Goal: Task Accomplishment & Management: Complete application form

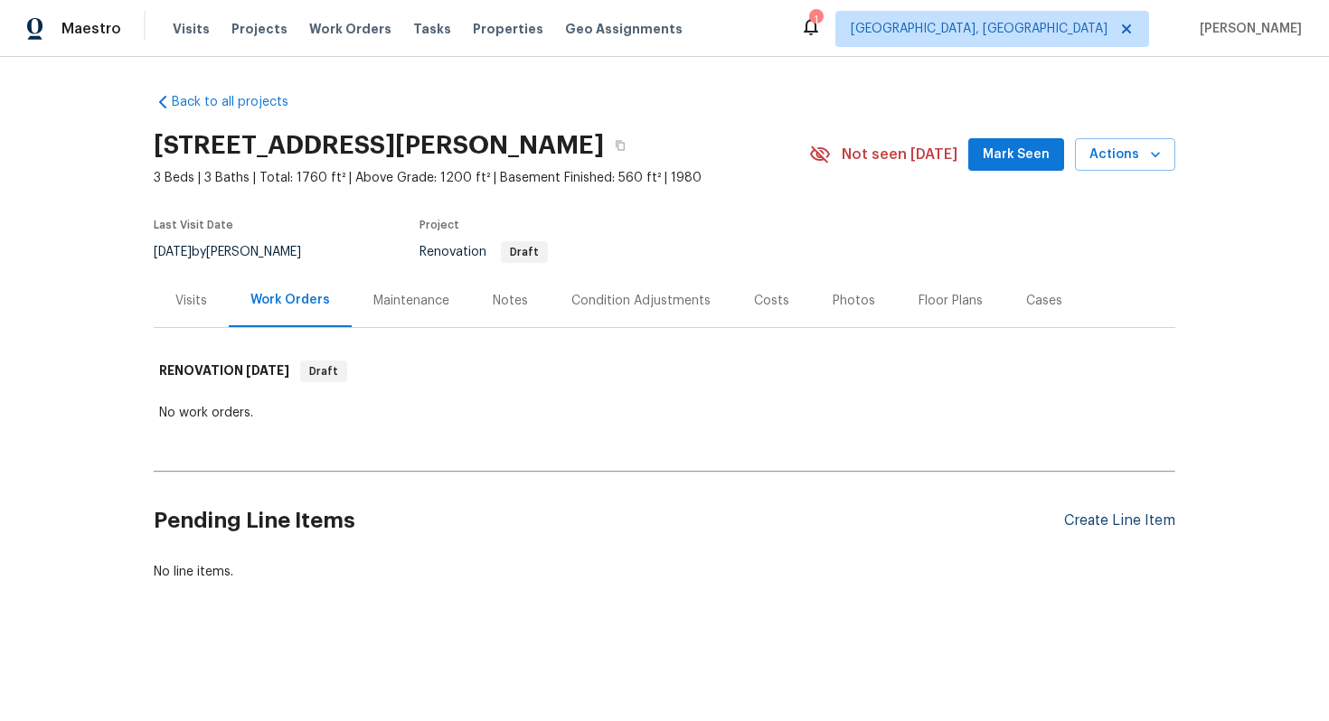
click at [1101, 521] on div "Create Line Item" at bounding box center [1119, 521] width 111 height 17
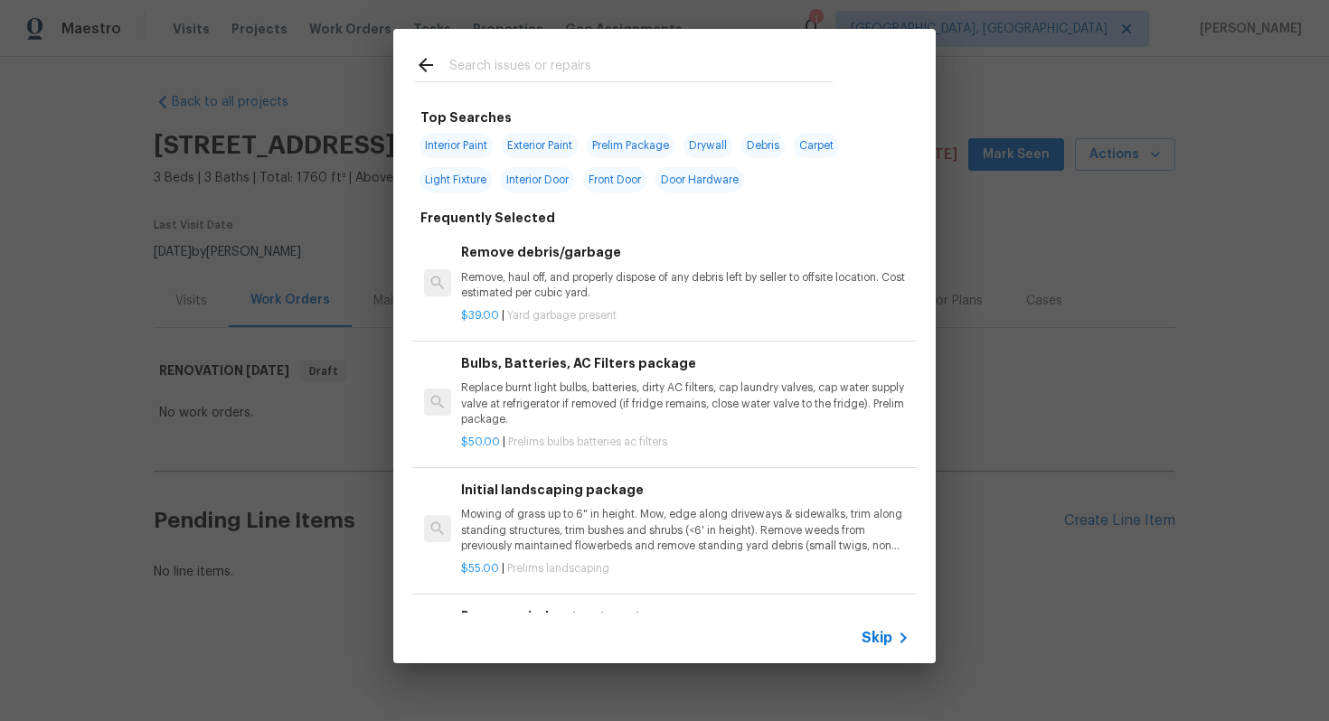
click at [892, 642] on icon at bounding box center [903, 638] width 22 height 22
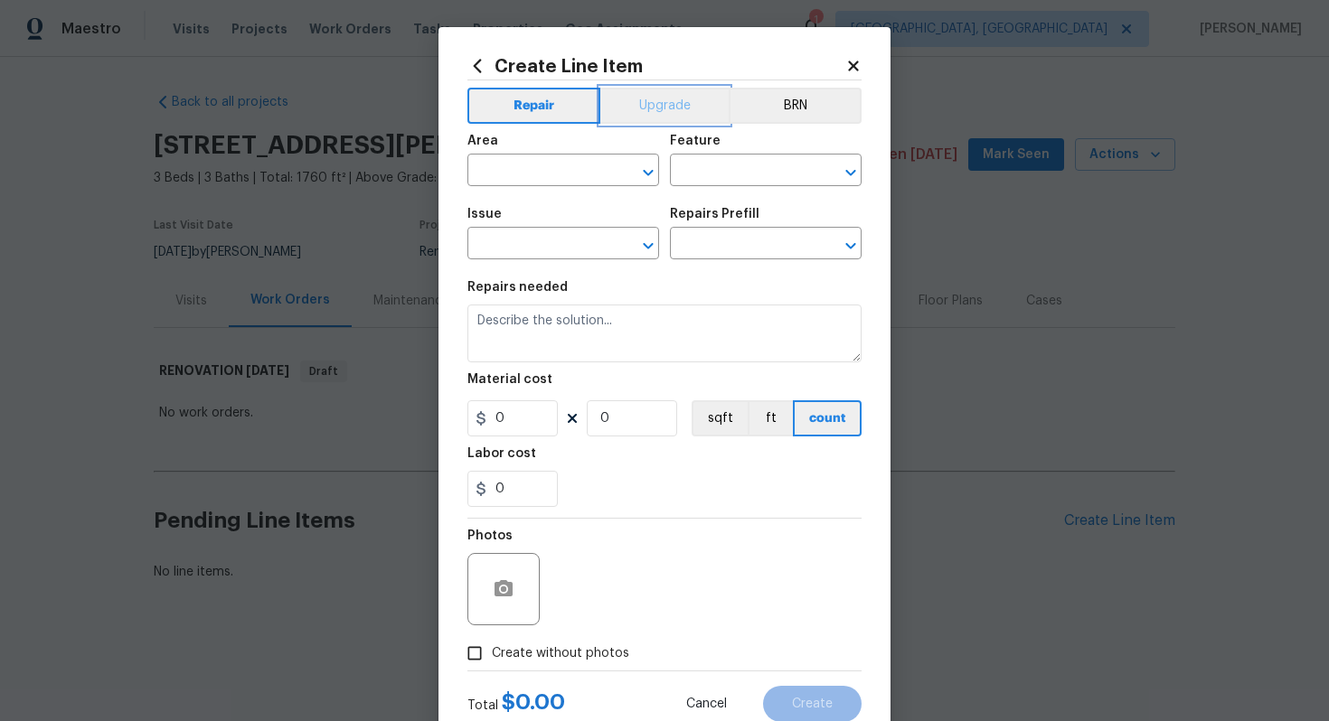
click at [664, 108] on button "Upgrade" at bounding box center [664, 106] width 129 height 36
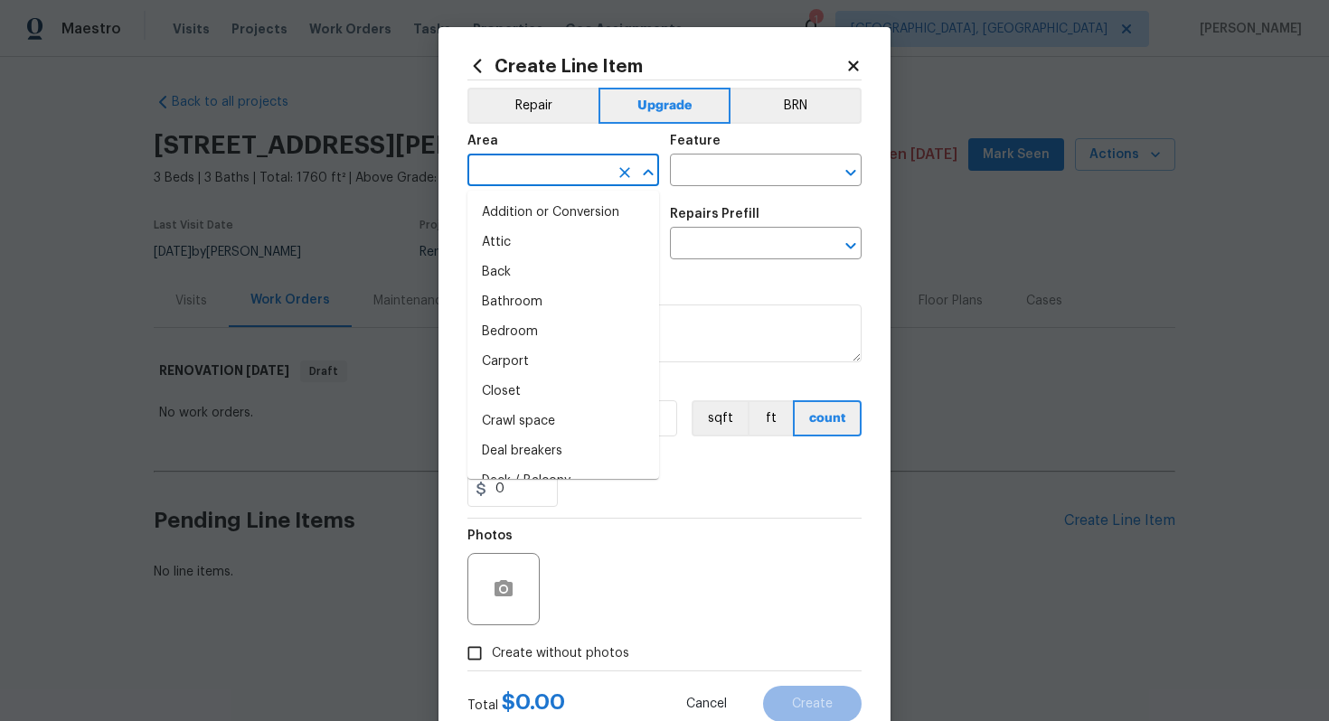
click at [507, 184] on input "text" at bounding box center [537, 172] width 141 height 28
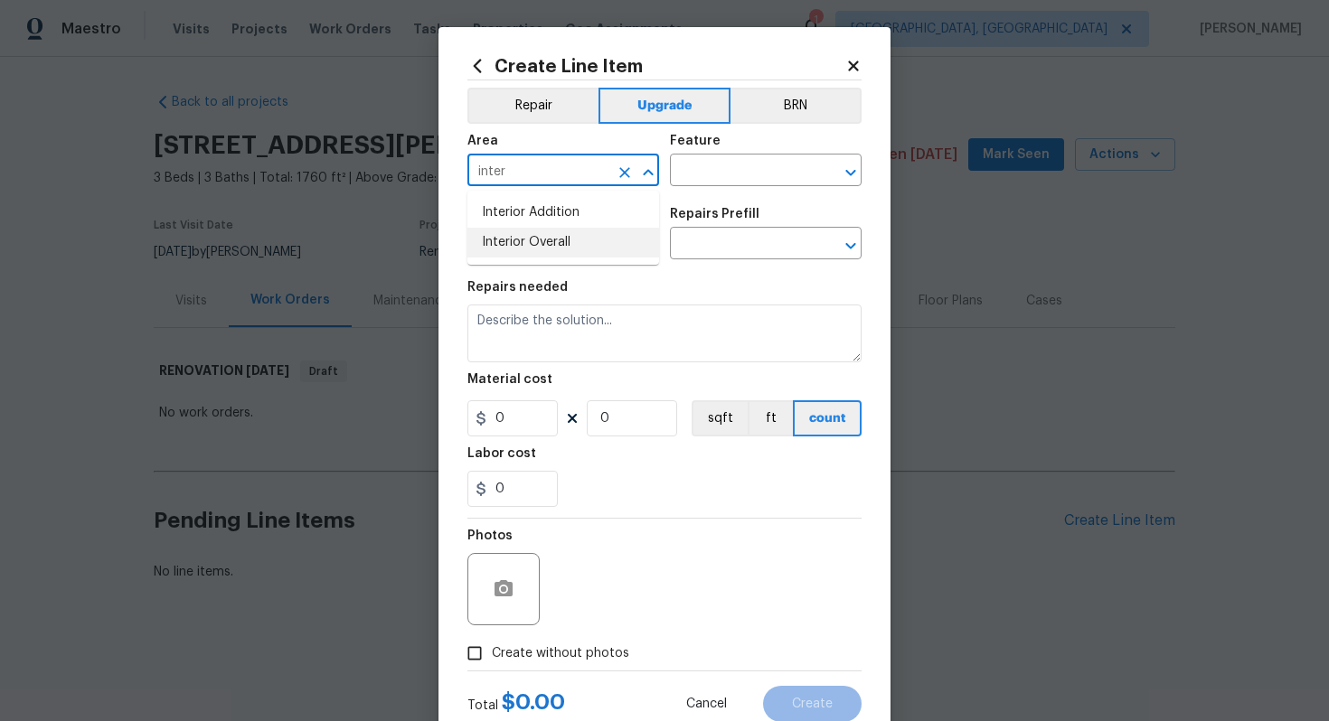
click at [528, 247] on li "Interior Overall" at bounding box center [563, 243] width 192 height 30
type input "Interior Overall"
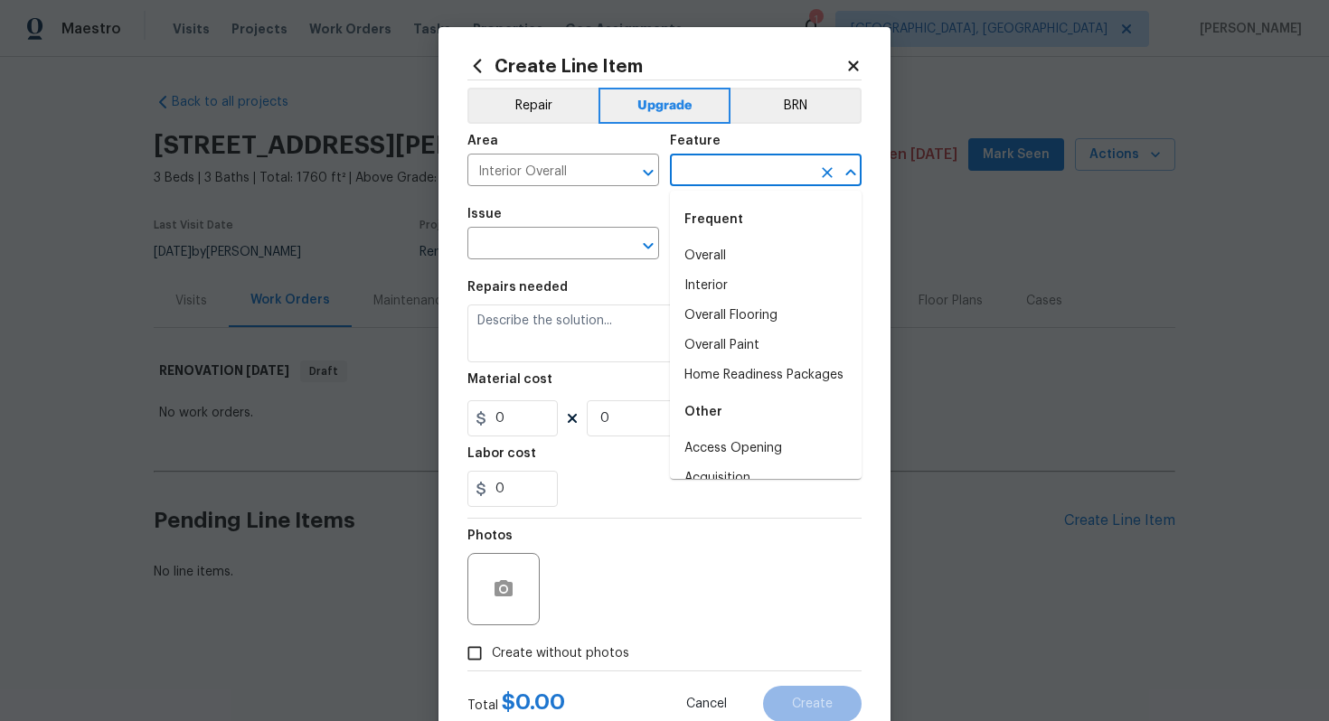
click at [718, 171] on input "text" at bounding box center [740, 172] width 141 height 28
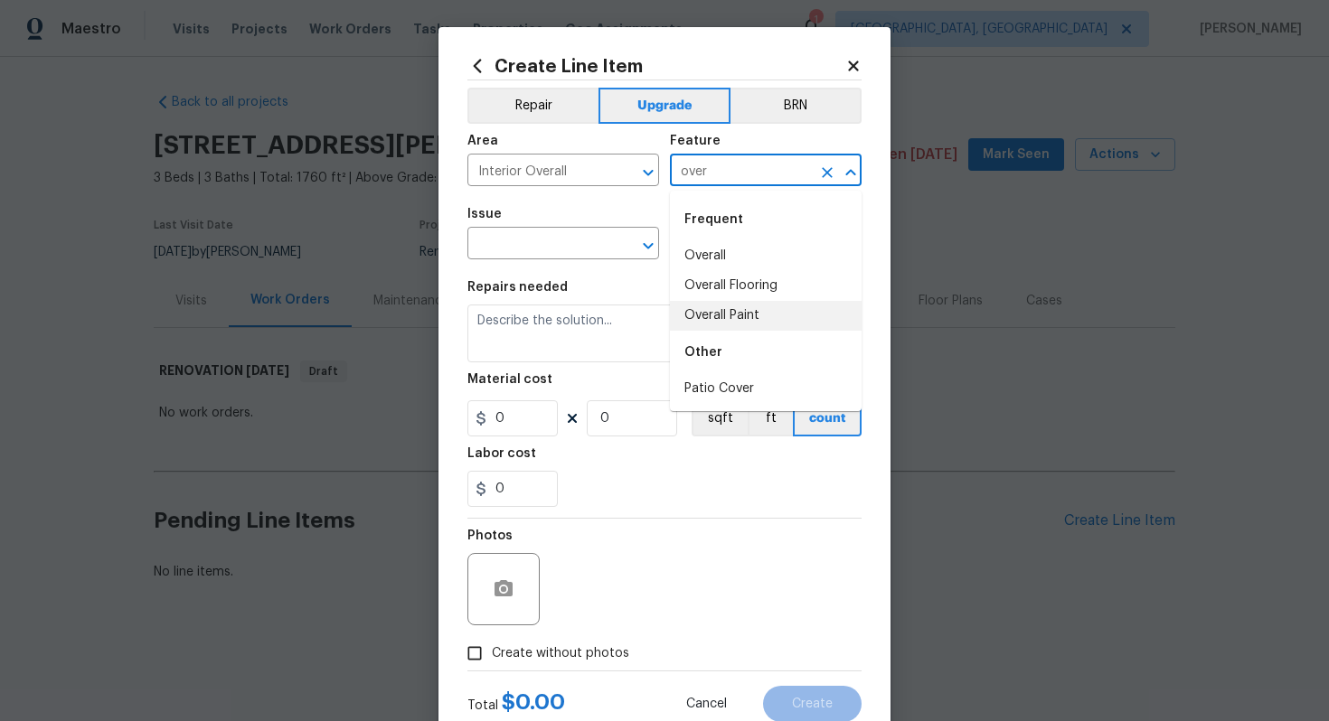
click at [738, 314] on li "Overall Paint" at bounding box center [766, 316] width 192 height 30
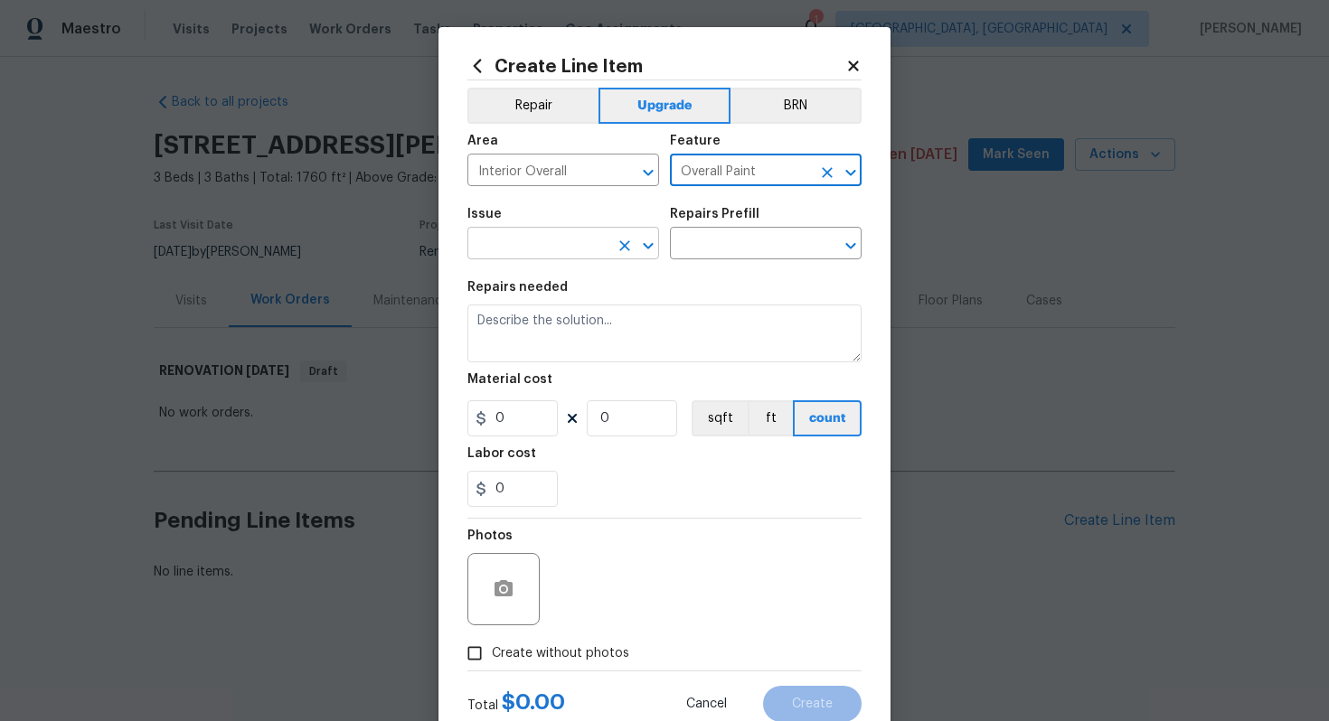
type input "Overall Paint"
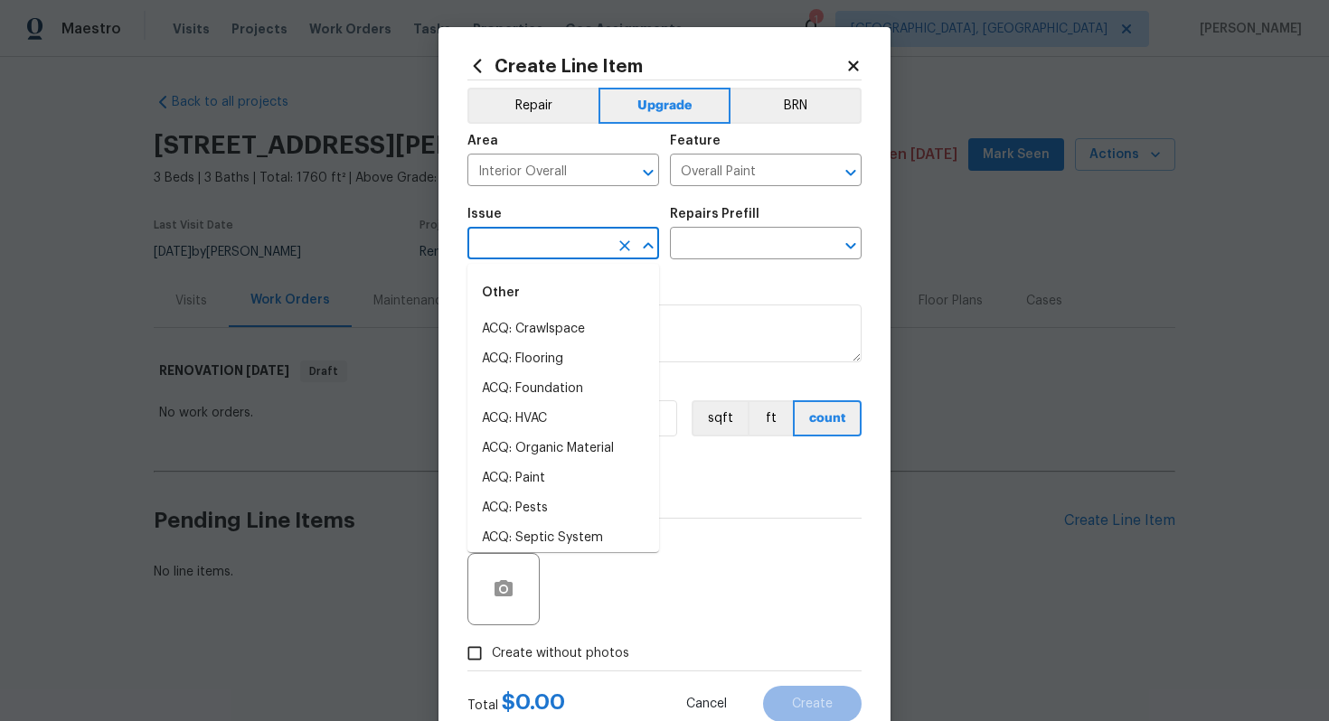
click at [548, 249] on input "text" at bounding box center [537, 245] width 141 height 28
click at [543, 478] on li "Interior Paint" at bounding box center [563, 479] width 192 height 30
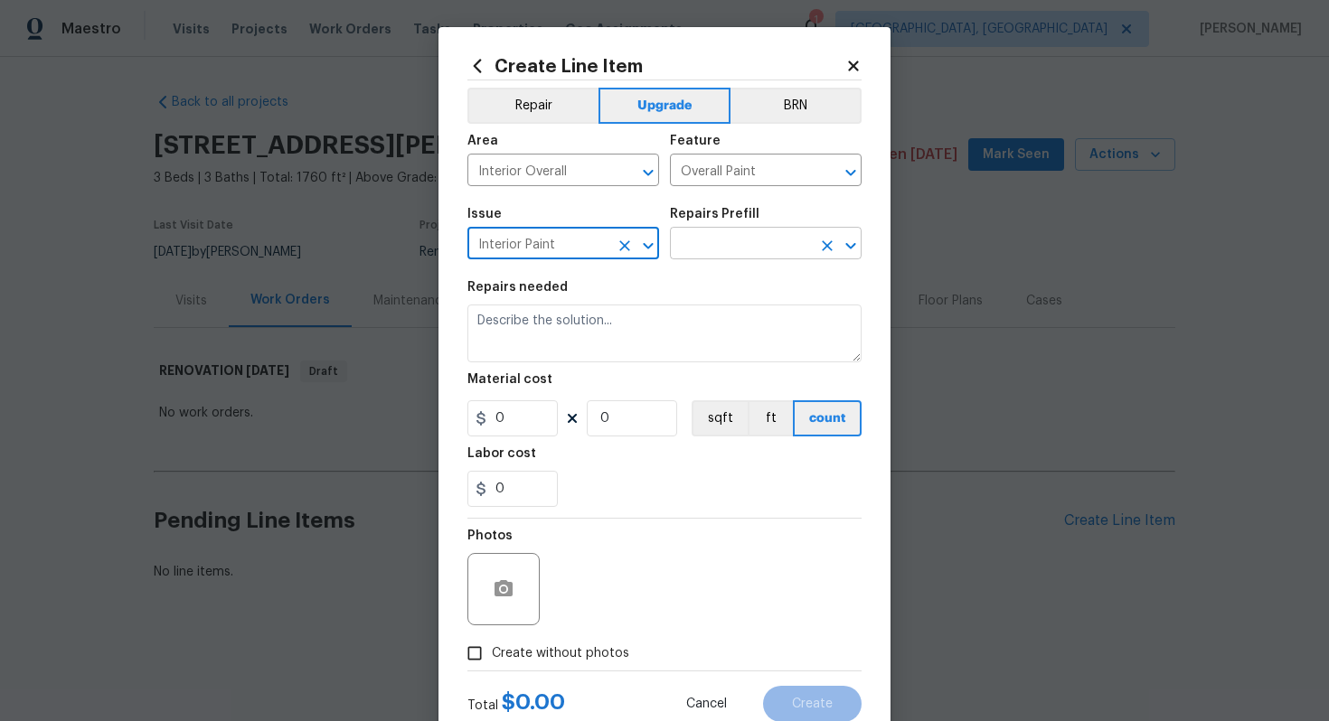
type input "Interior Paint"
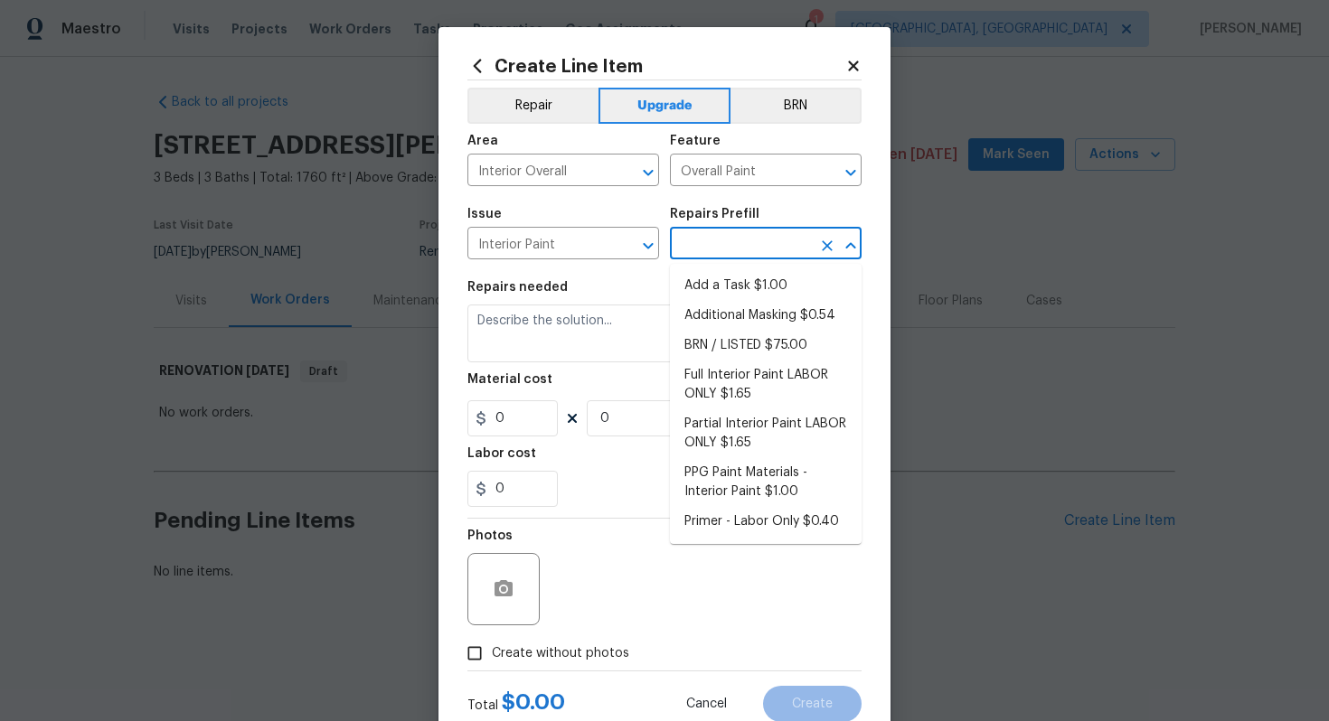
click at [722, 241] on input "text" at bounding box center [740, 245] width 141 height 28
click at [753, 401] on li "Full Interior Paint LABOR ONLY $1.65" at bounding box center [766, 385] width 192 height 49
type input "Full Interior Paint LABOR ONLY $1.65"
type textarea "Full Interior paint - (walls, ceilings, trim, and doors) - PAINT PROVIDED BY OP…"
type input "1.65"
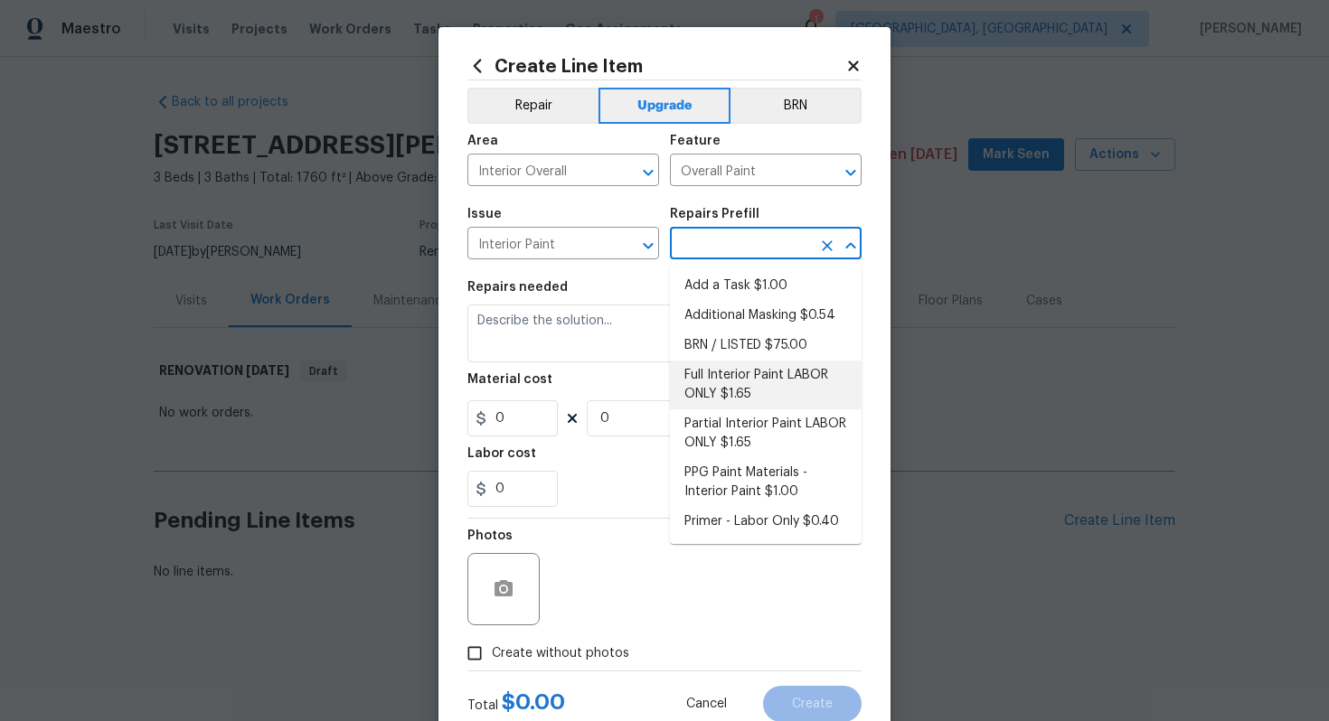
type input "1"
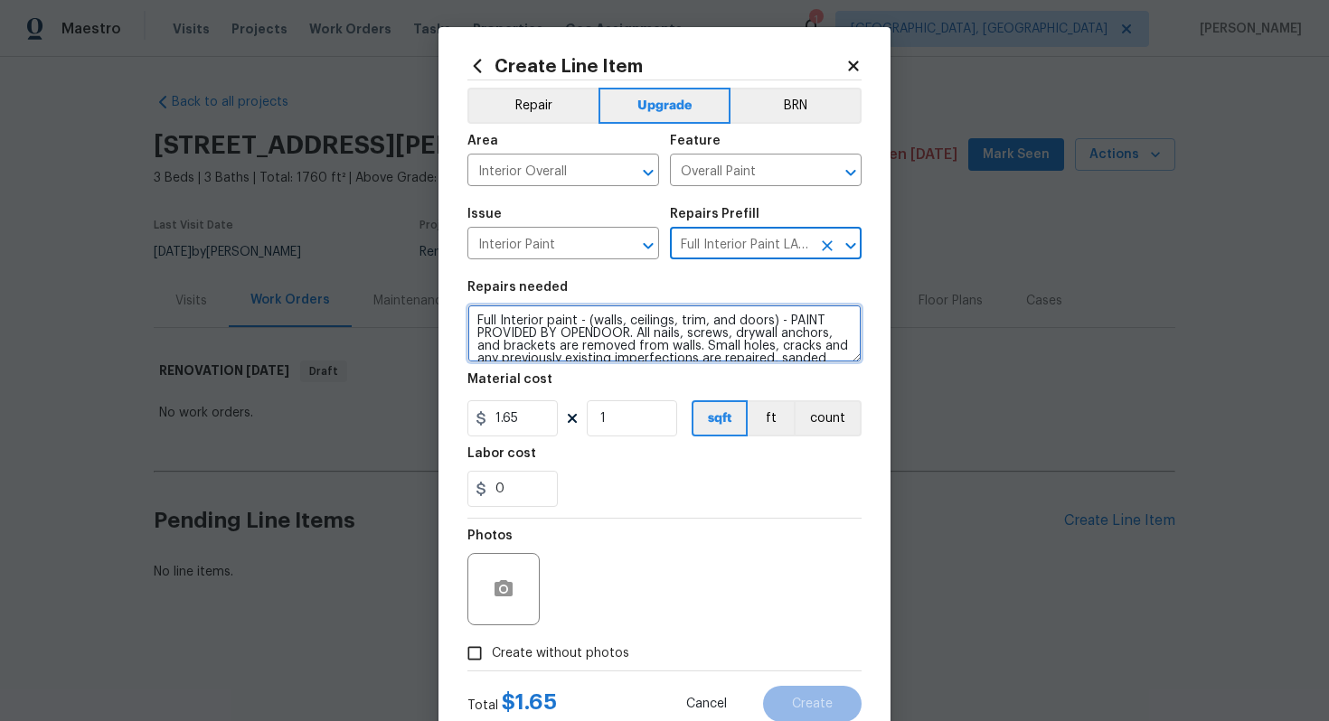
click at [467, 315] on textarea "Full Interior paint - (walls, ceilings, trim, and doors) - PAINT PROVIDED BY OP…" at bounding box center [664, 334] width 394 height 58
type textarea "#sala - Full Interior paint - (walls, ceilings, trim, and doors) - PAINT PROVID…"
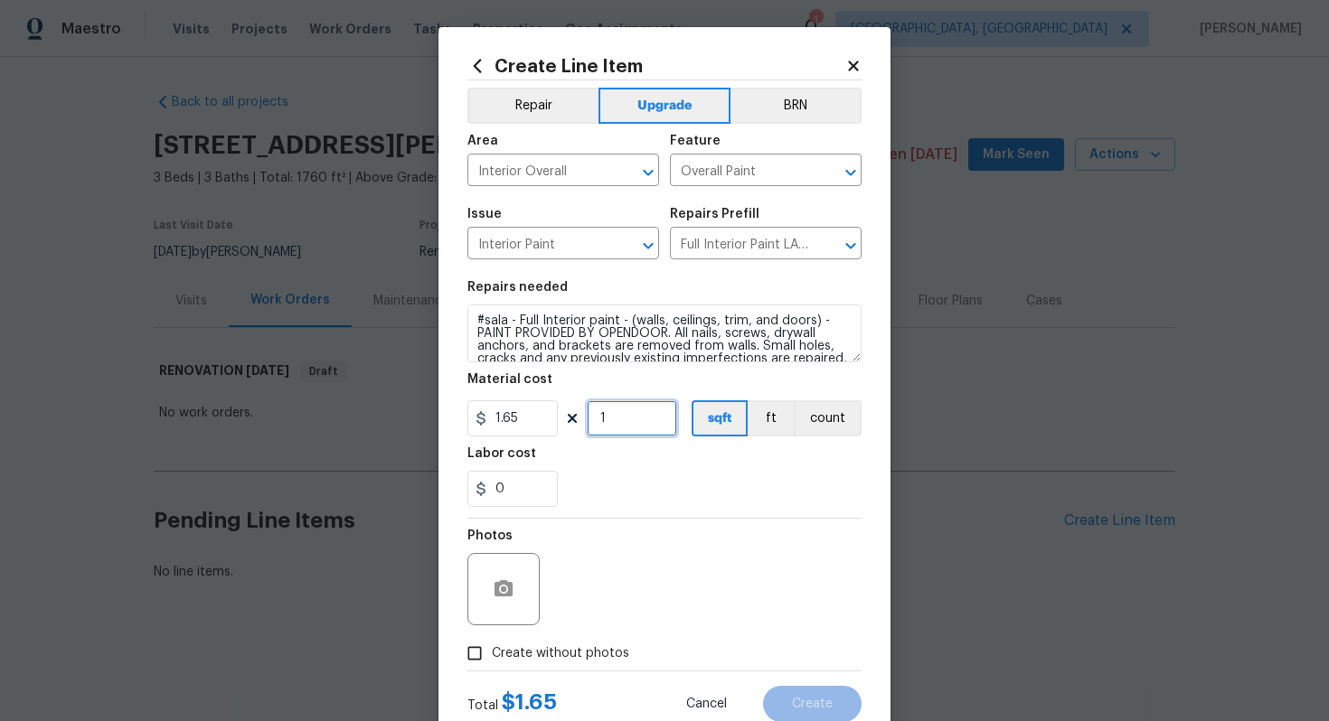
click at [635, 423] on input "1" at bounding box center [632, 418] width 90 height 36
type input "1760"
click at [551, 662] on span "Create without photos" at bounding box center [560, 654] width 137 height 19
click at [492, 662] on input "Create without photos" at bounding box center [474, 653] width 34 height 34
checkbox input "true"
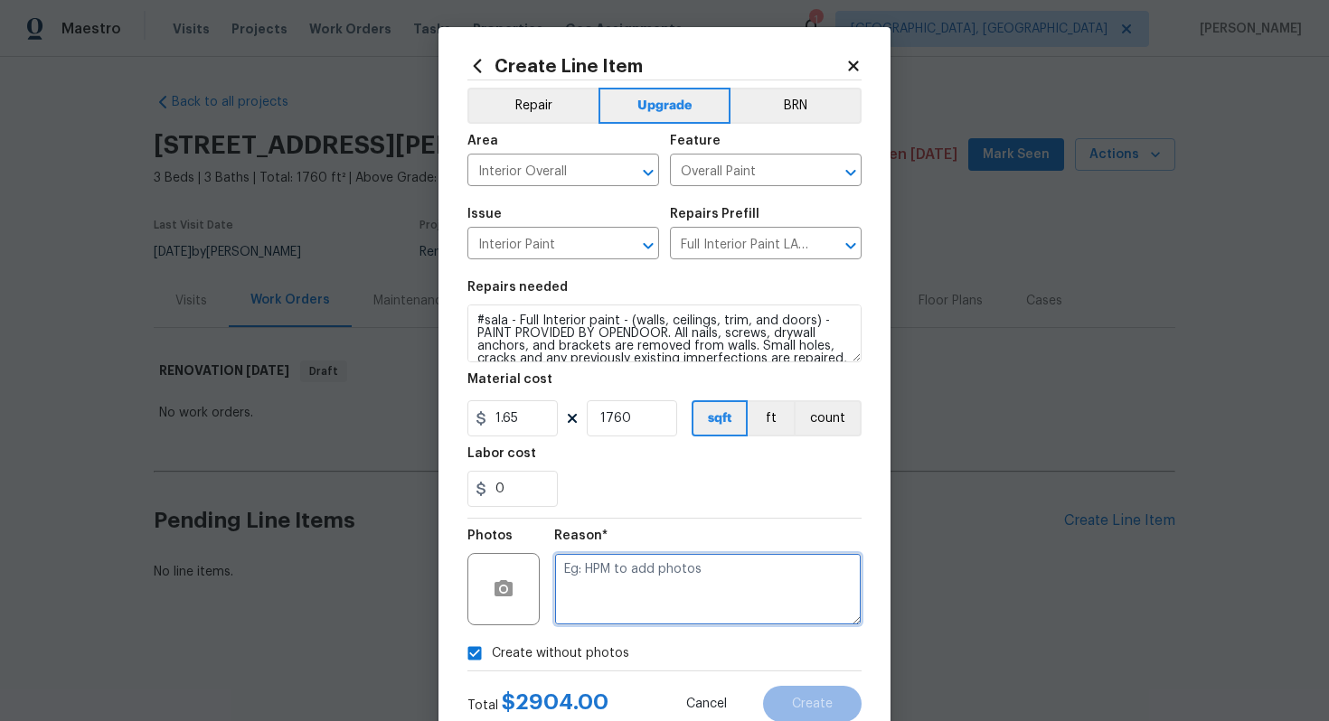
click at [616, 612] on textarea at bounding box center [707, 589] width 307 height 72
type textarea "n/a"
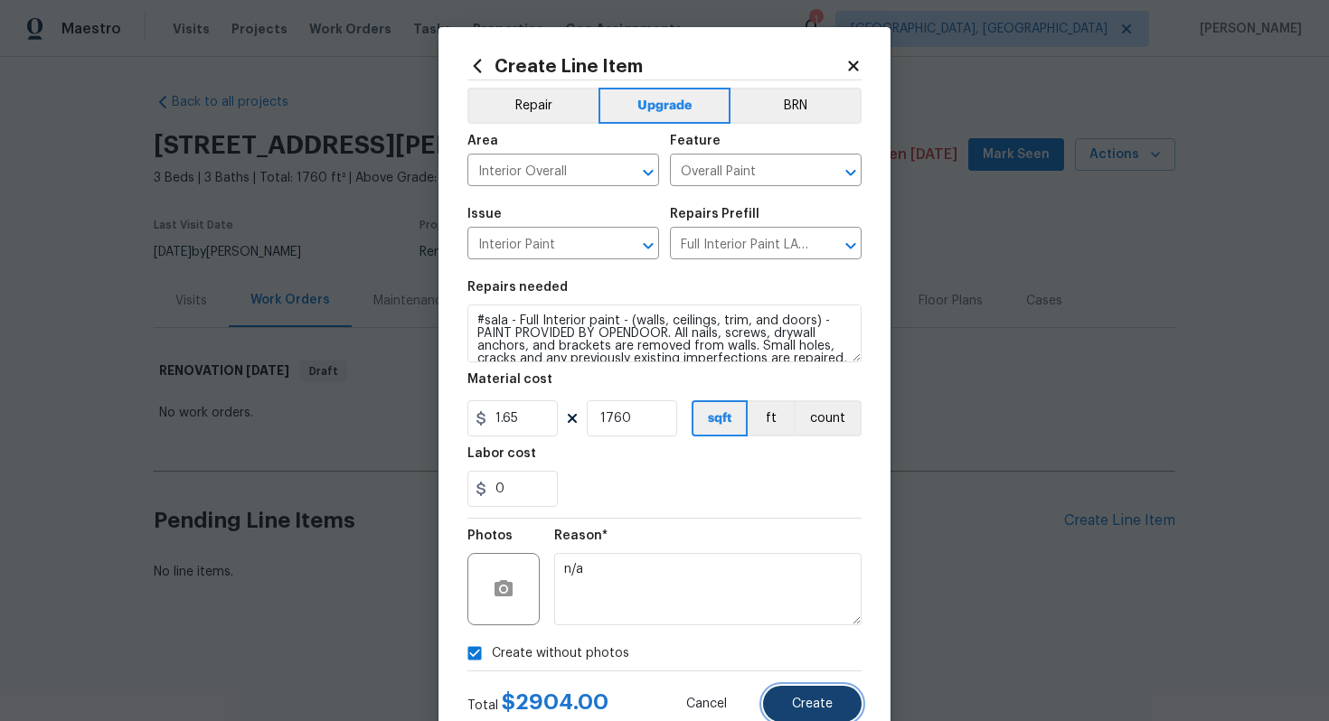
click at [829, 706] on span "Create" at bounding box center [812, 705] width 41 height 14
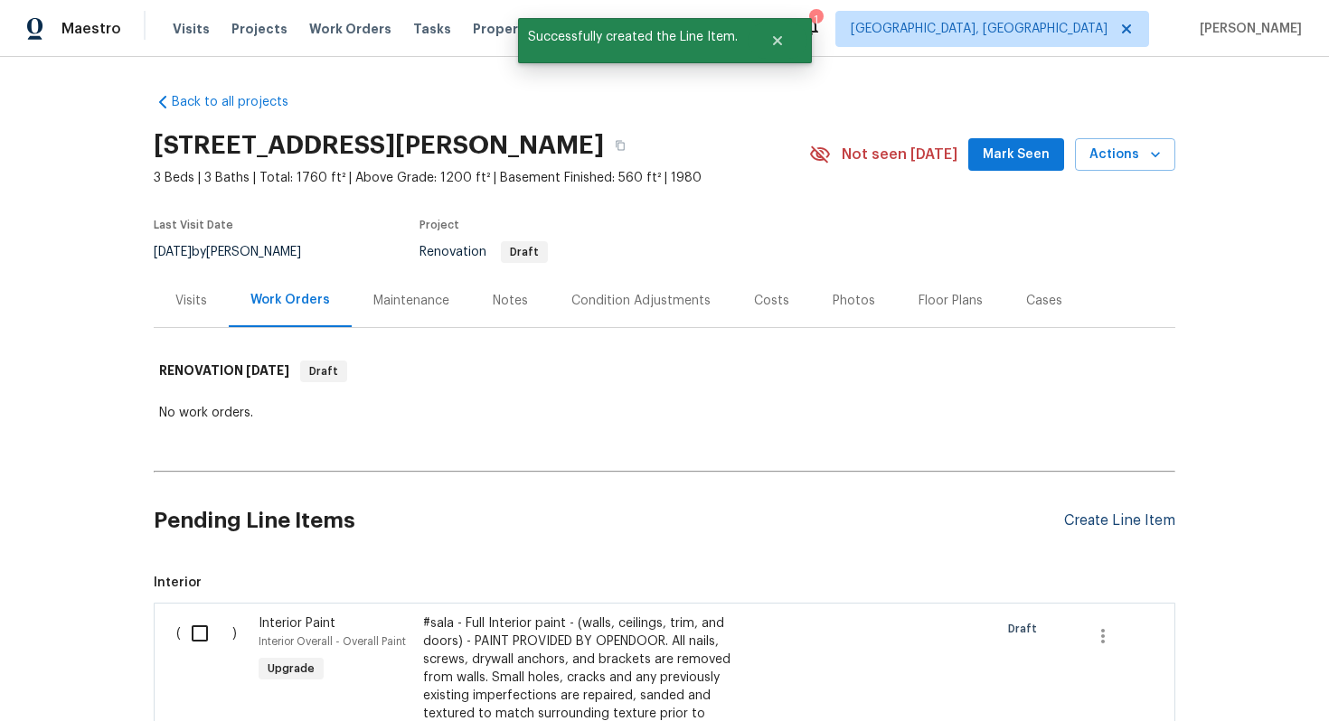
click at [1114, 525] on div "Create Line Item" at bounding box center [1119, 521] width 111 height 17
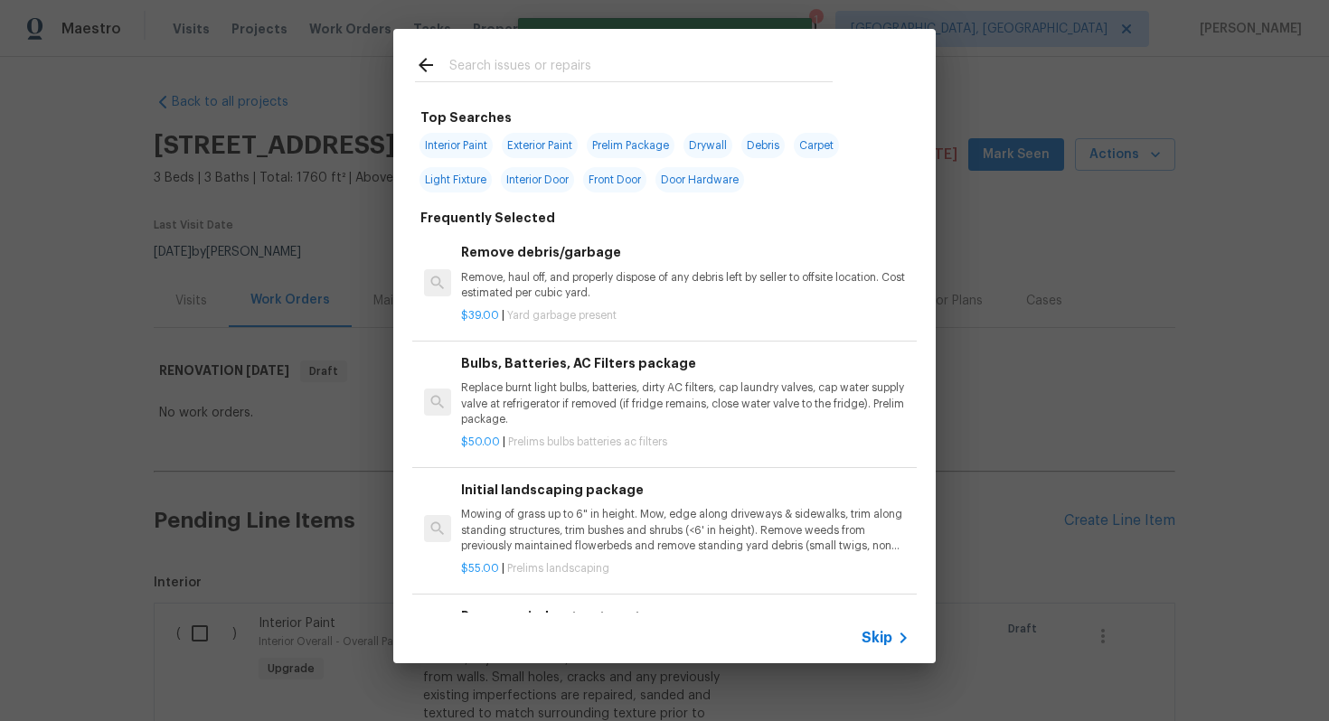
click at [903, 628] on icon at bounding box center [903, 638] width 22 height 22
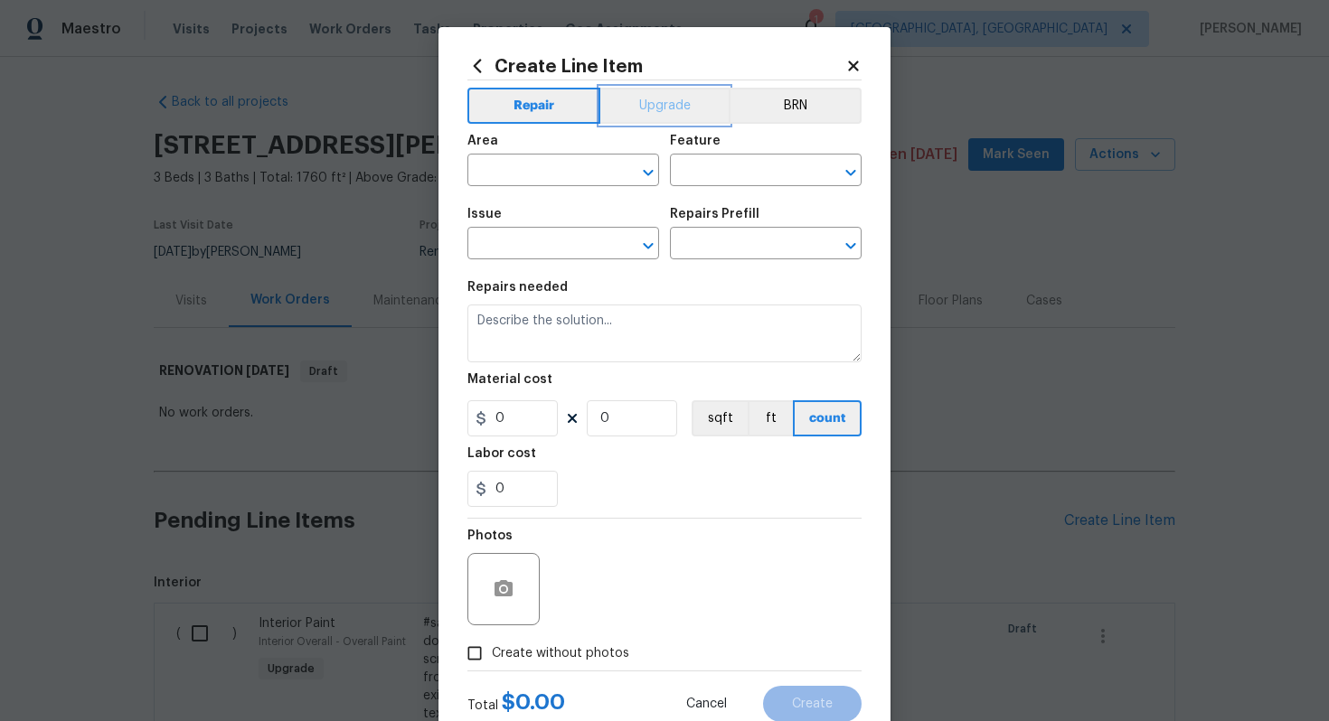
click at [627, 96] on button "Upgrade" at bounding box center [664, 106] width 129 height 36
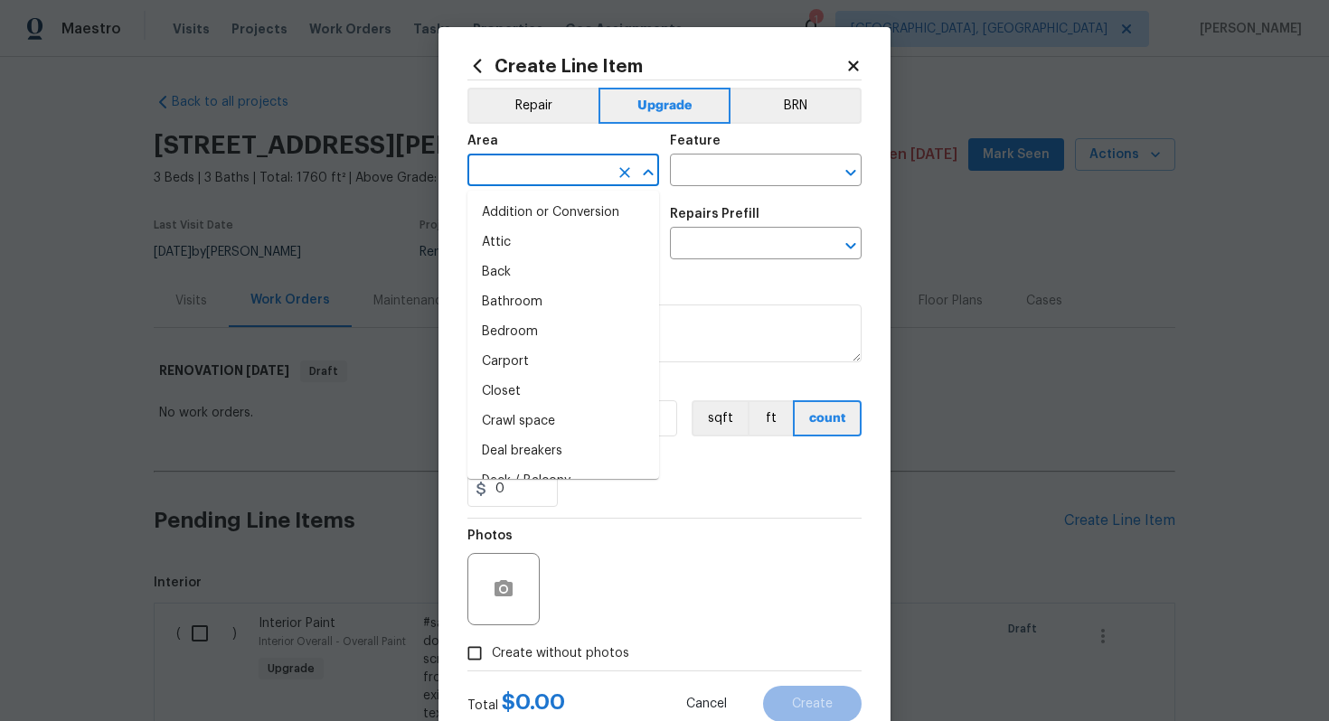
click at [546, 166] on input "text" at bounding box center [537, 172] width 141 height 28
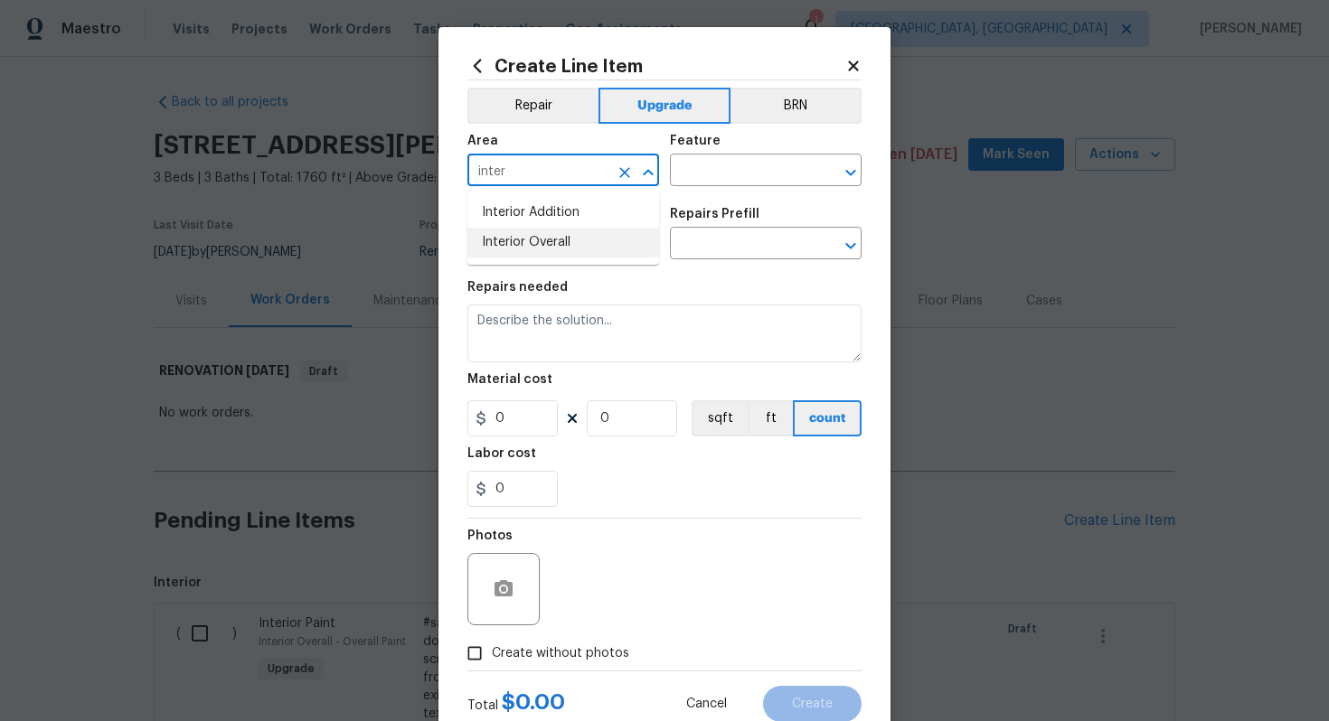
click at [555, 229] on li "Interior Overall" at bounding box center [563, 243] width 192 height 30
type input "Interior Overall"
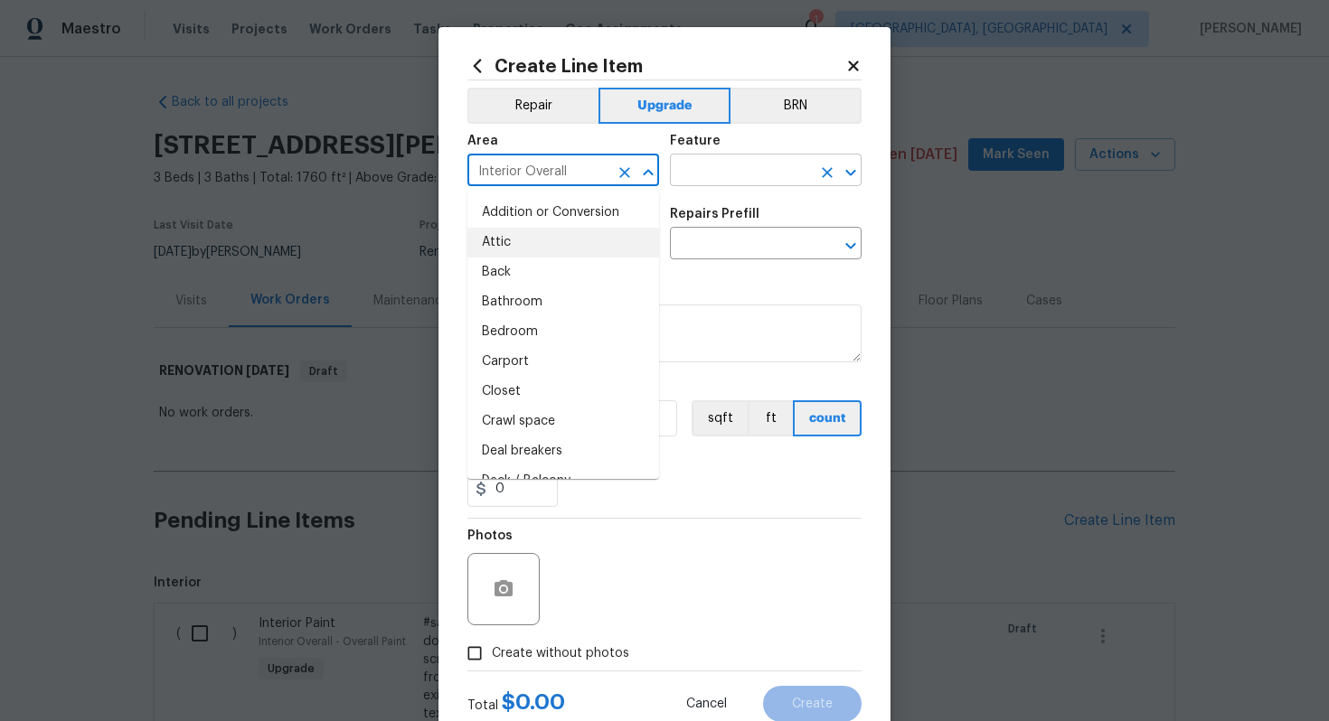
click at [709, 167] on input "text" at bounding box center [740, 172] width 141 height 28
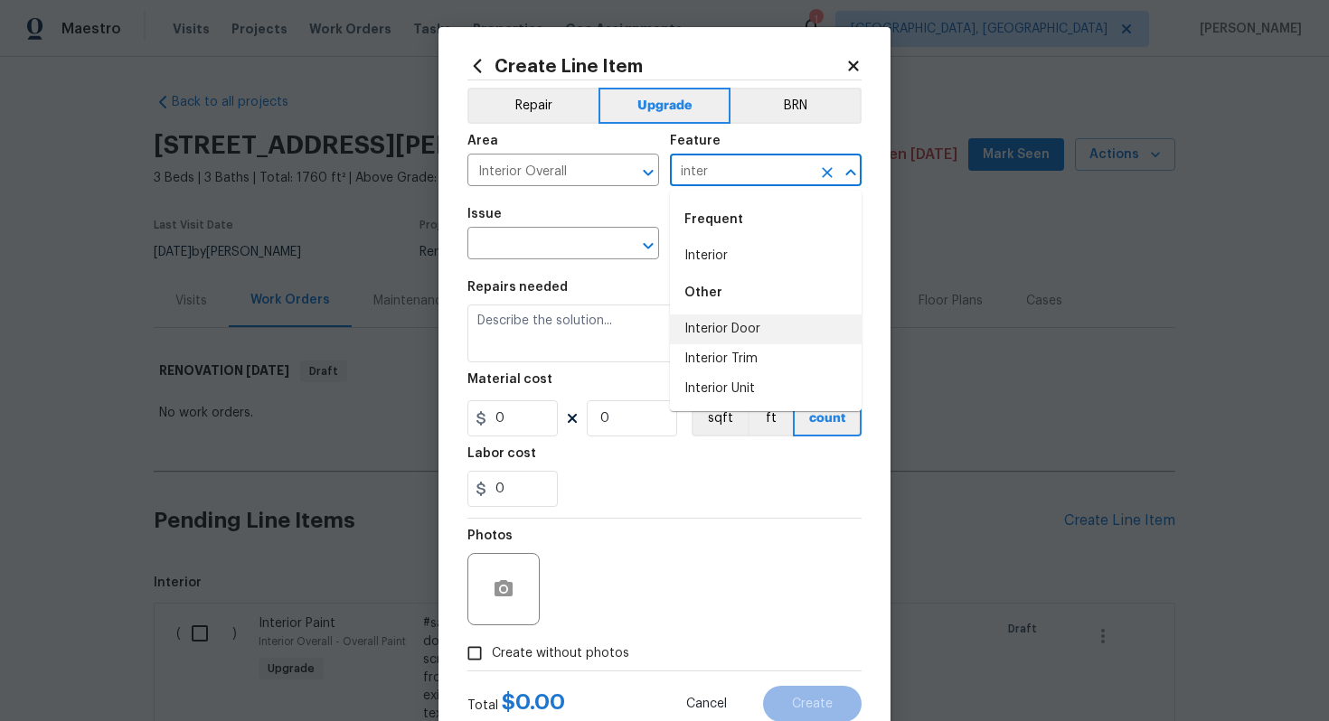
click at [732, 318] on li "Interior Door" at bounding box center [766, 330] width 192 height 30
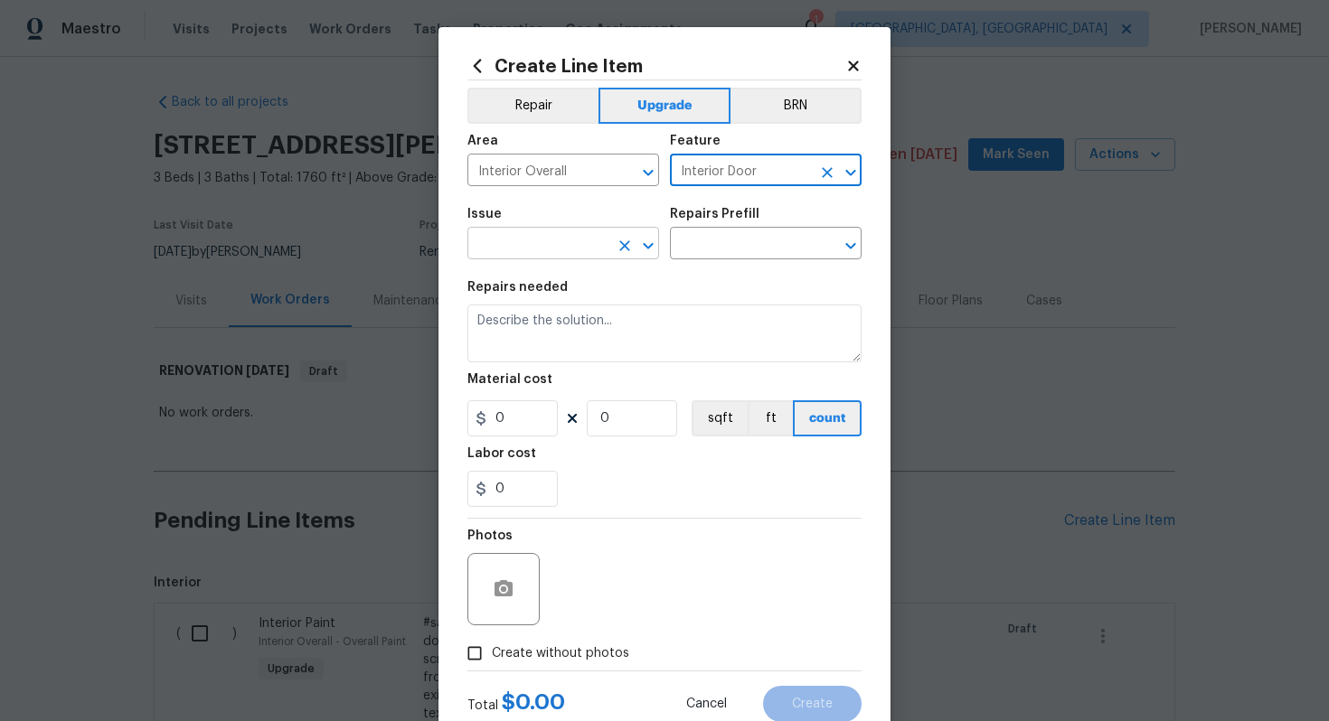
type input "Interior Door"
click at [551, 240] on input "text" at bounding box center [537, 245] width 141 height 28
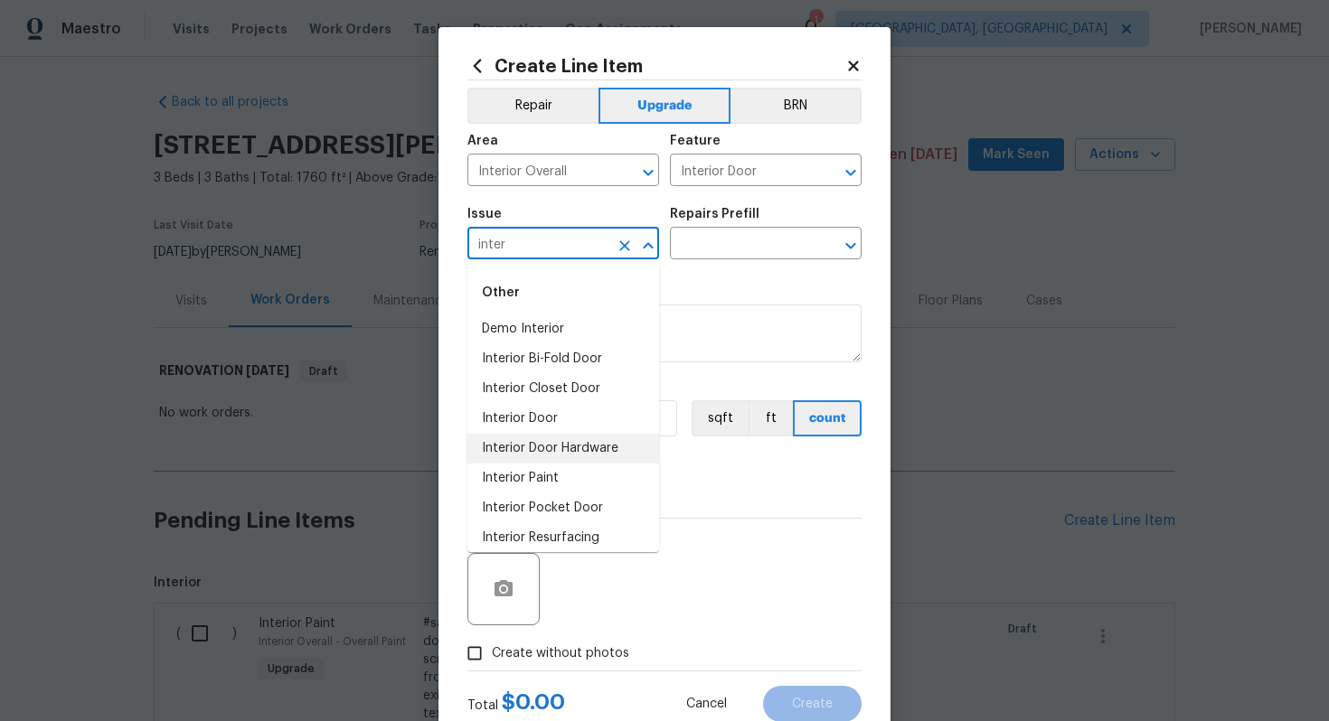
click at [598, 440] on li "Interior Door Hardware" at bounding box center [563, 449] width 192 height 30
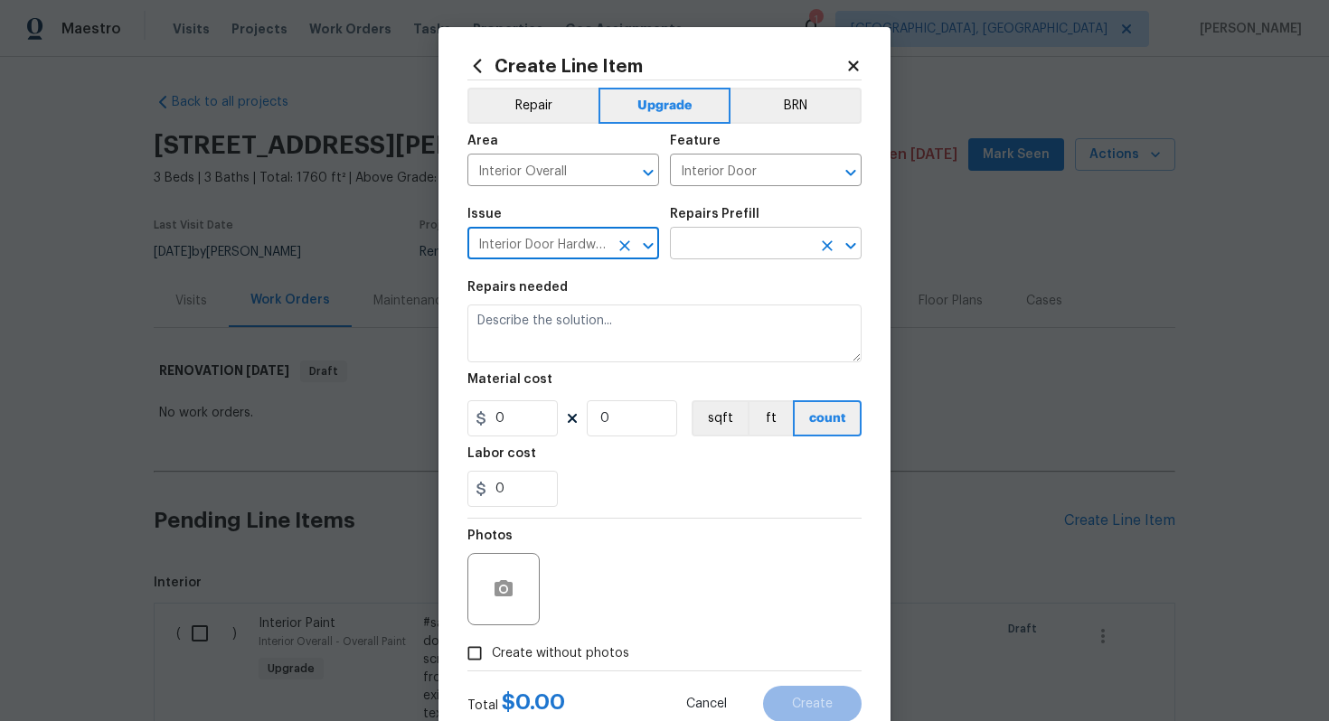
type input "Interior Door Hardware"
click at [687, 249] on input "text" at bounding box center [740, 245] width 141 height 28
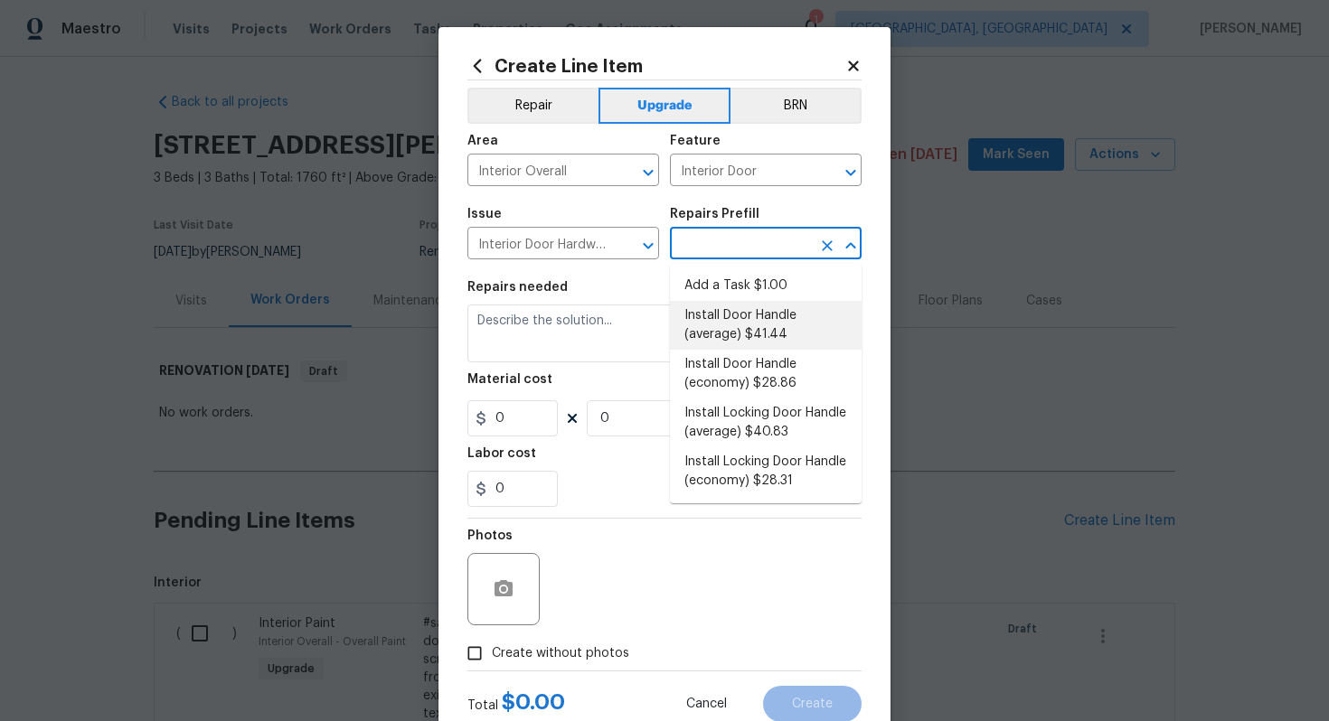
click at [782, 329] on li "Install Door Handle (average) $41.44" at bounding box center [766, 325] width 192 height 49
type input "Install Door Handle (average) $41.44"
type textarea "Remove the existing interior door handle (if present). Install a new (average) …"
type input "41.44"
type input "1"
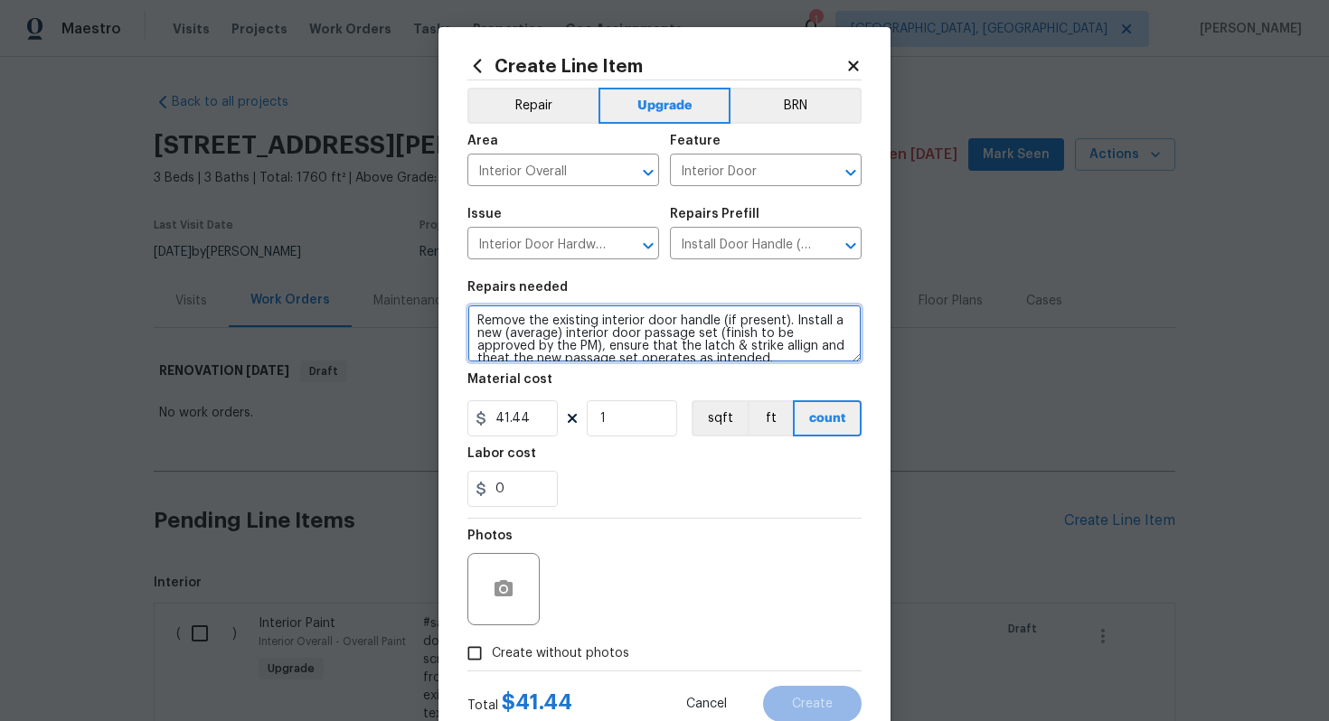
click at [471, 322] on textarea "Remove the existing interior door handle (if present). Install a new (average) …" at bounding box center [664, 334] width 394 height 58
type textarea "#sala - Remove the existing interior door handle (if present). Install a new (a…"
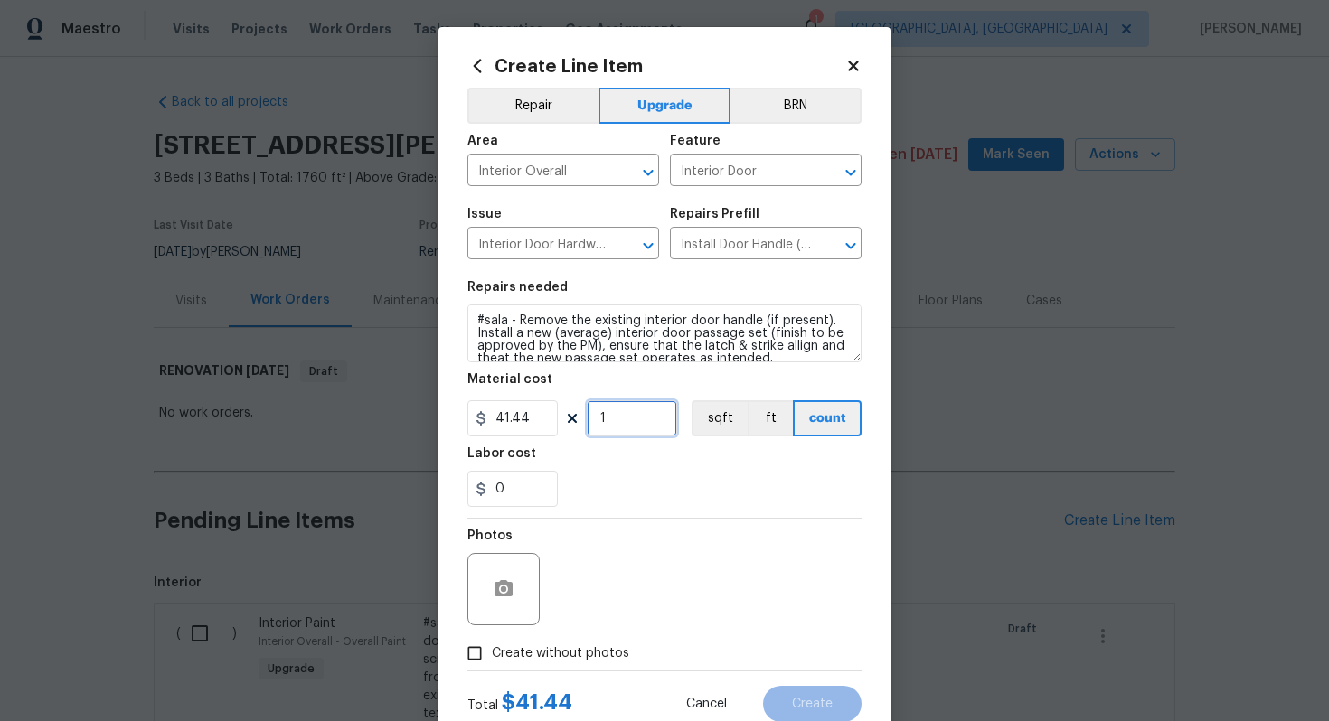
click at [622, 409] on input "1" at bounding box center [632, 418] width 90 height 36
type input "15"
click at [550, 654] on span "Create without photos" at bounding box center [560, 654] width 137 height 19
click at [492, 654] on input "Create without photos" at bounding box center [474, 653] width 34 height 34
checkbox input "true"
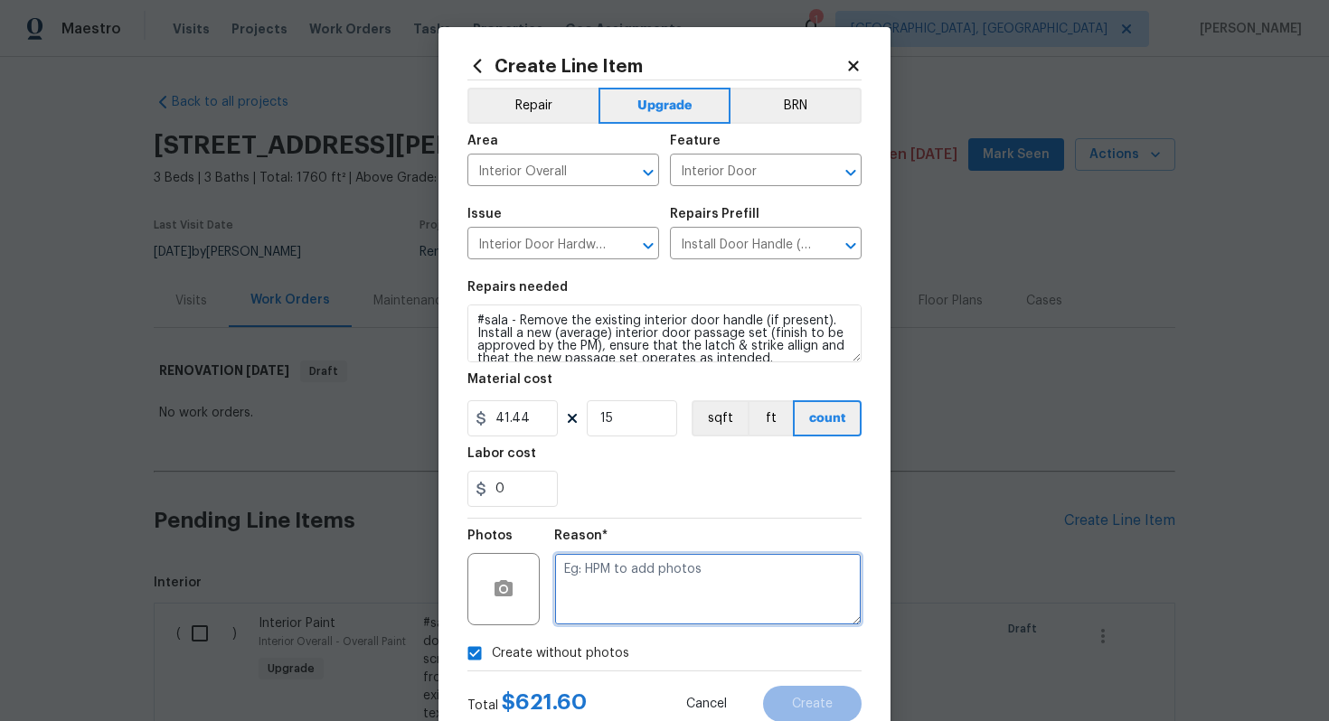
click at [643, 588] on textarea at bounding box center [707, 589] width 307 height 72
type textarea "n/a"
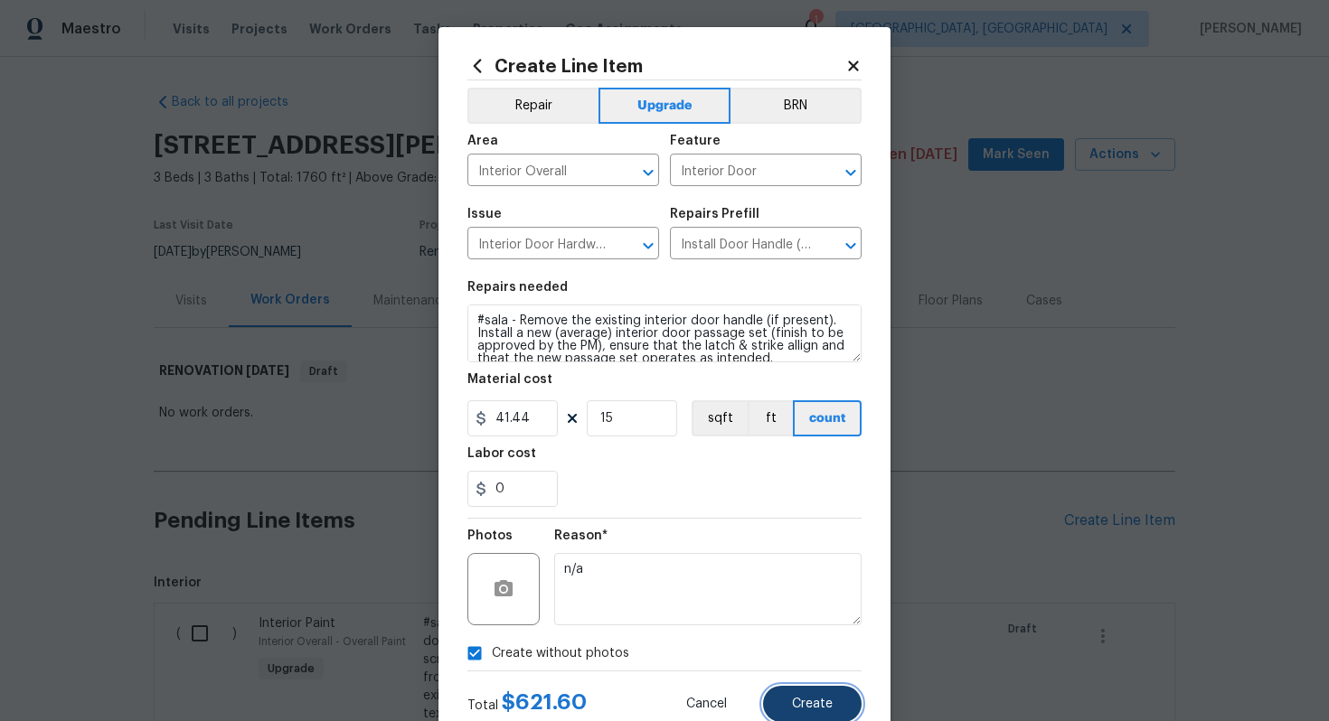
click at [835, 702] on button "Create" at bounding box center [812, 704] width 99 height 36
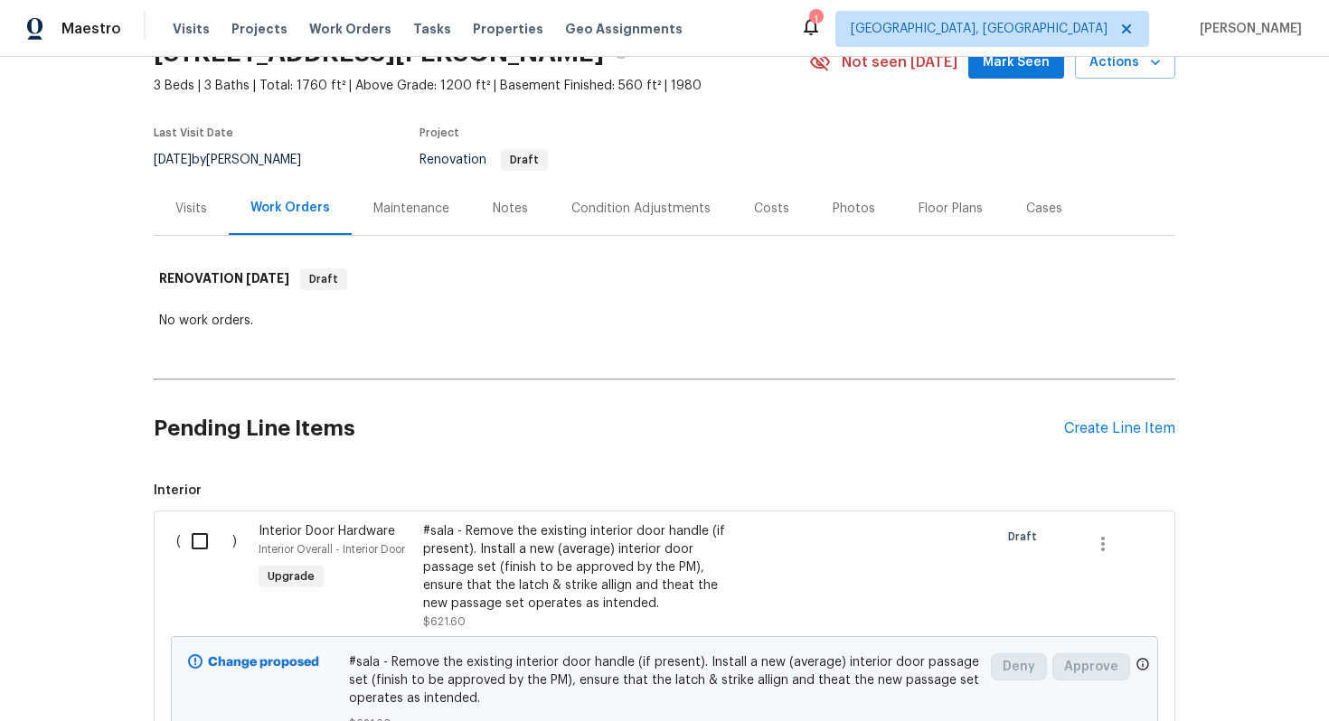
scroll to position [51, 0]
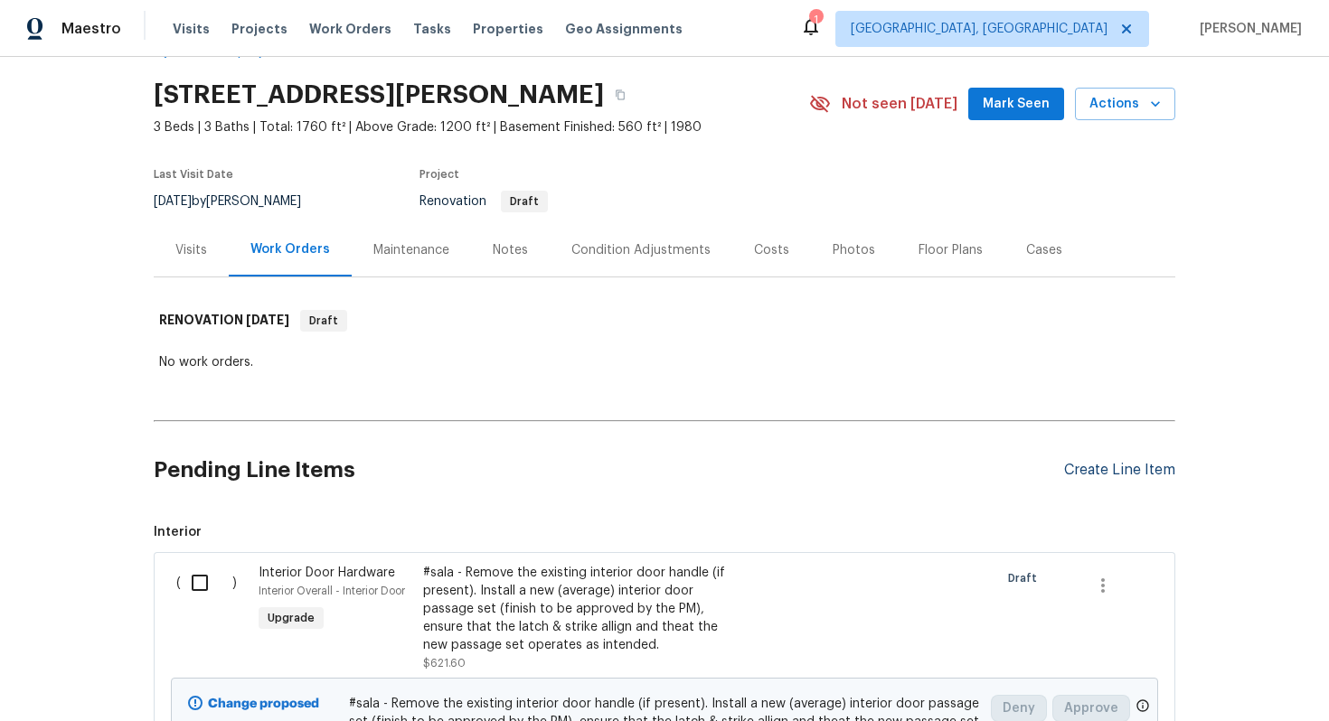
click at [1097, 469] on div "Create Line Item" at bounding box center [1119, 470] width 111 height 17
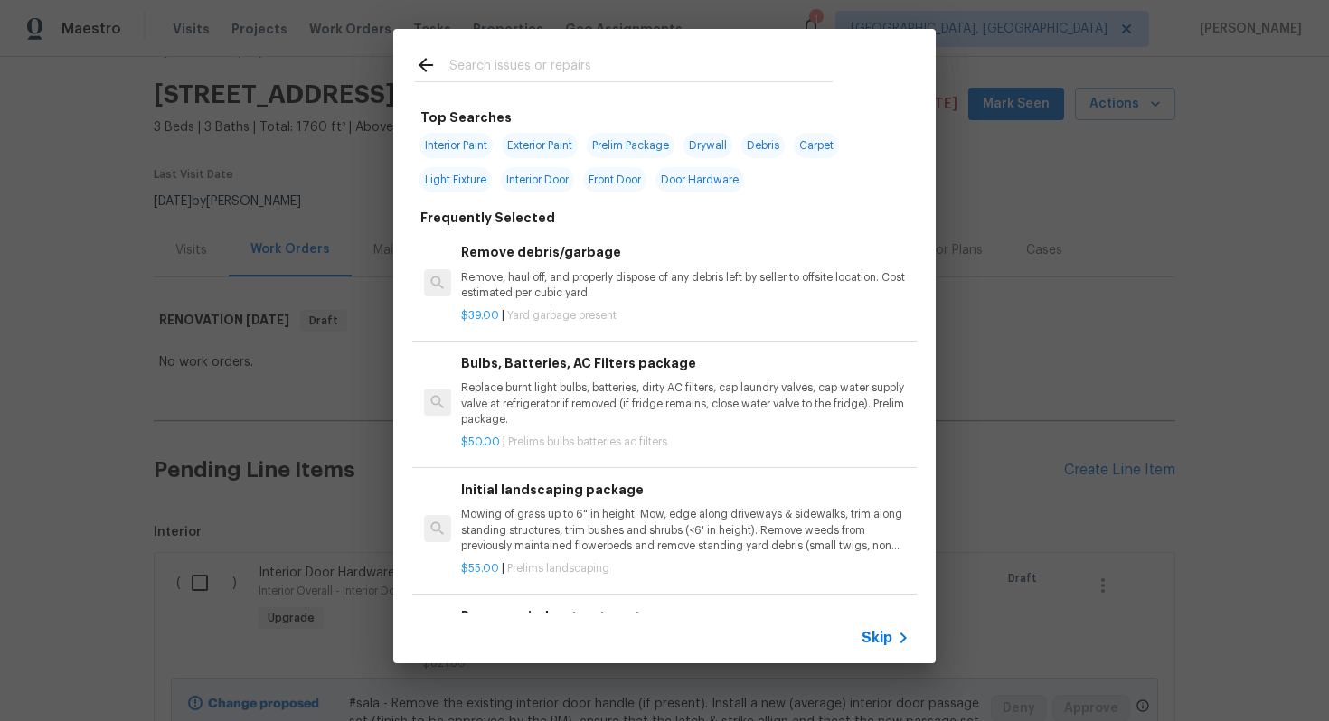
click at [884, 622] on div "Skip" at bounding box center [664, 638] width 542 height 51
click at [873, 638] on span "Skip" at bounding box center [876, 638] width 31 height 18
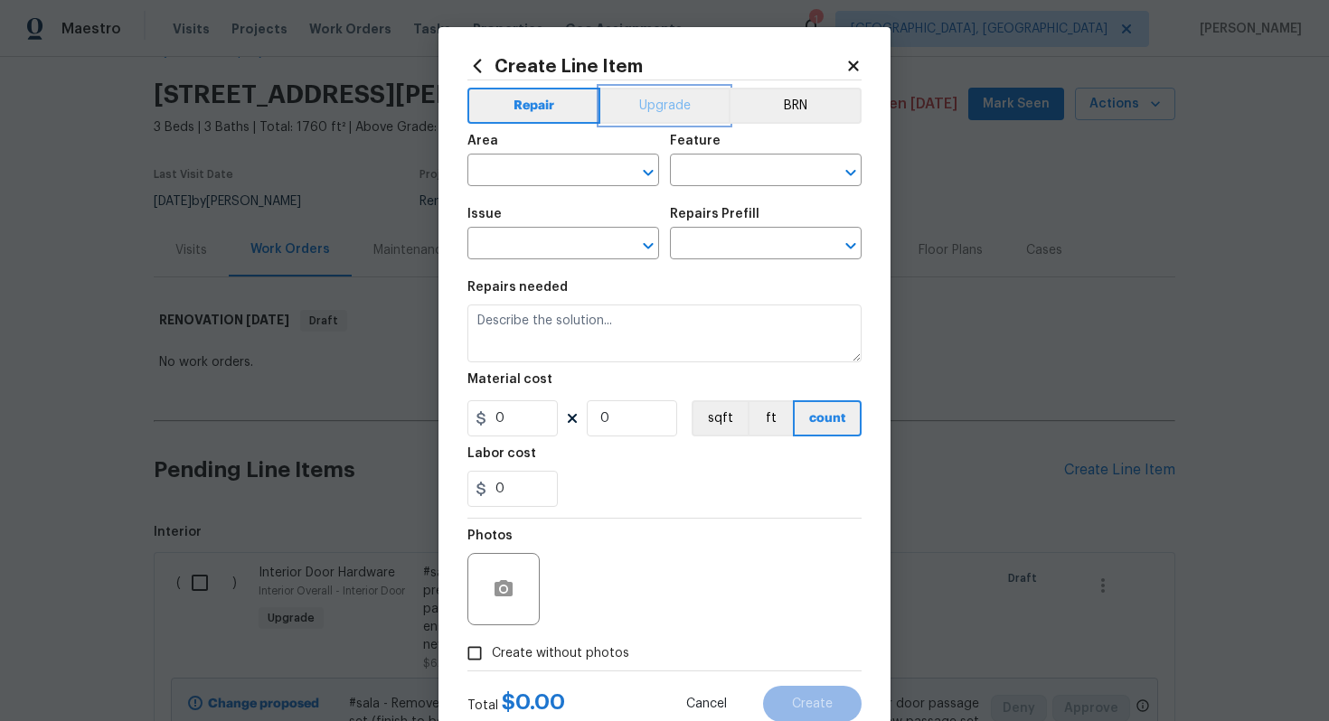
click at [646, 99] on button "Upgrade" at bounding box center [664, 106] width 129 height 36
click at [544, 174] on input "text" at bounding box center [537, 172] width 141 height 28
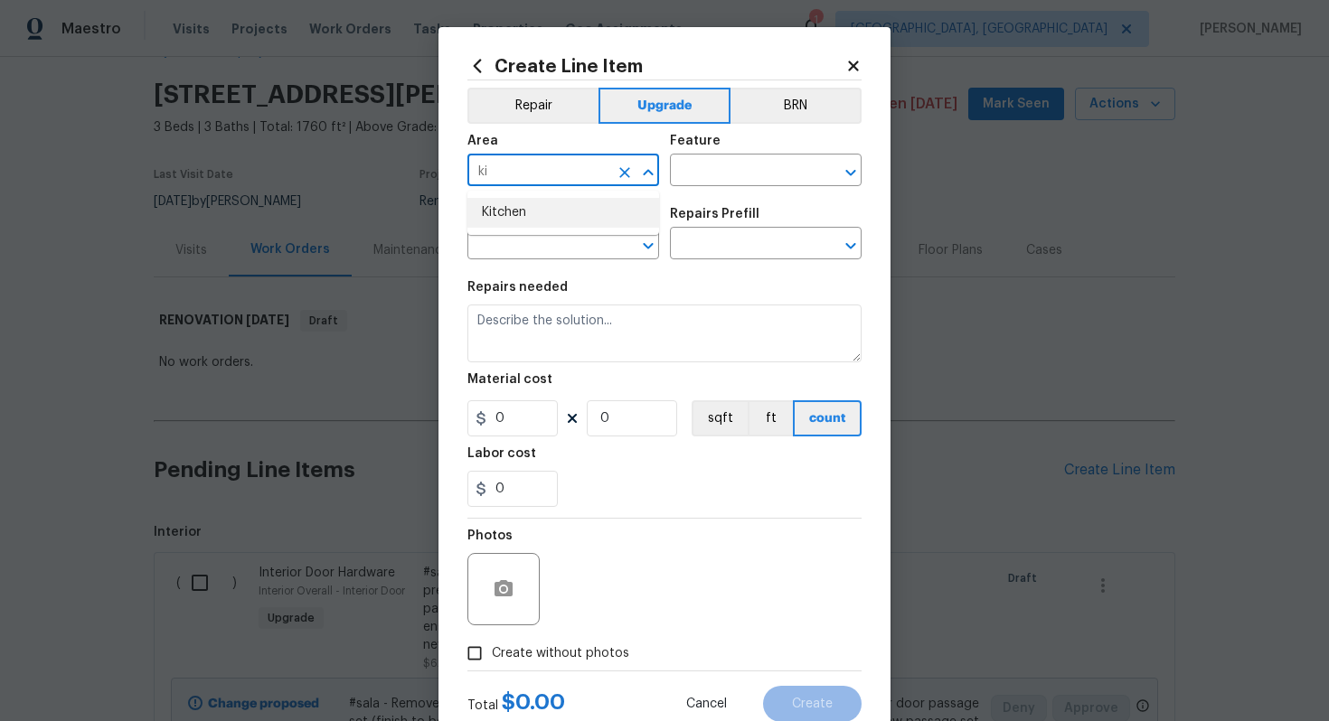
click at [526, 215] on li "Kitchen" at bounding box center [563, 213] width 192 height 30
type input "Kitchen"
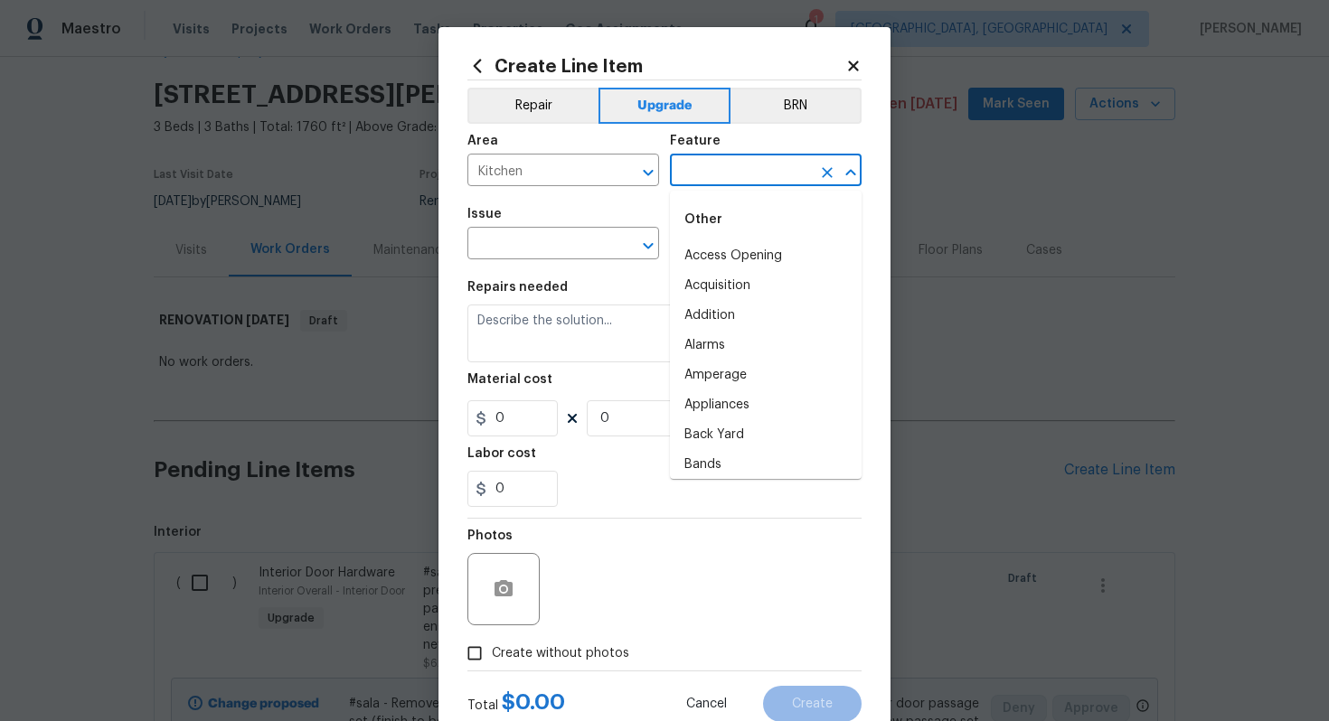
click at [696, 165] on input "text" at bounding box center [740, 172] width 141 height 28
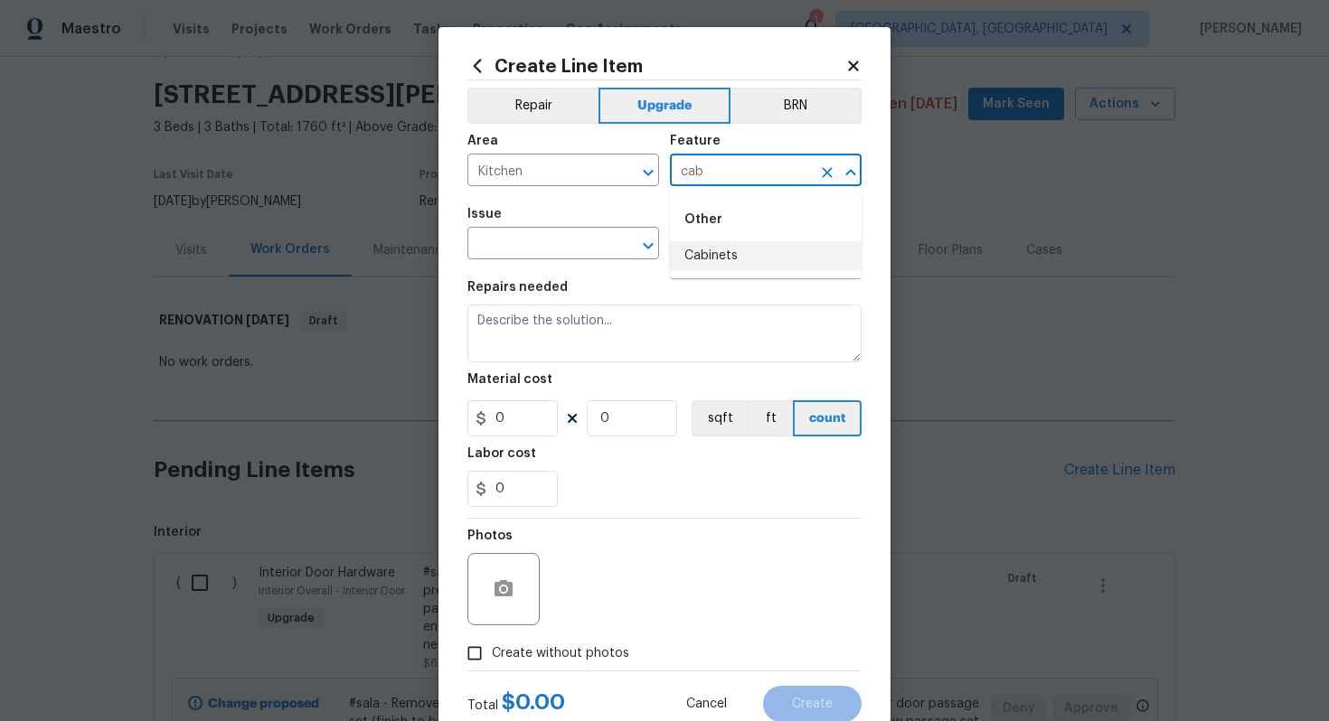
click at [723, 254] on li "Cabinets" at bounding box center [766, 256] width 192 height 30
type input "Cabinets"
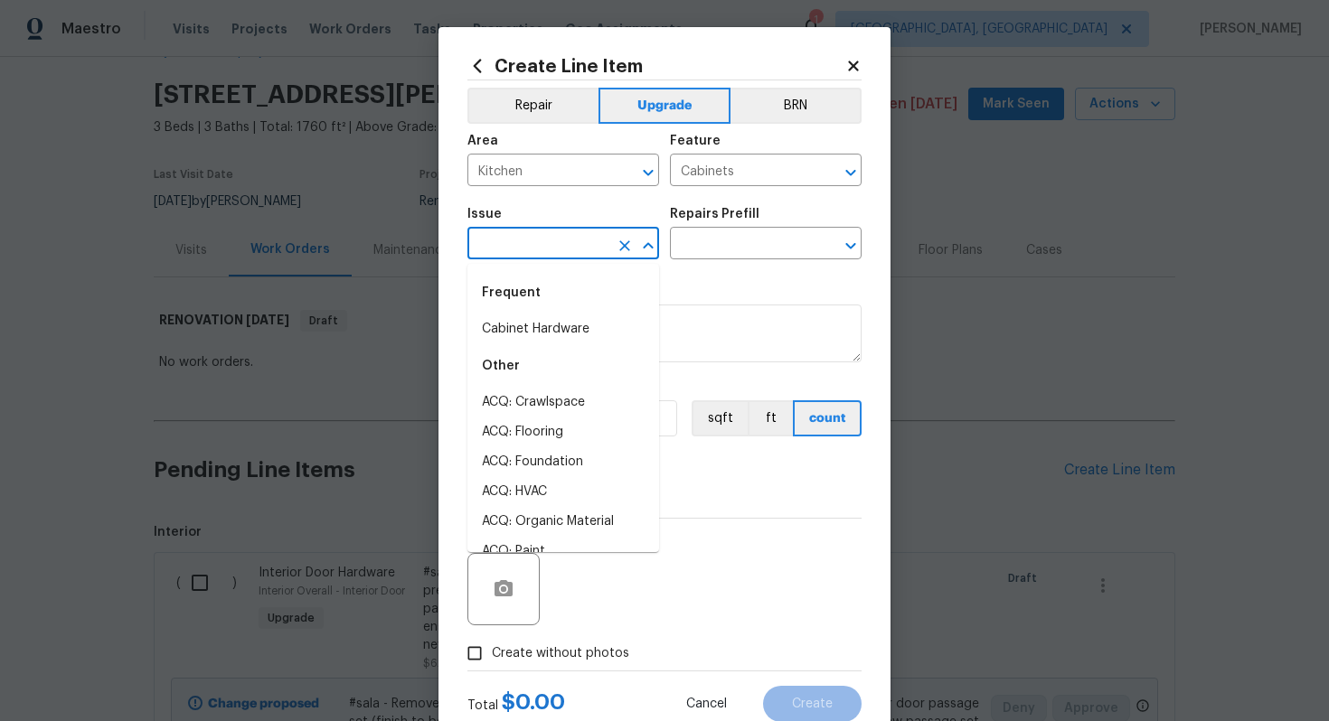
click at [551, 231] on input "text" at bounding box center [537, 245] width 141 height 28
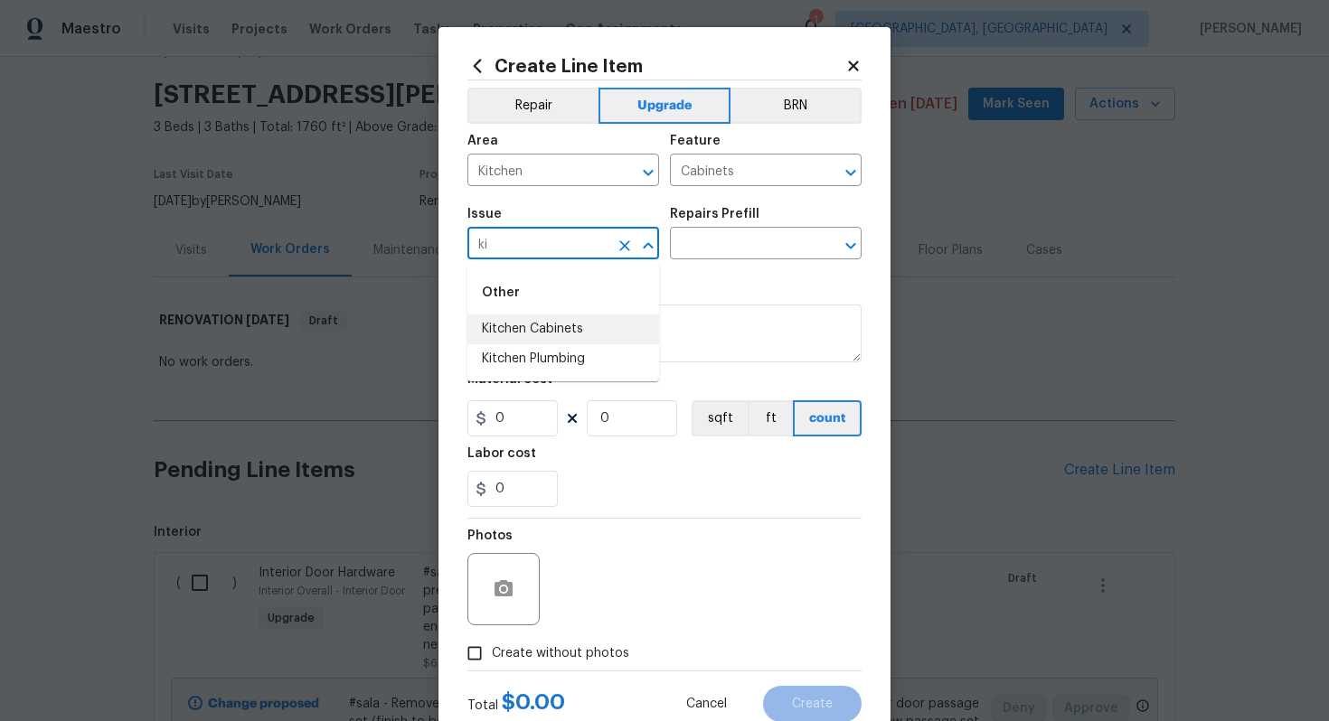
click at [568, 325] on li "Kitchen Cabinets" at bounding box center [563, 330] width 192 height 30
type input "Kitchen Cabinets"
click at [703, 240] on input "text" at bounding box center [740, 245] width 141 height 28
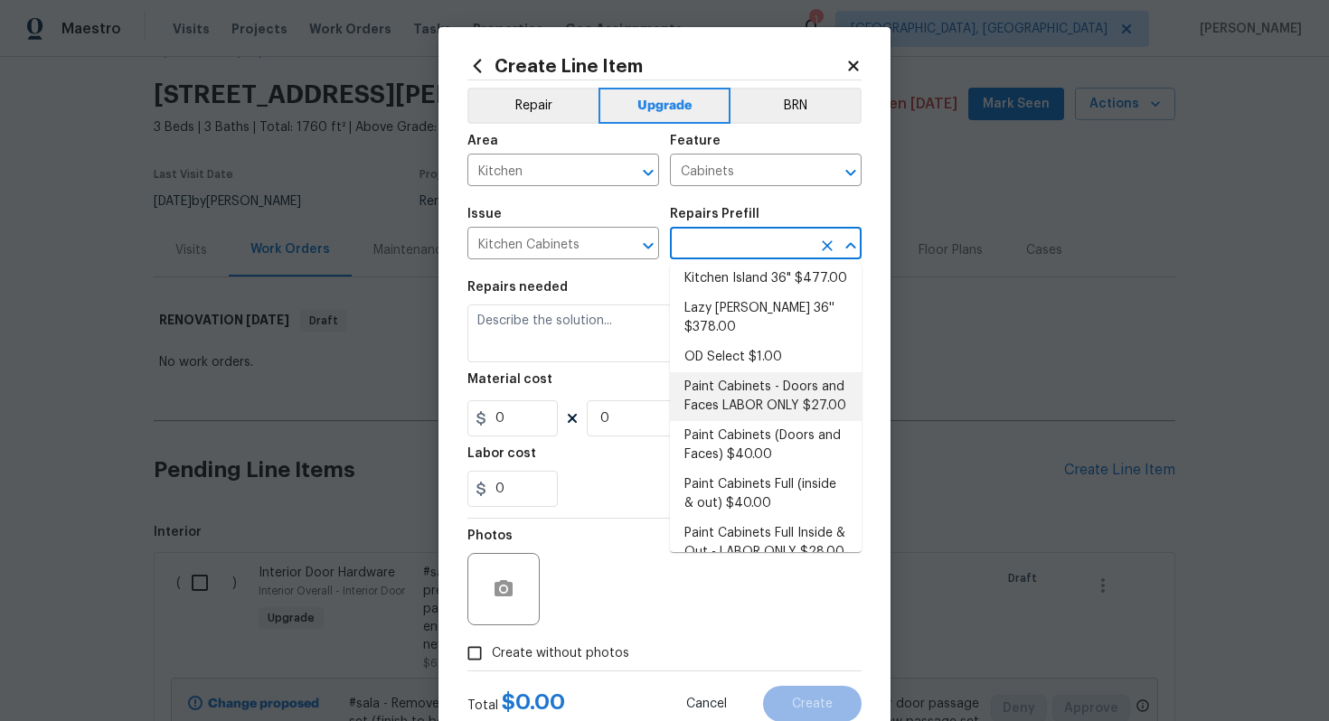
scroll to position [203, 0]
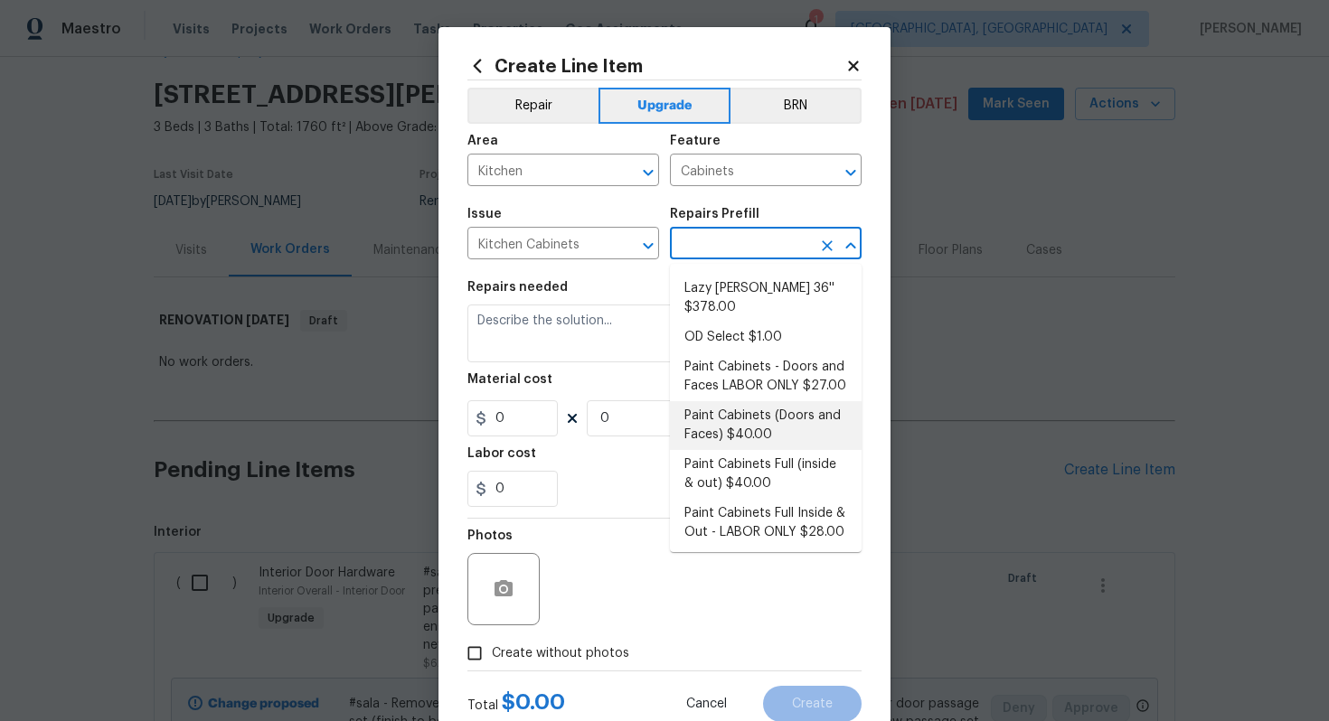
click at [766, 424] on li "Paint Cabinets (Doors and Faces) $40.00" at bounding box center [766, 425] width 192 height 49
type input "Paint Cabinets (Doors and Faces) $40.00"
type textarea "Prep, sand, mask and apply 2 coats of paint to the kitchen cabinet doors and bo…"
type input "40"
type input "1"
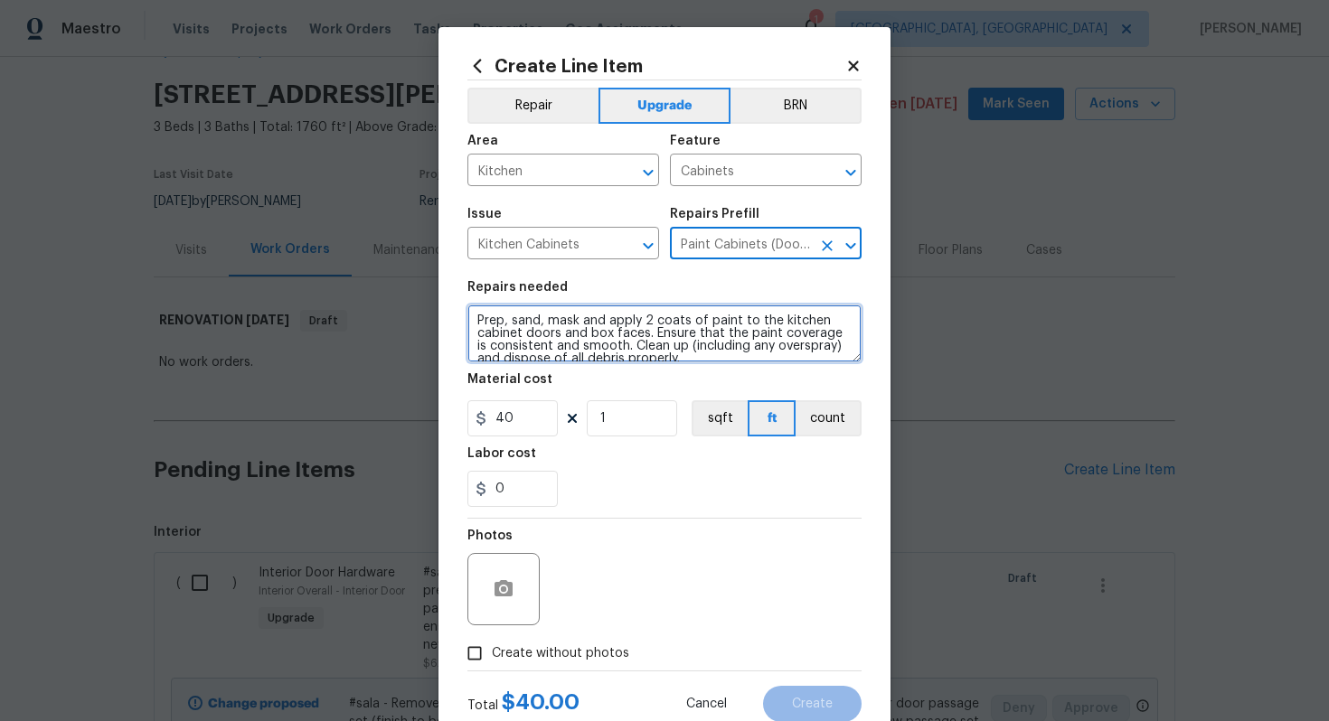
click at [473, 308] on textarea "Prep, sand, mask and apply 2 coats of paint to the kitchen cabinet doors and bo…" at bounding box center [664, 334] width 394 height 58
type textarea "#sala - Prep, sand, mask and apply 2 coats of paint to the kitchen cabinet door…"
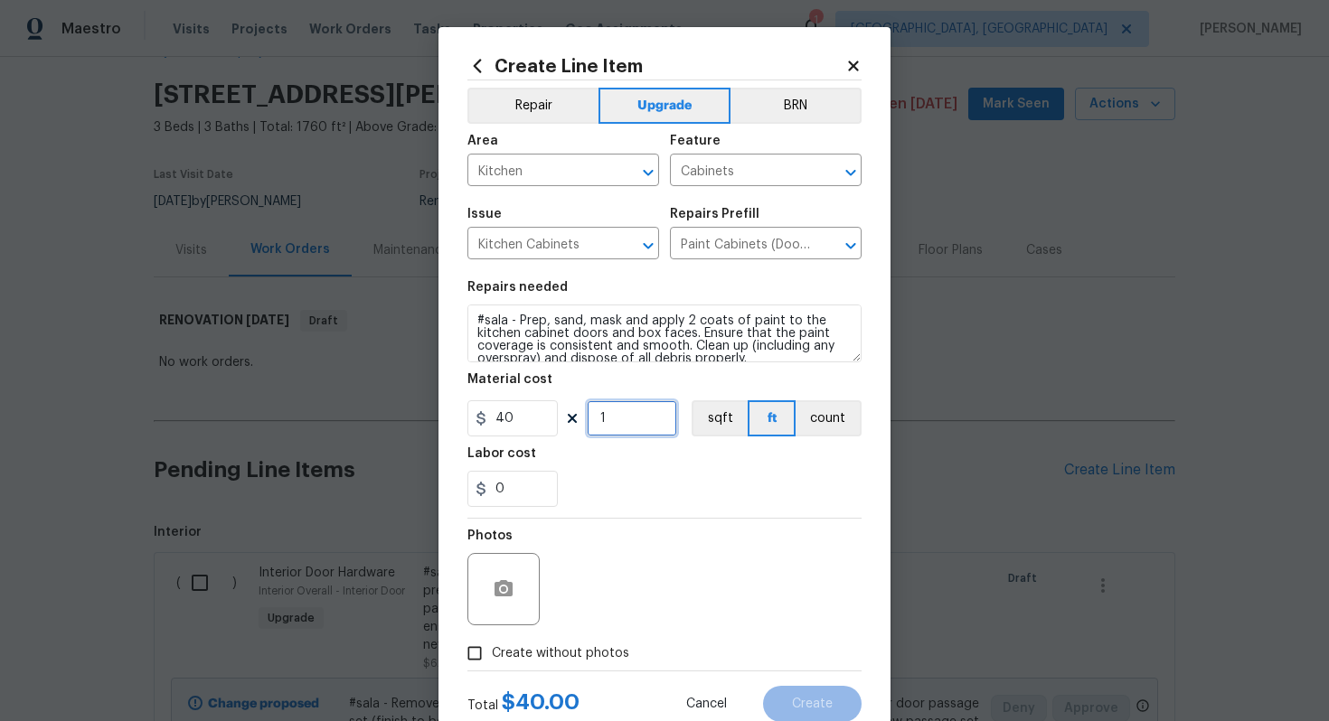
click at [637, 426] on input "1" at bounding box center [632, 418] width 90 height 36
type input "60"
click at [587, 652] on span "Create without photos" at bounding box center [560, 654] width 137 height 19
click at [492, 652] on input "Create without photos" at bounding box center [474, 653] width 34 height 34
checkbox input "true"
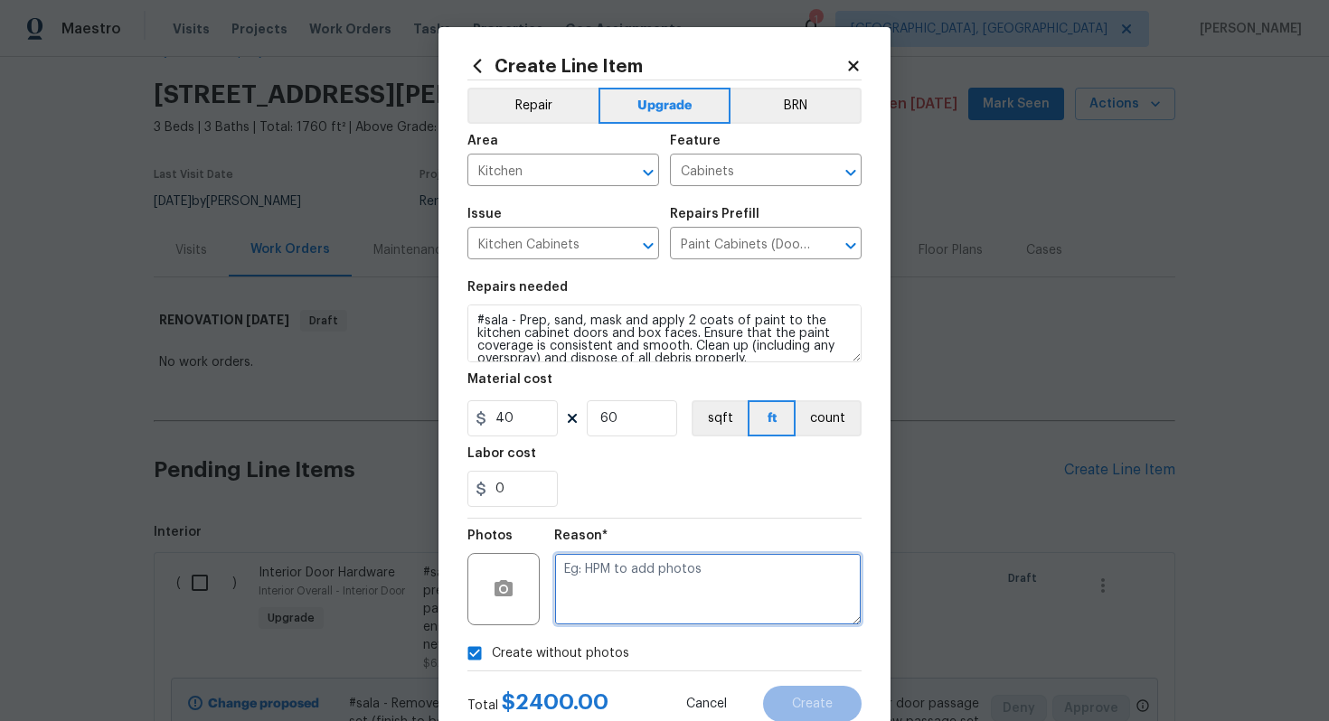
click at [626, 601] on textarea at bounding box center [707, 589] width 307 height 72
type textarea "n/a"
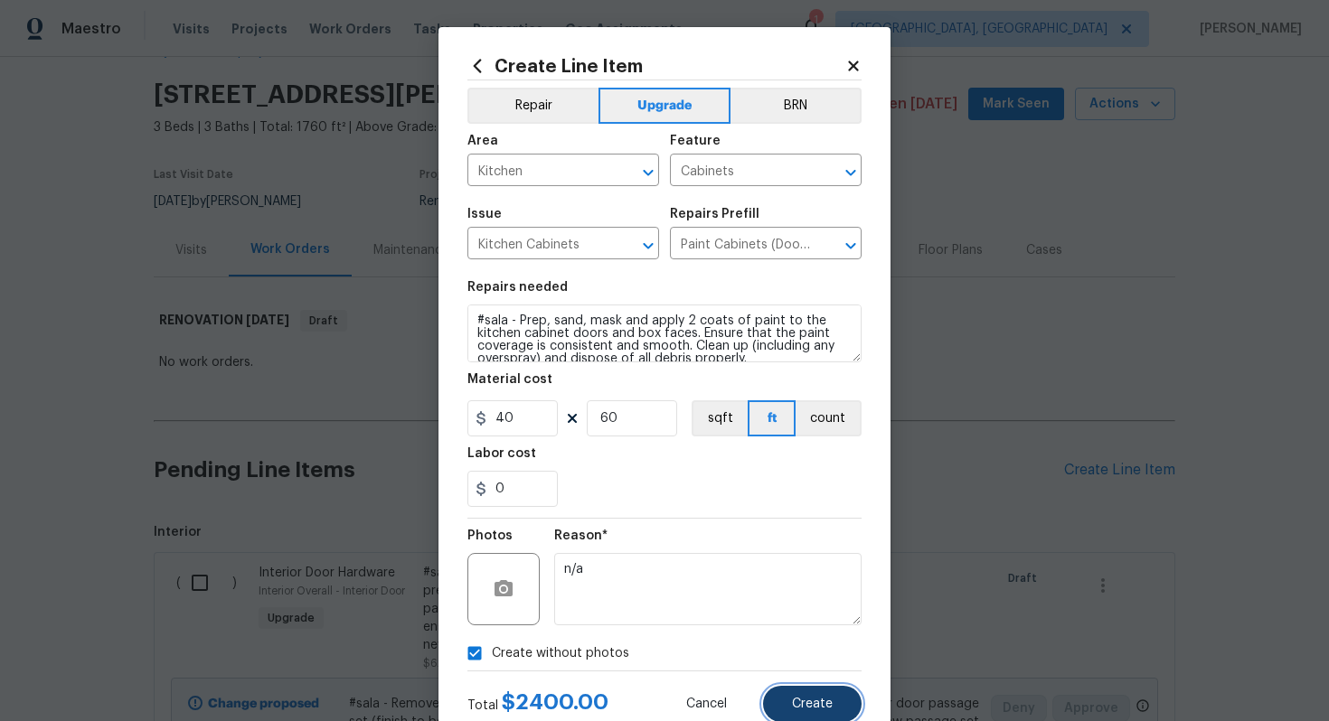
click at [815, 692] on button "Create" at bounding box center [812, 704] width 99 height 36
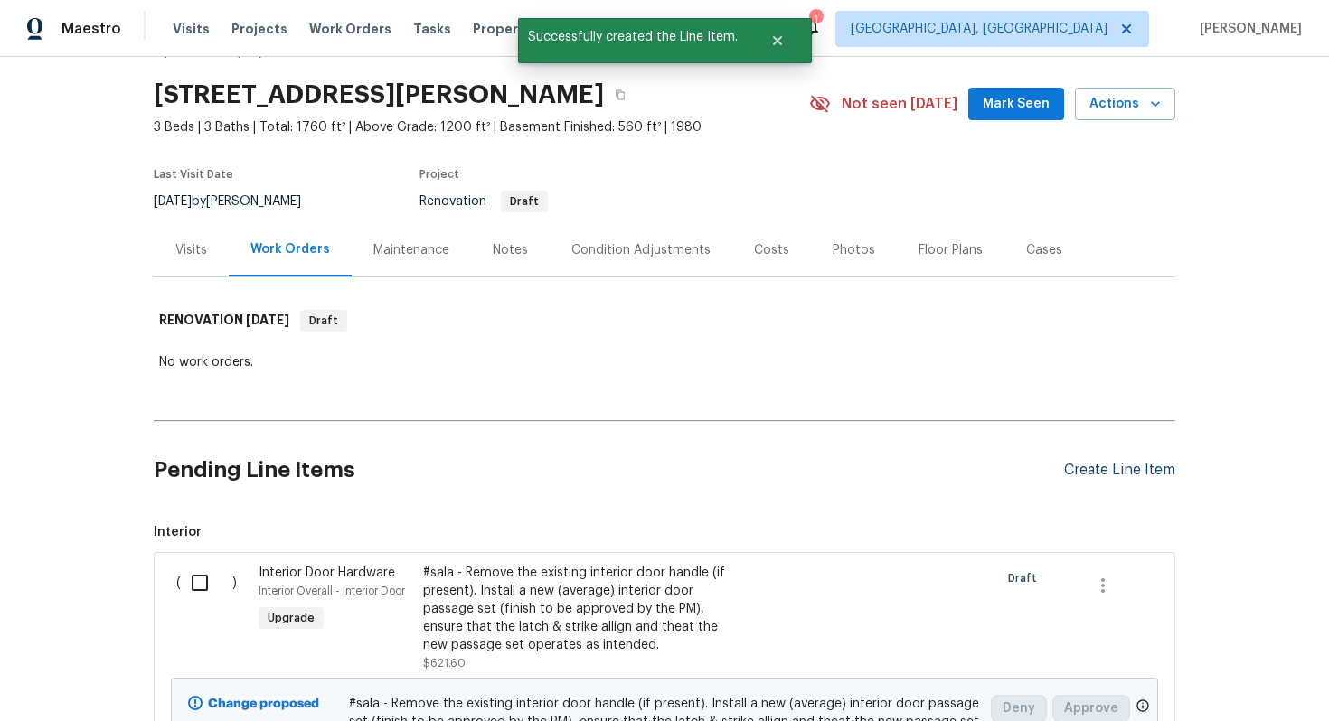
click at [1165, 470] on div "Create Line Item" at bounding box center [1119, 470] width 111 height 17
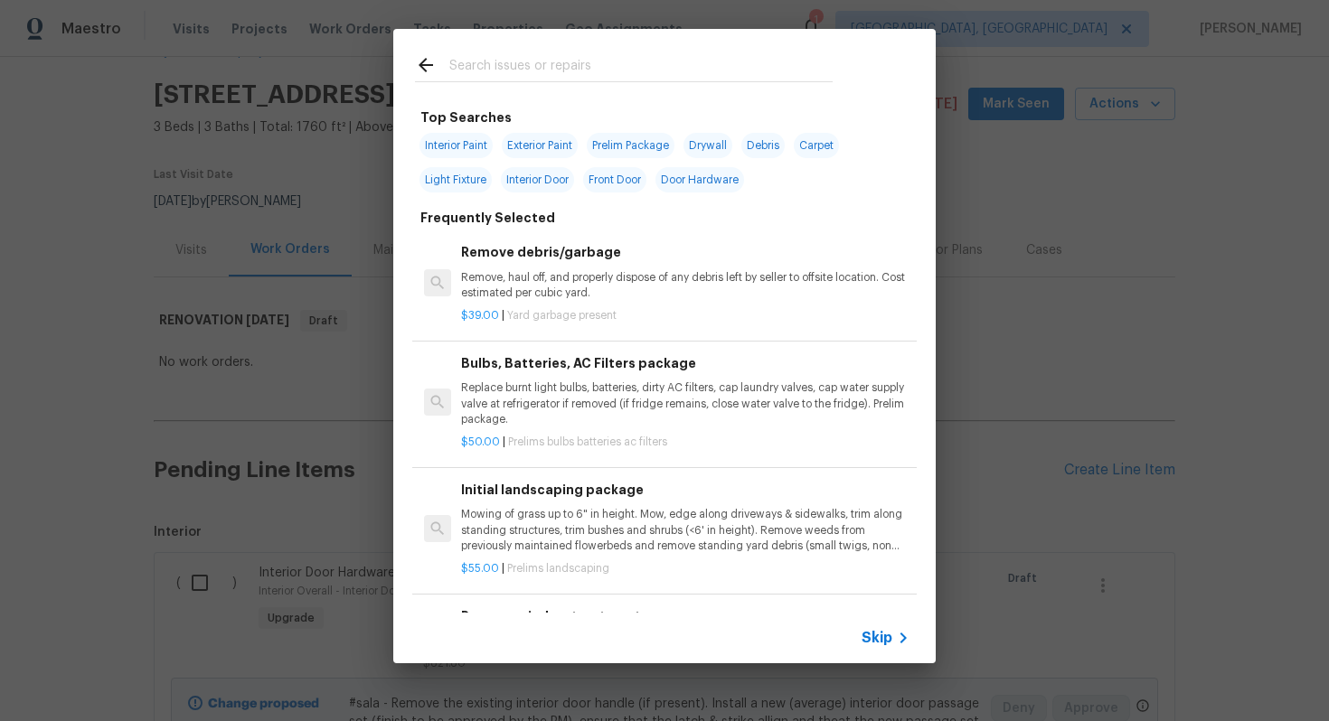
click at [868, 638] on span "Skip" at bounding box center [876, 638] width 31 height 18
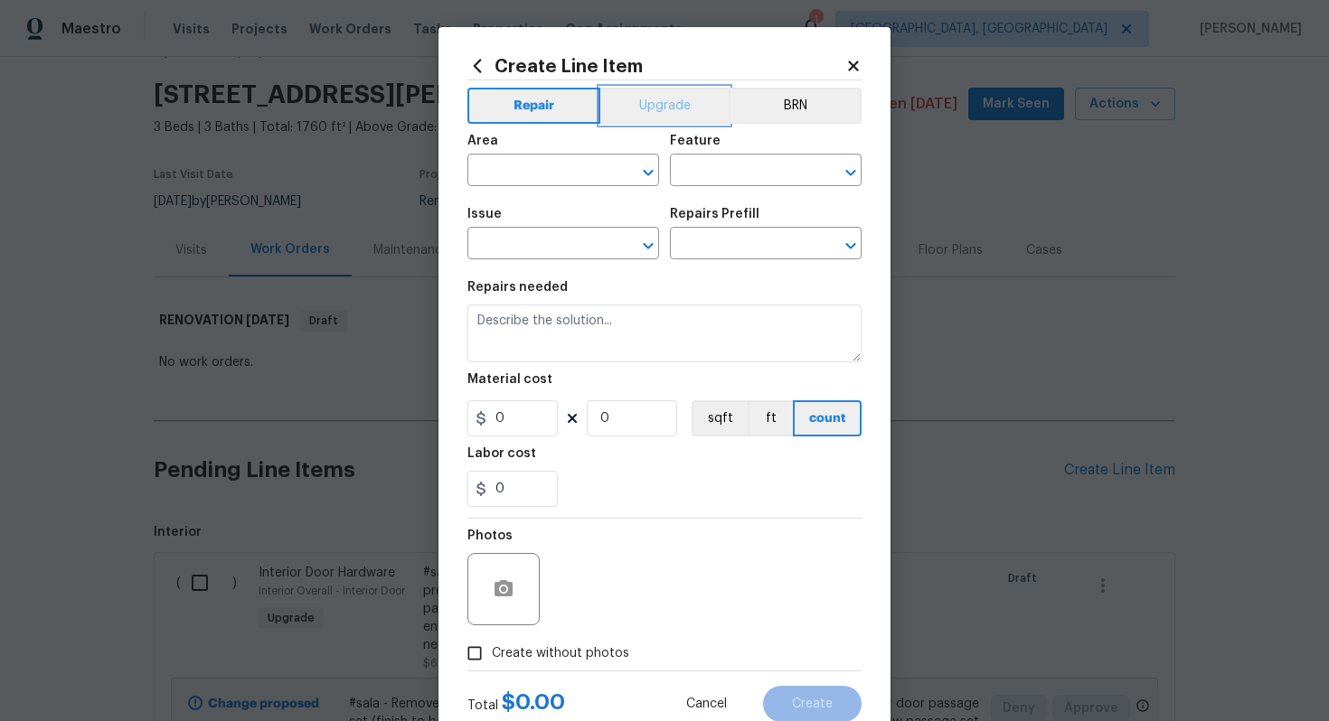
click at [682, 93] on button "Upgrade" at bounding box center [664, 106] width 129 height 36
click at [562, 162] on input "text" at bounding box center [537, 172] width 141 height 28
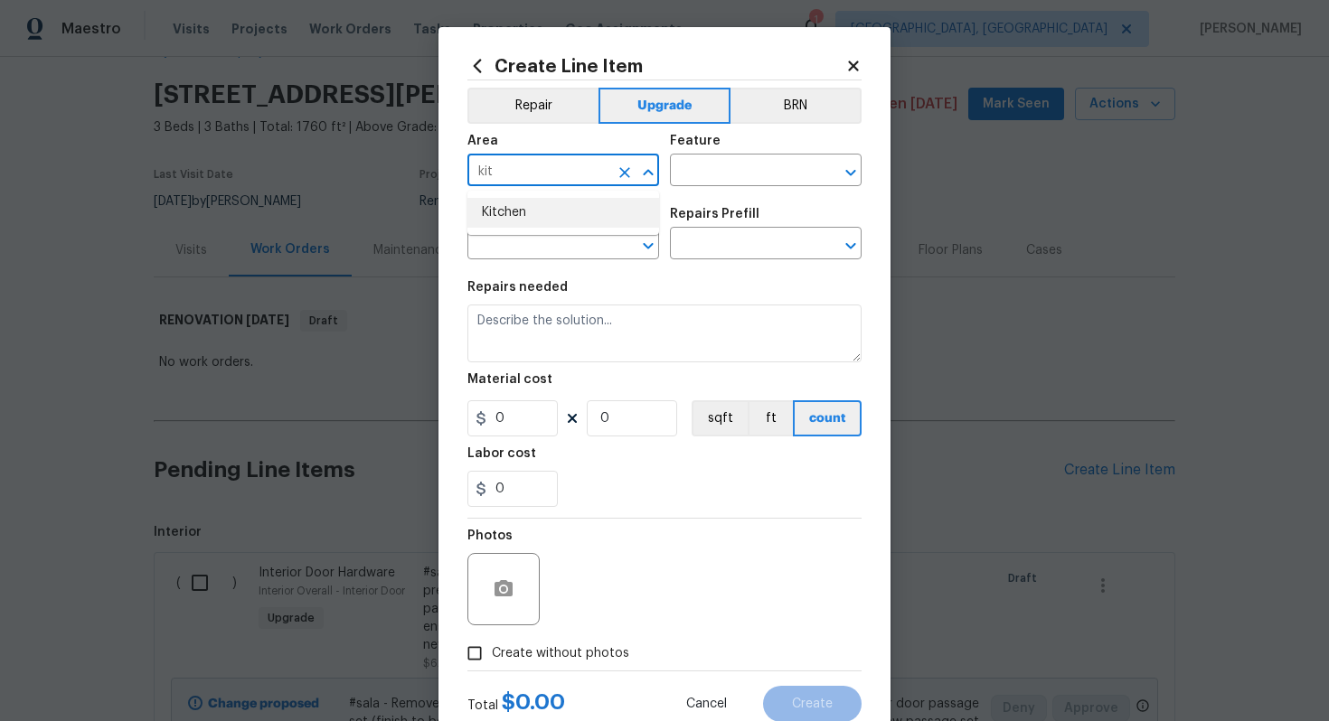
click at [567, 226] on li "Kitchen" at bounding box center [563, 213] width 192 height 30
type input "Kitchen"
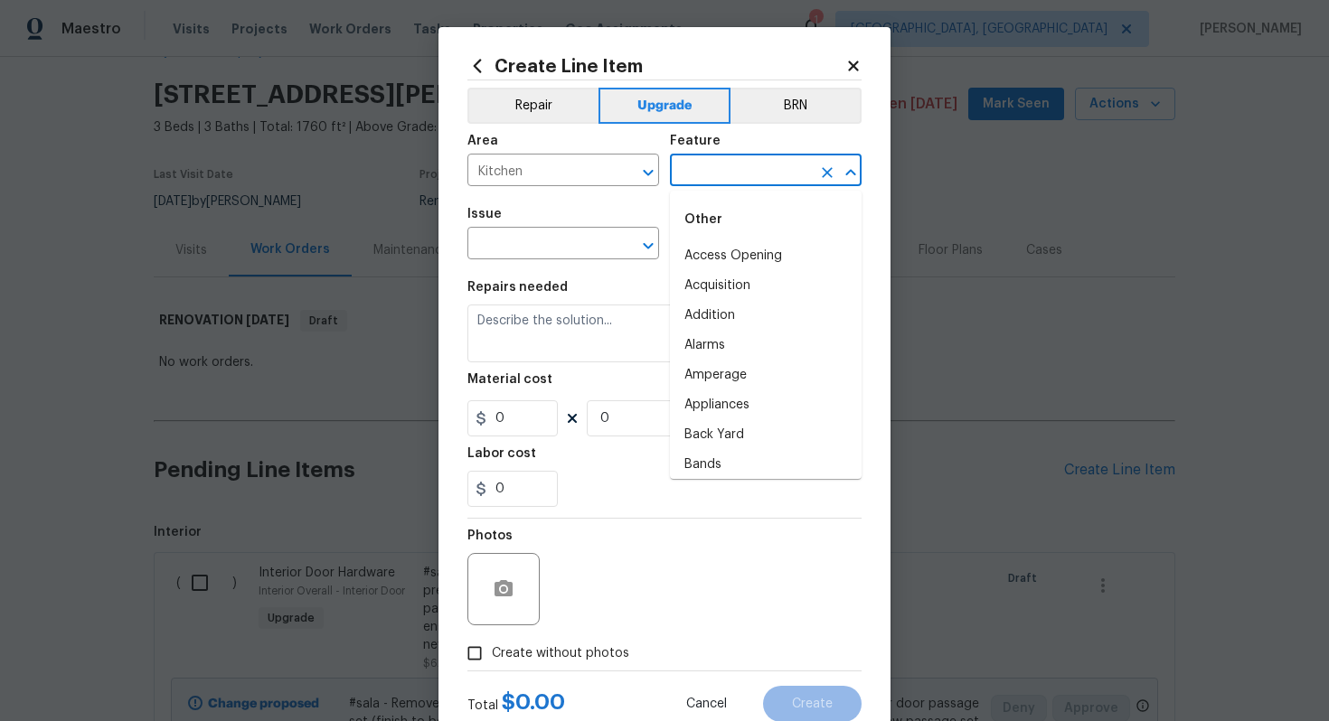
click at [730, 174] on input "text" at bounding box center [740, 172] width 141 height 28
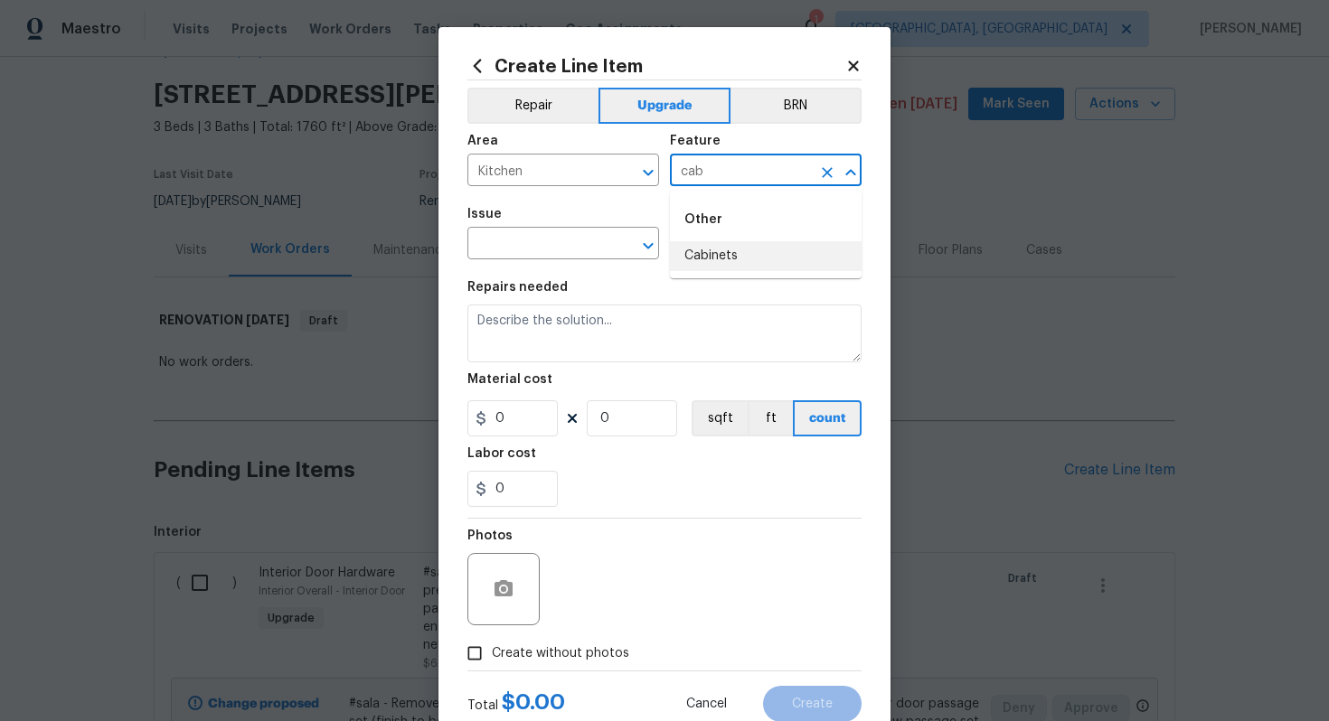
click at [738, 255] on li "Cabinets" at bounding box center [766, 256] width 192 height 30
type input "Cabinets"
click at [497, 245] on input "text" at bounding box center [537, 245] width 141 height 28
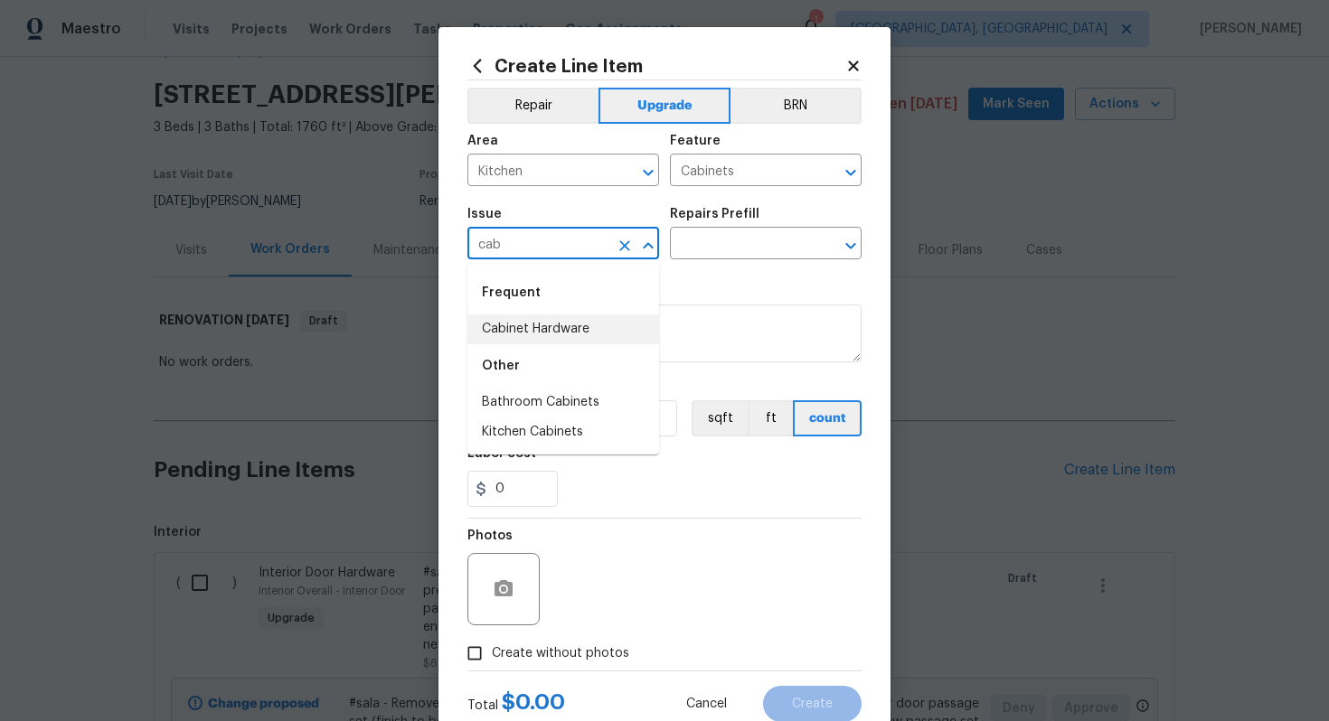
click at [536, 336] on li "Cabinet Hardware" at bounding box center [563, 330] width 192 height 30
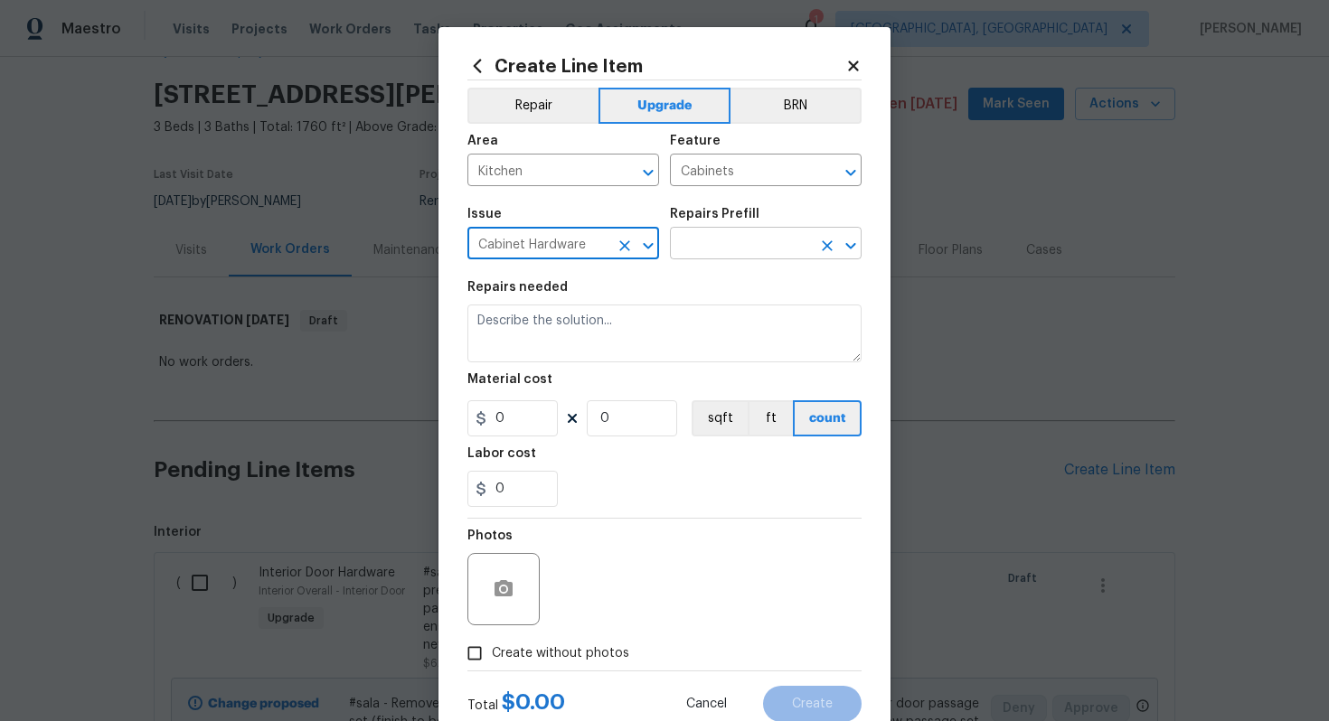
type input "Cabinet Hardware"
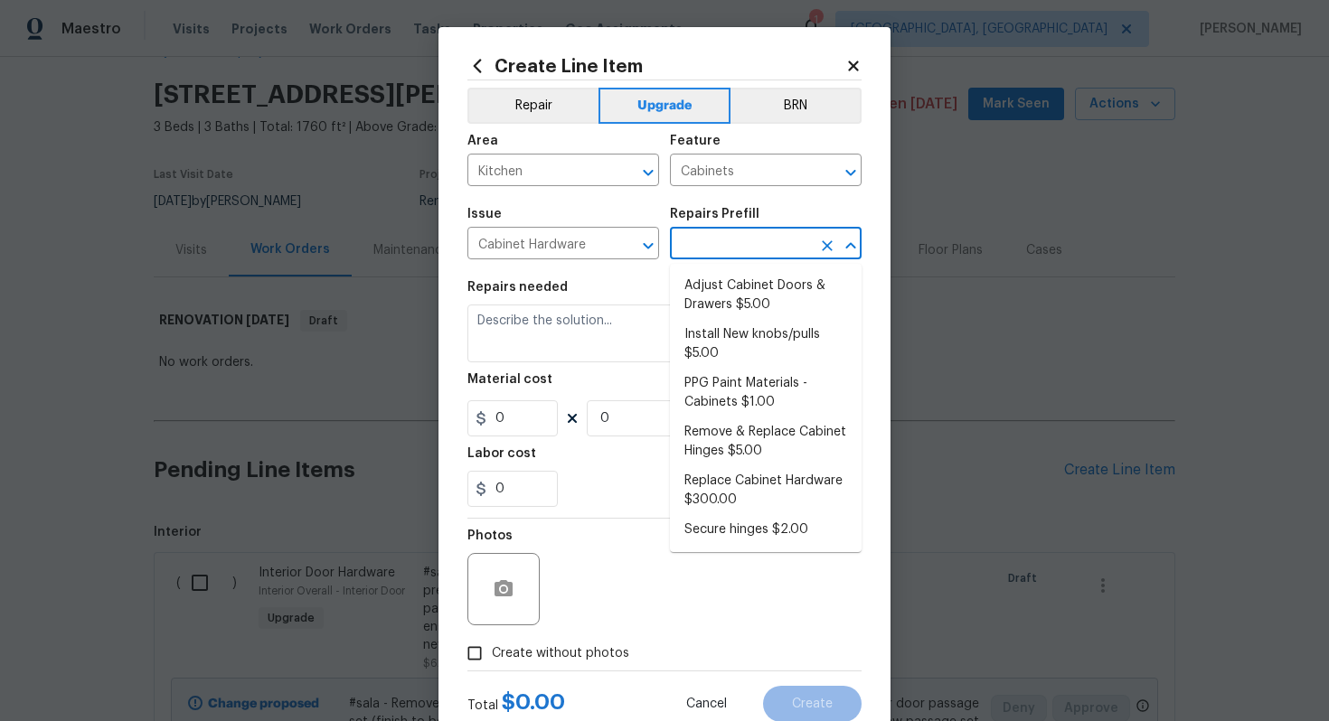
click at [739, 253] on input "text" at bounding box center [740, 245] width 141 height 28
click at [790, 474] on li "Replace Cabinet Hardware $300.00" at bounding box center [766, 490] width 192 height 49
type input "Replace Cabinet Hardware $300.00"
type textarea "Replace cabinet hardware with new hinges and pulls. HPM to provide specs"
type input "300"
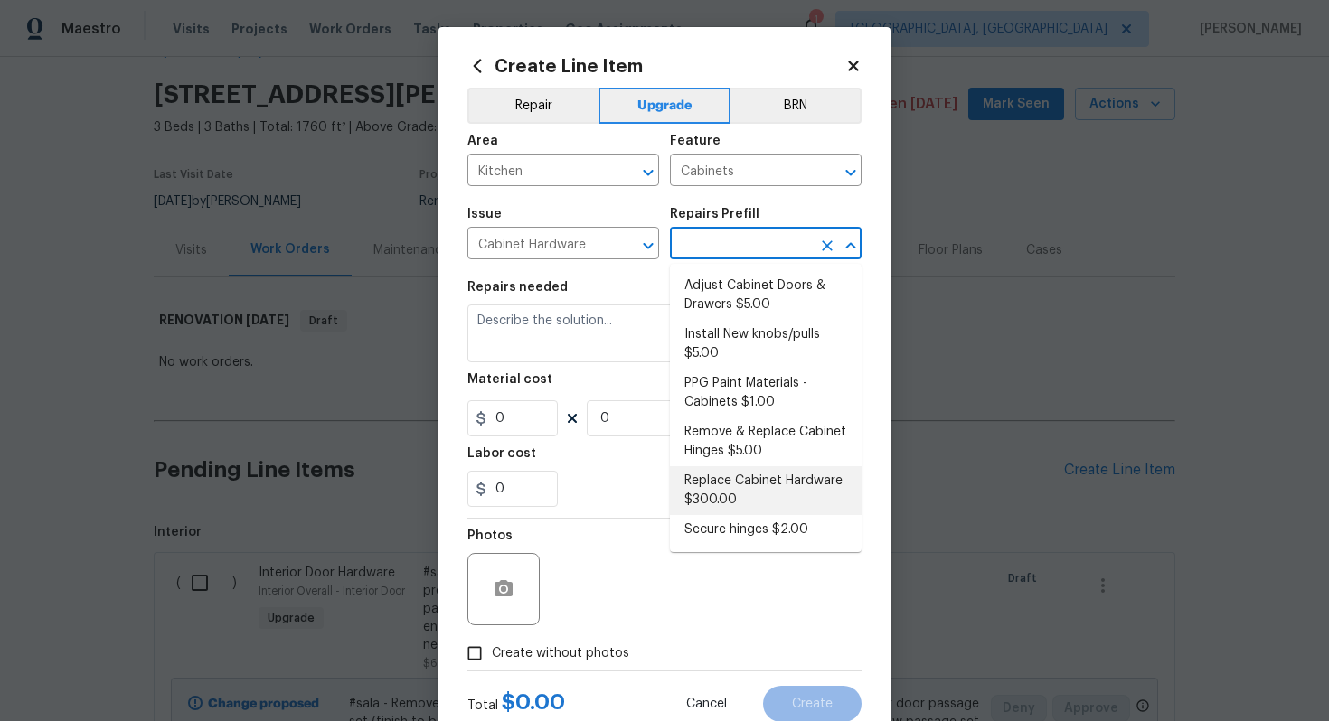
type input "1"
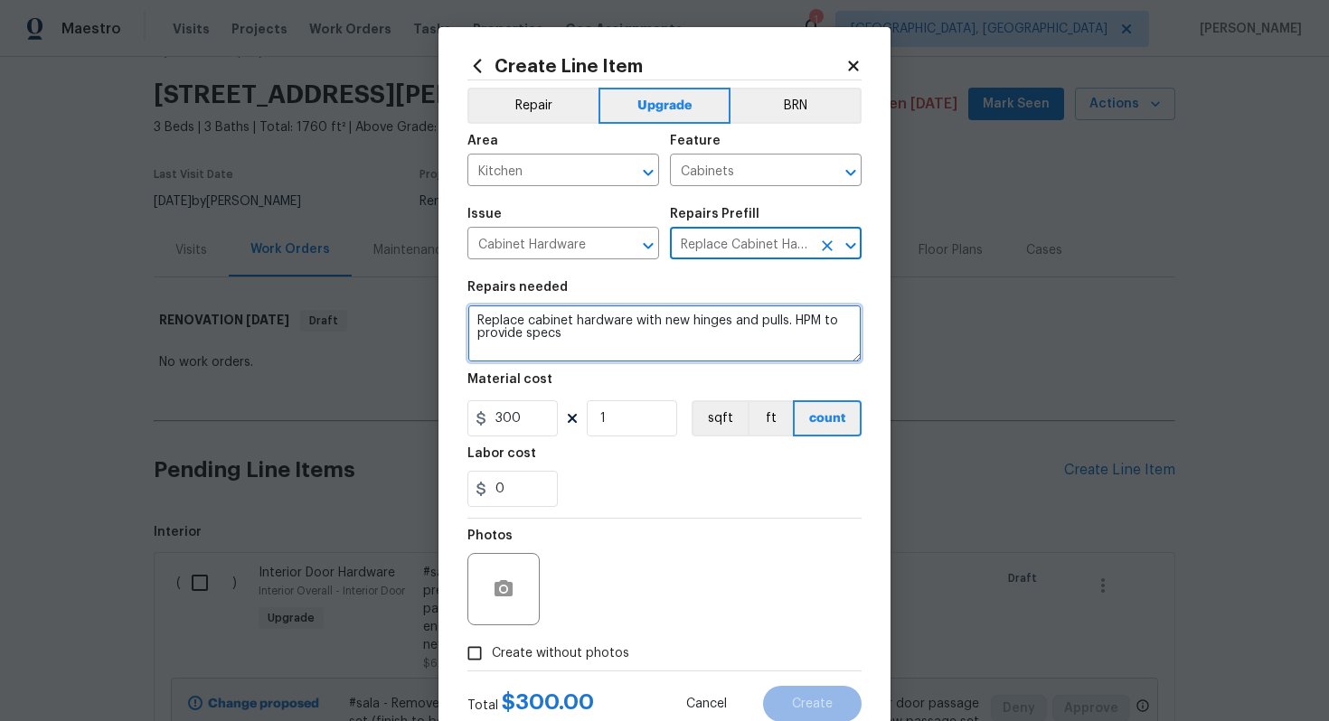
click at [470, 316] on textarea "Replace cabinet hardware with new hinges and pulls. HPM to provide specs" at bounding box center [664, 334] width 394 height 58
type textarea "#sala - Replace cabinet hardware with new hinges and pulls. HPM to provide specs"
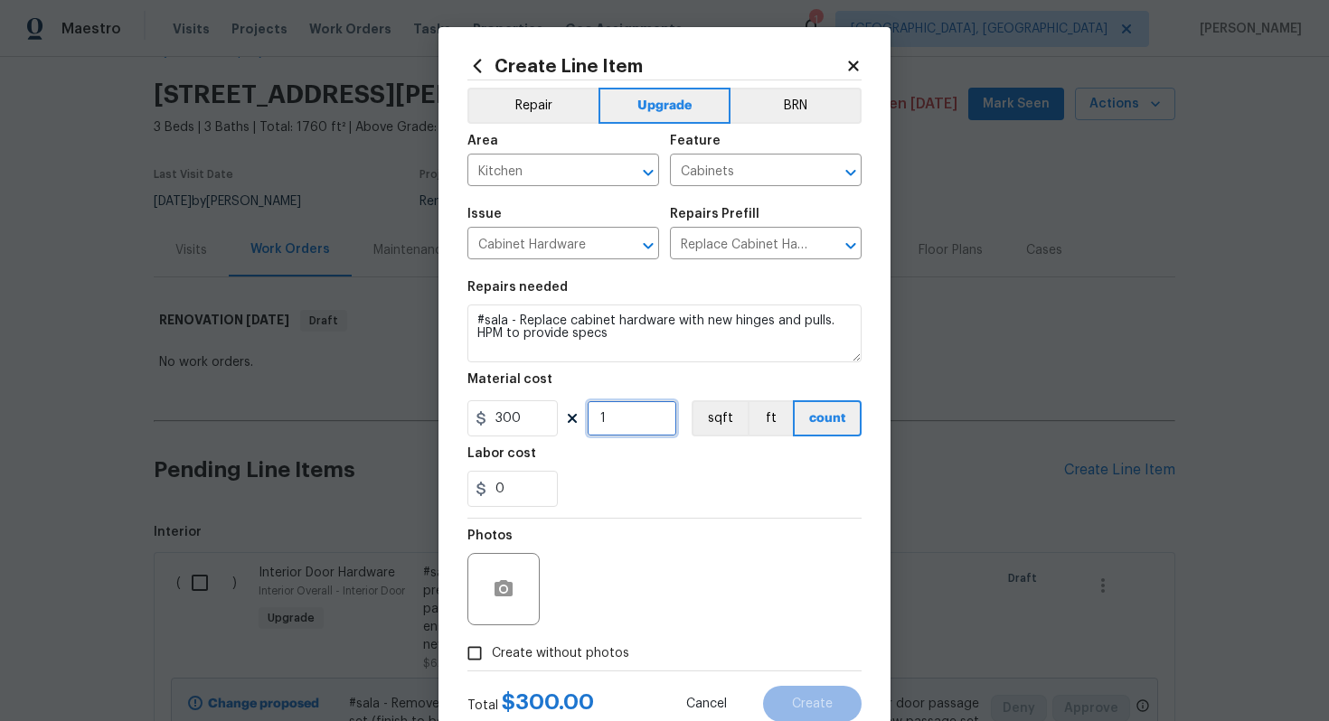
click at [623, 425] on input "1" at bounding box center [632, 418] width 90 height 36
click at [580, 666] on label "Create without photos" at bounding box center [543, 653] width 172 height 34
click at [492, 666] on input "Create without photos" at bounding box center [474, 653] width 34 height 34
checkbox input "true"
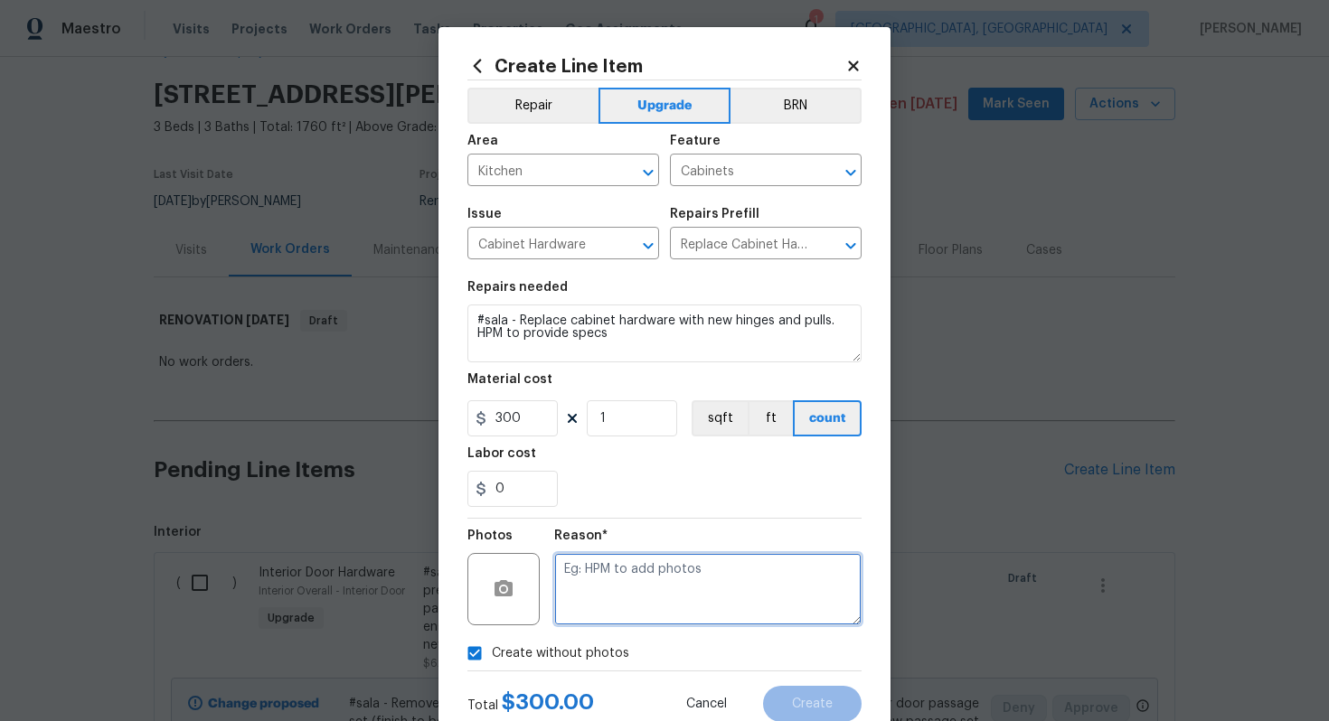
click at [631, 581] on textarea at bounding box center [707, 589] width 307 height 72
type textarea "n/a"
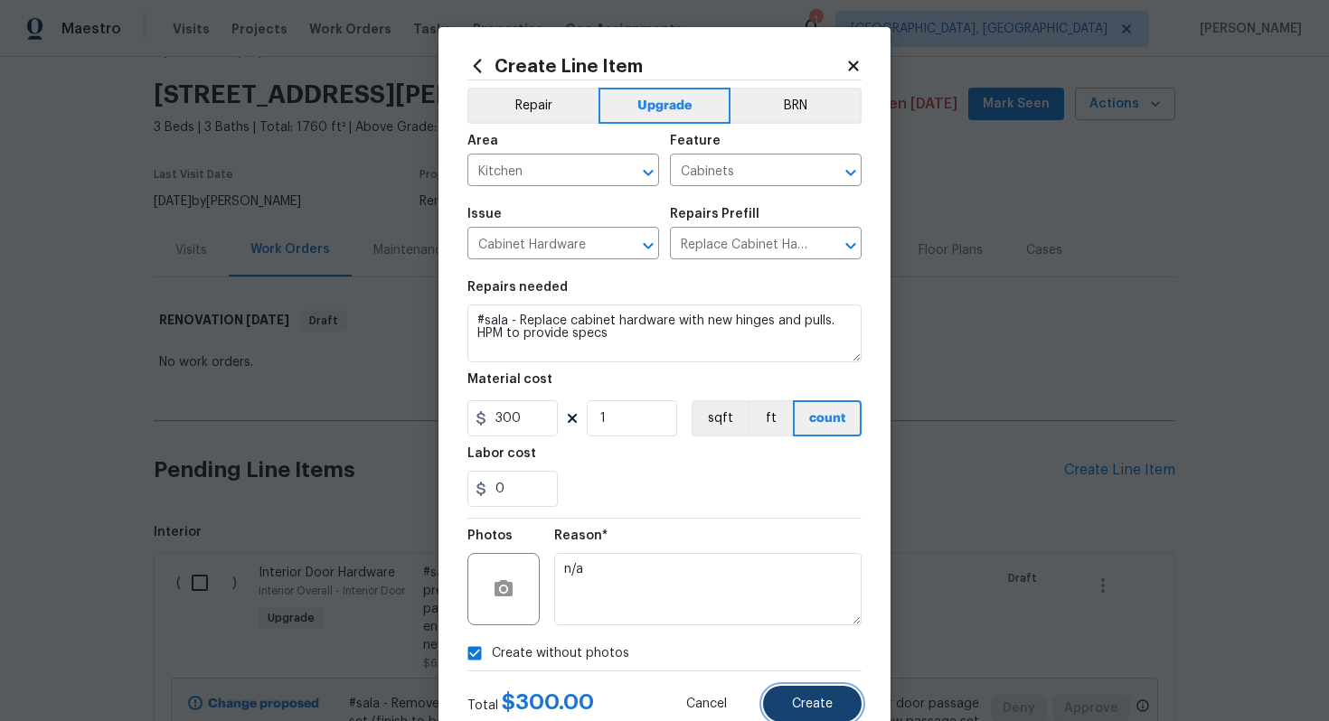
click at [819, 702] on span "Create" at bounding box center [812, 705] width 41 height 14
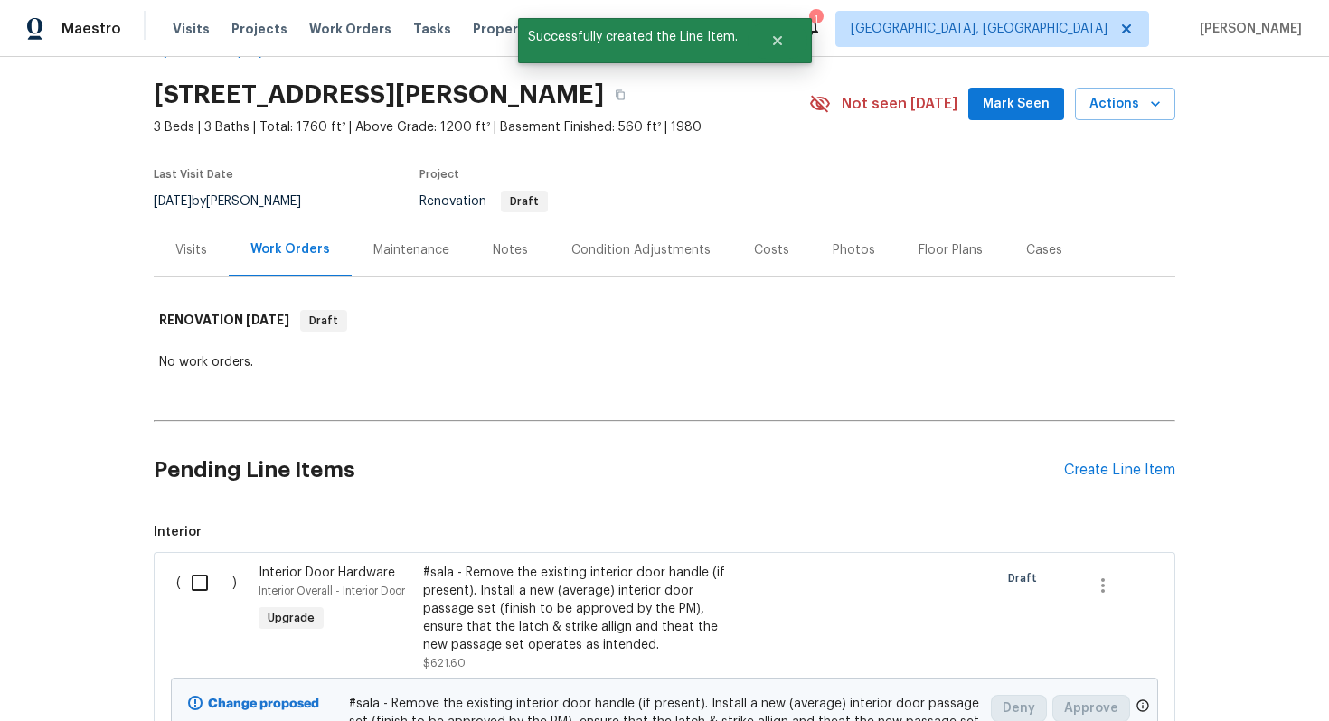
scroll to position [0, 0]
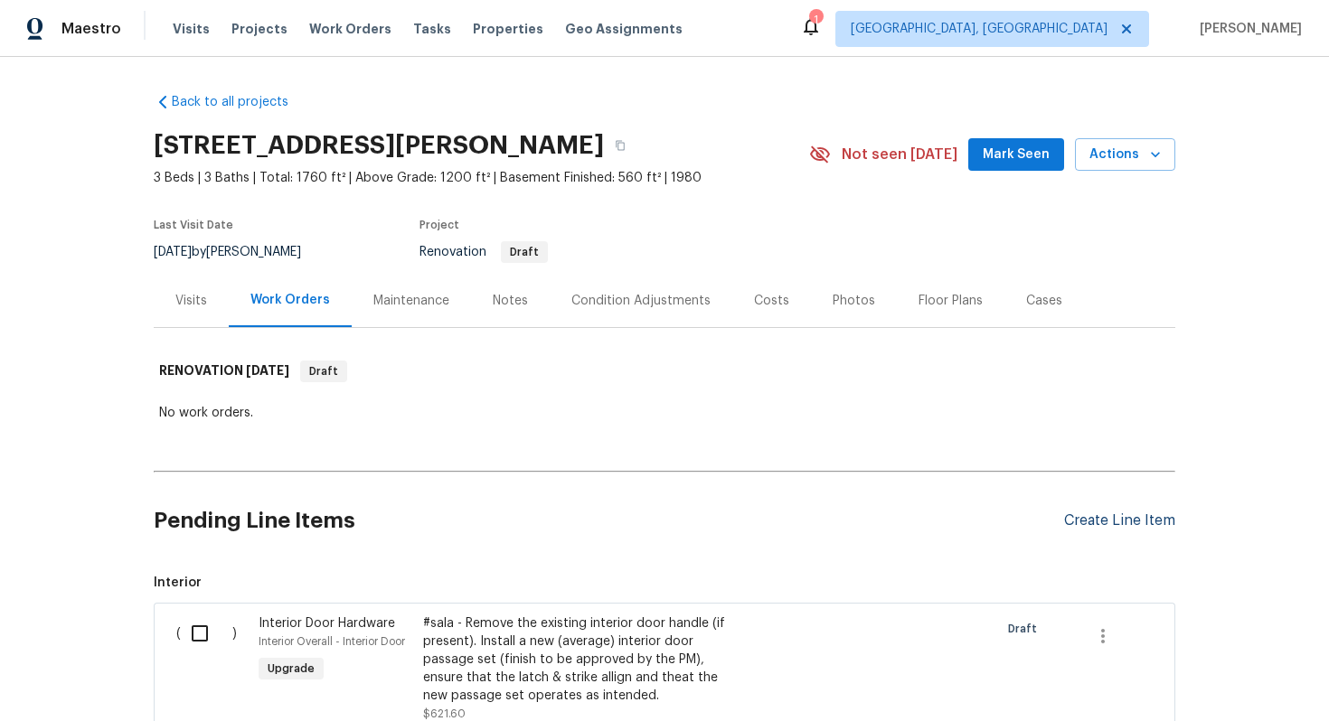
click at [1106, 516] on div "Create Line Item" at bounding box center [1119, 521] width 111 height 17
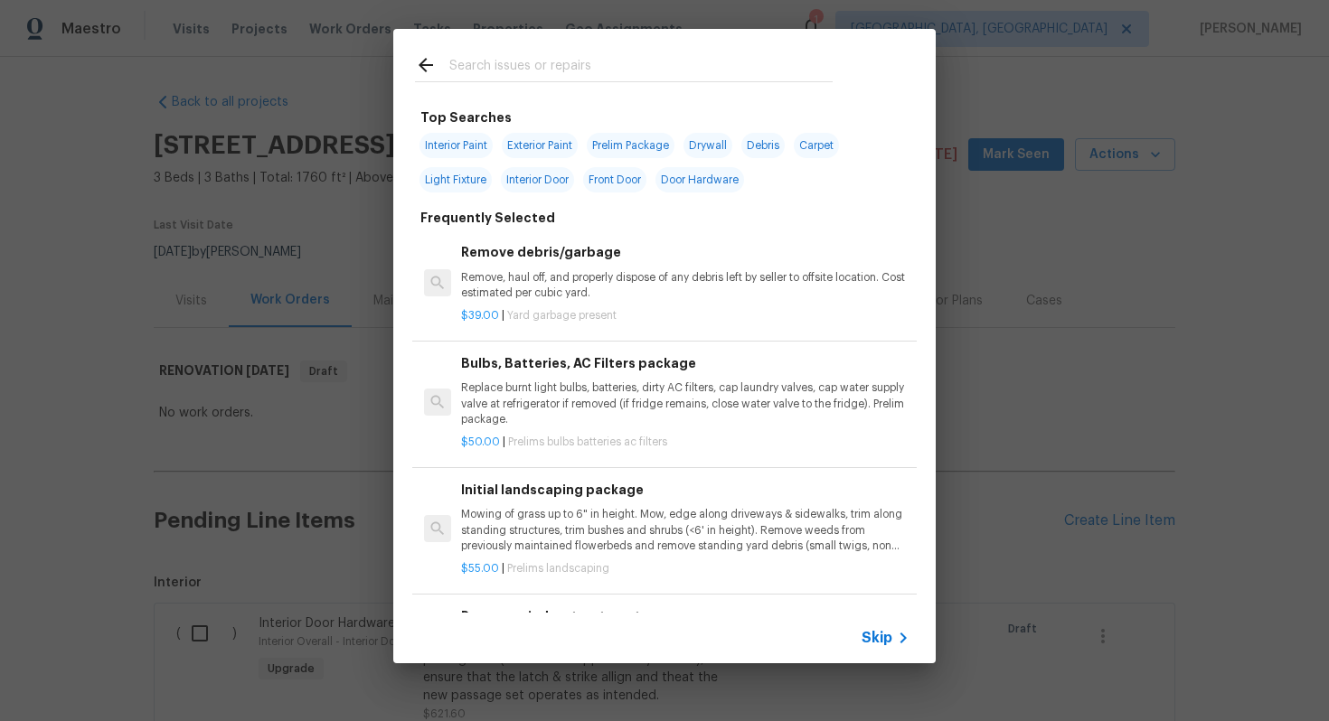
click at [877, 637] on span "Skip" at bounding box center [876, 638] width 31 height 18
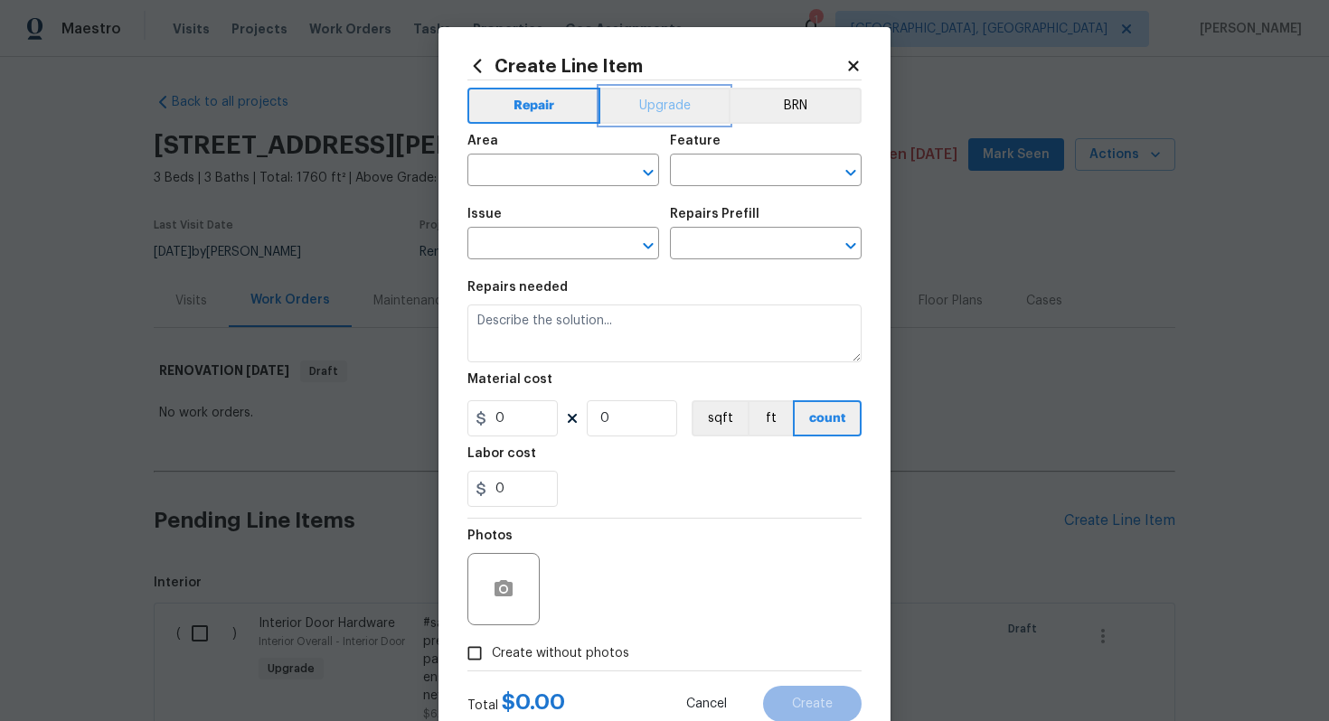
click at [650, 118] on button "Upgrade" at bounding box center [664, 106] width 129 height 36
click at [566, 161] on input "text" at bounding box center [537, 172] width 141 height 28
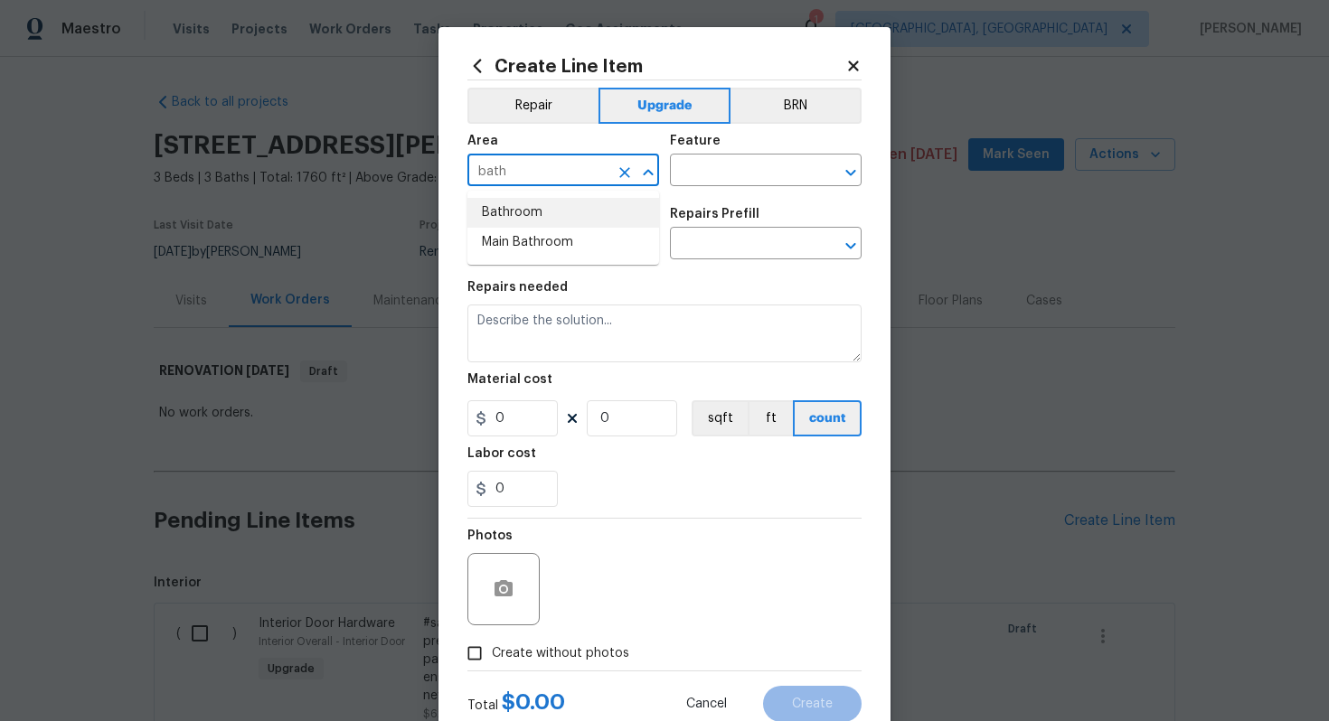
click at [528, 220] on li "Bathroom" at bounding box center [563, 213] width 192 height 30
type input "Bathroom"
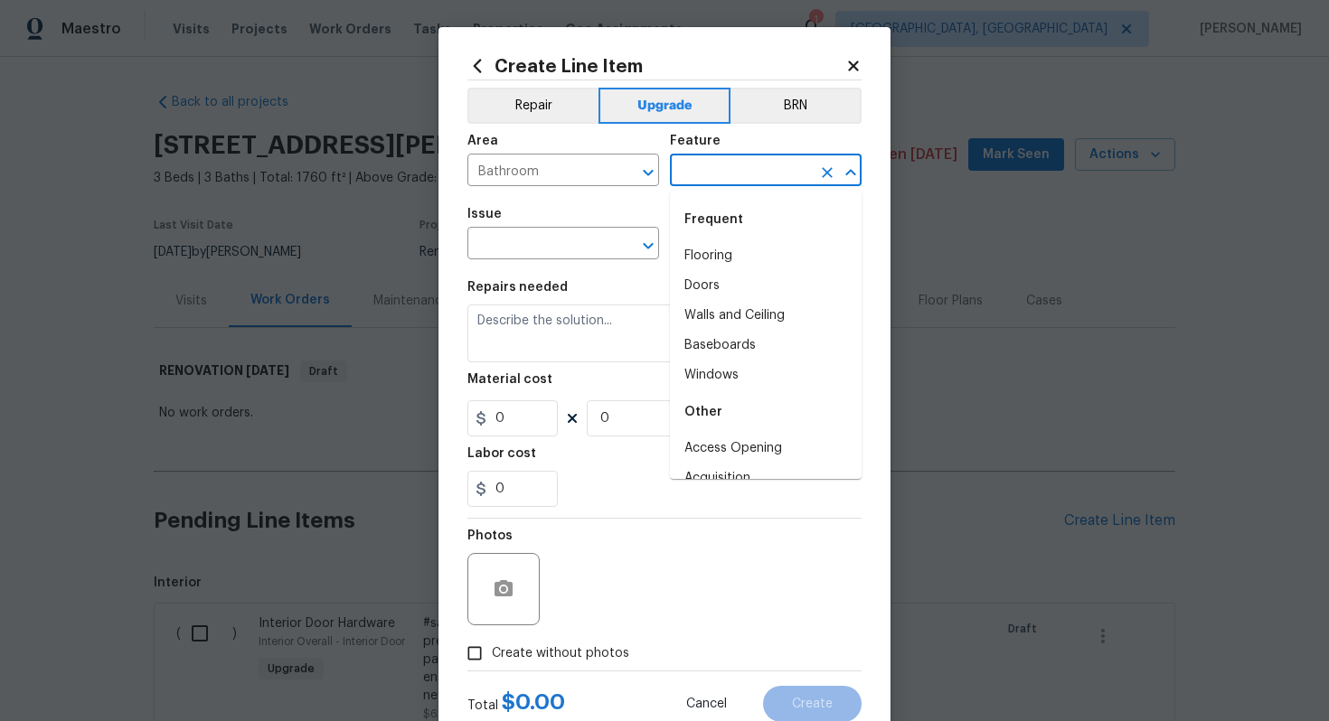
click at [727, 166] on input "text" at bounding box center [740, 172] width 141 height 28
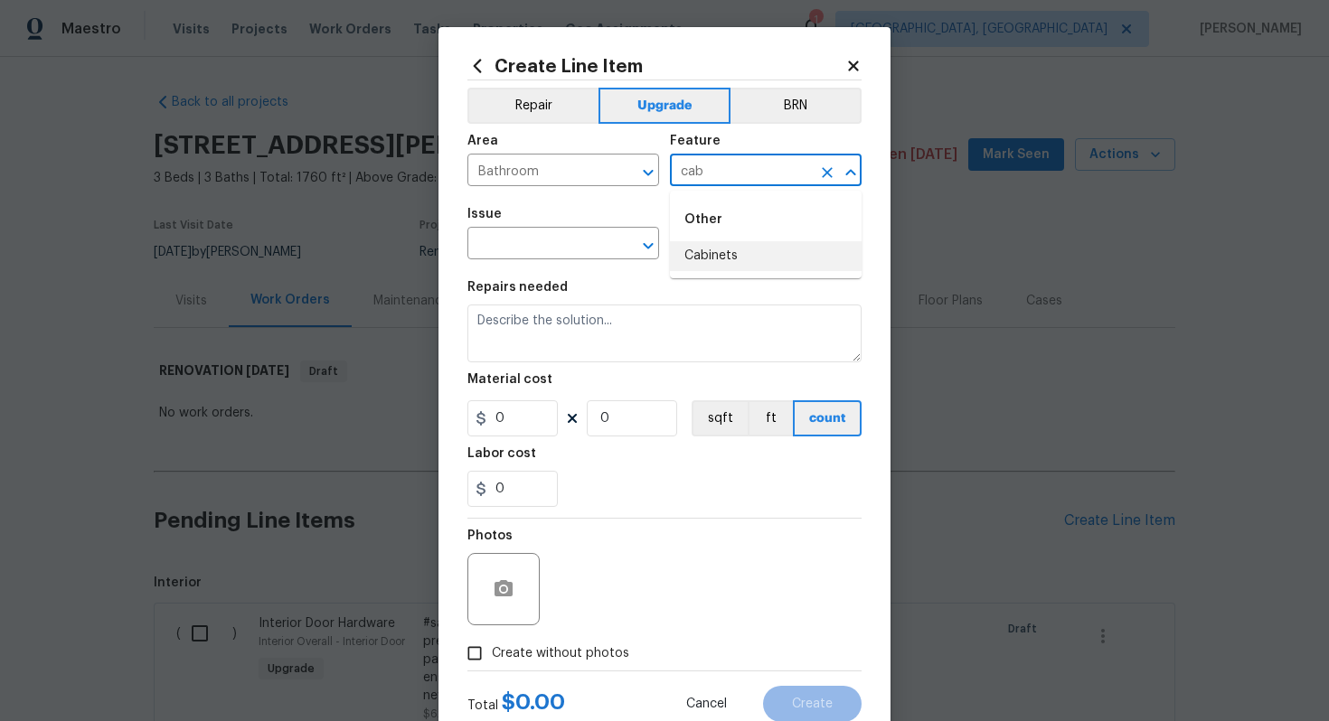
click at [715, 252] on li "Cabinets" at bounding box center [766, 256] width 192 height 30
type input "Cabinets"
click at [553, 248] on input "text" at bounding box center [537, 245] width 141 height 28
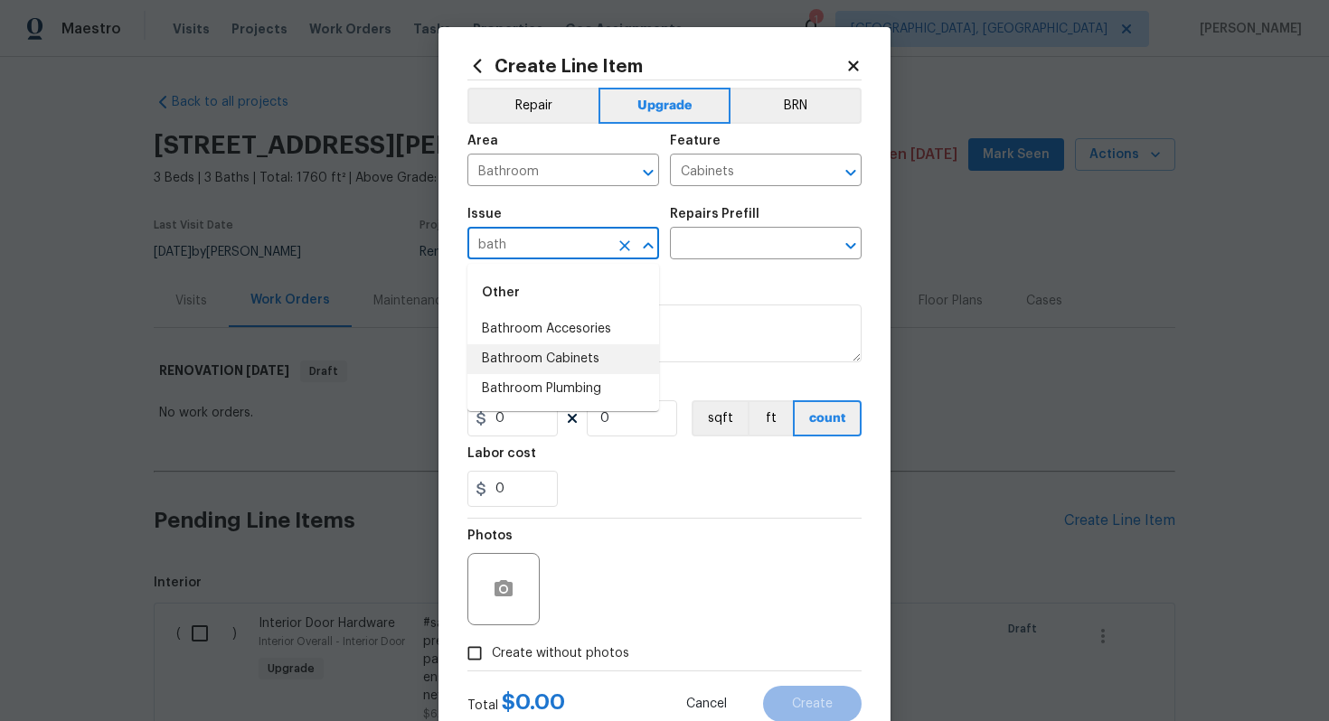
click at [613, 358] on li "Bathroom Cabinets" at bounding box center [563, 359] width 192 height 30
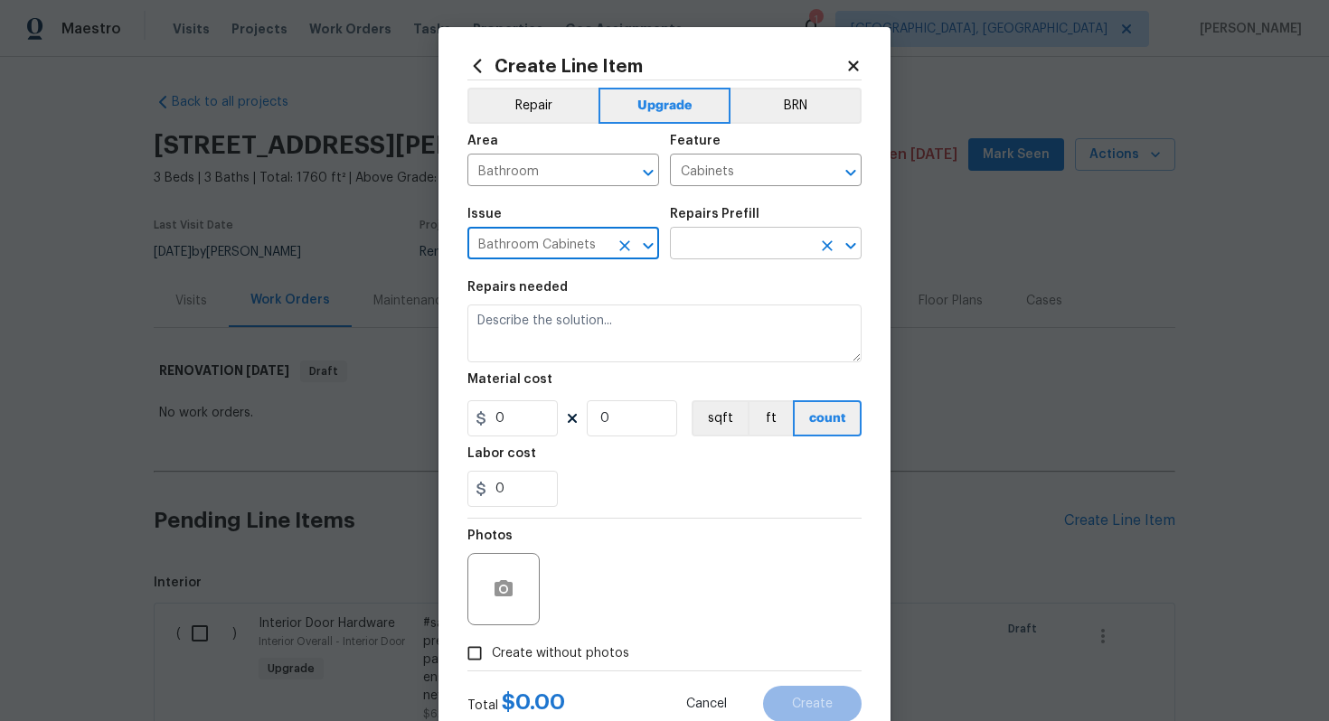
type input "Bathroom Cabinets"
click at [711, 241] on input "text" at bounding box center [740, 245] width 141 height 28
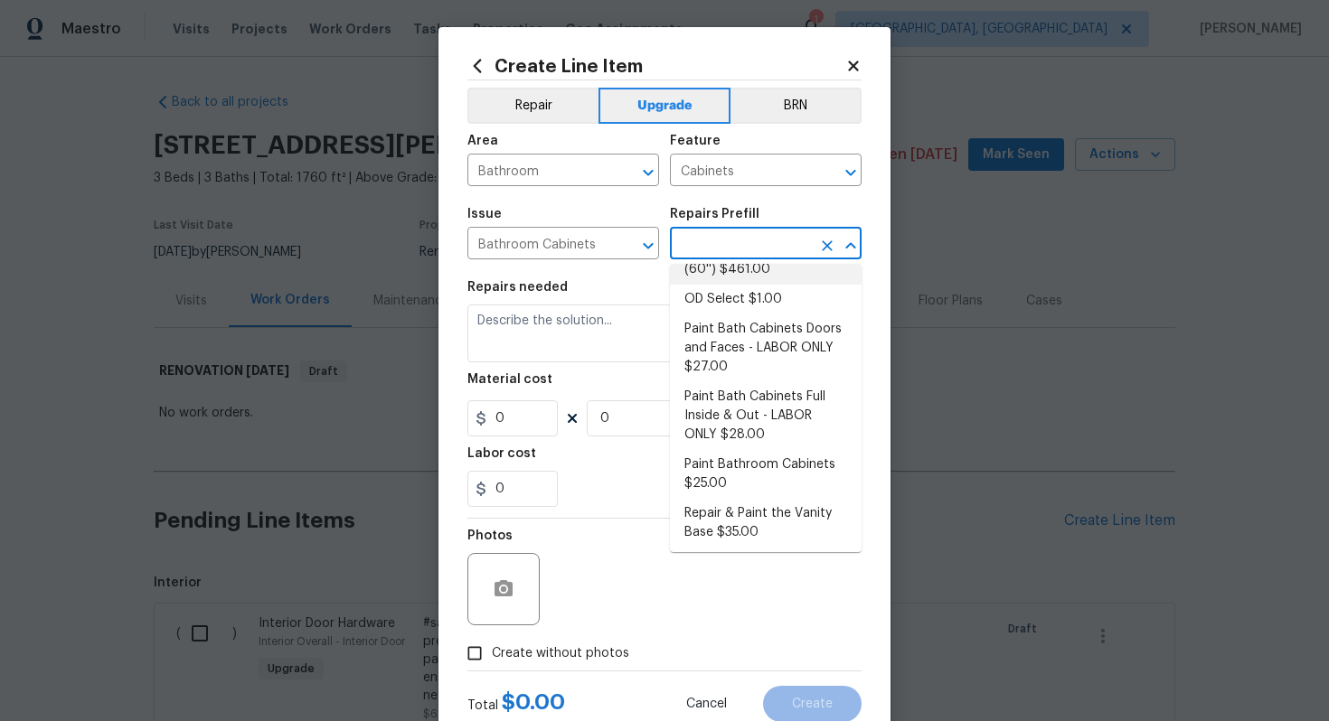
scroll to position [230, 0]
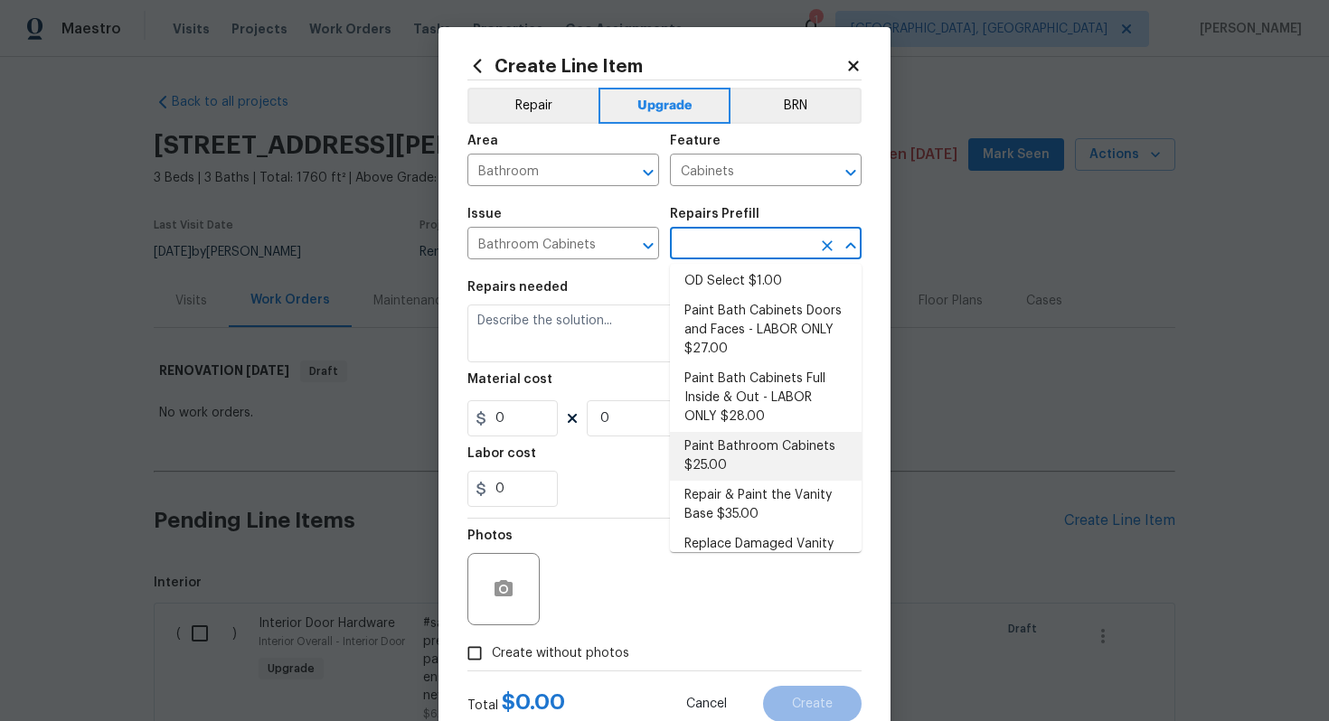
click at [752, 447] on li "Paint Bathroom Cabinets $25.00" at bounding box center [766, 456] width 192 height 49
type textarea "Prep, sand, mask and apply 2 coats of paint to the bathroom cabinet doors, inte…"
type input "1"
type input "Paint Bathroom Cabinets $25.00"
type input "25"
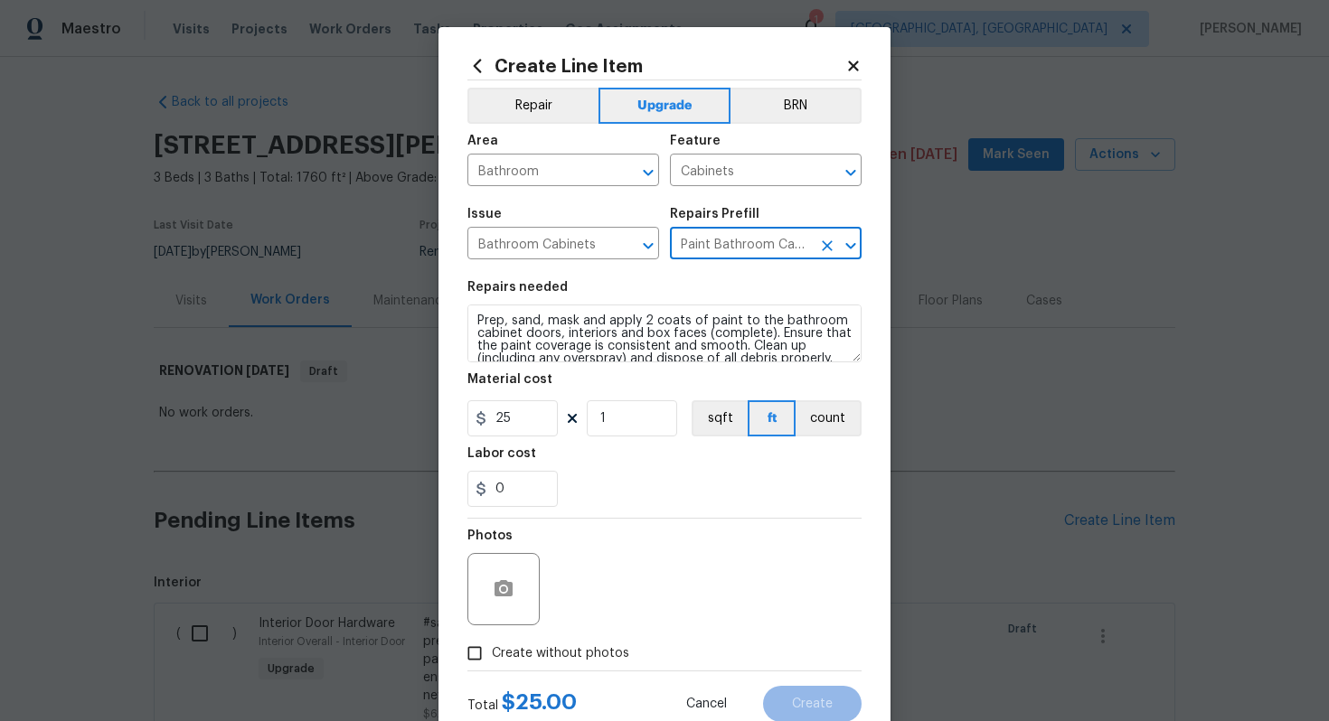
click at [464, 316] on div "Create Line Item Repair Upgrade BRN Area Bathroom ​ Feature Cabinets ​ Issue Ba…" at bounding box center [664, 389] width 452 height 724
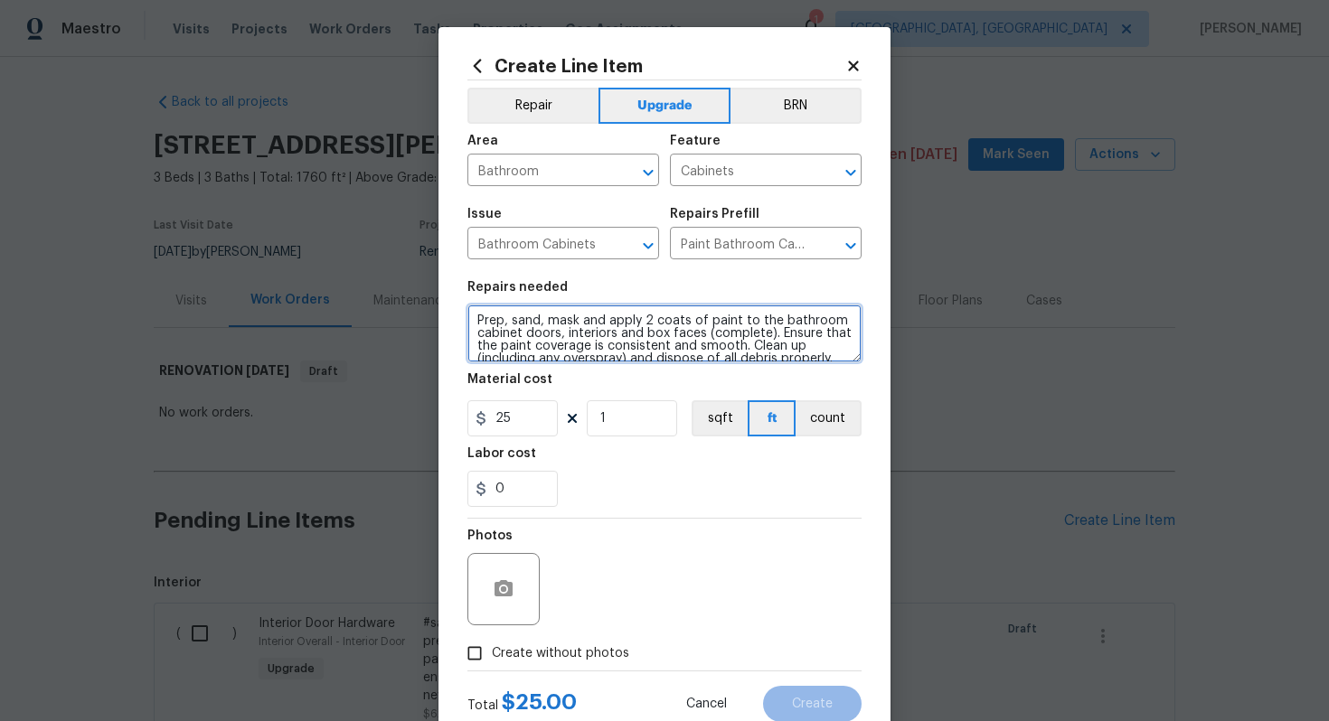
click at [475, 318] on textarea "Prep, sand, mask and apply 2 coats of paint to the bathroom cabinet doors, inte…" at bounding box center [664, 334] width 394 height 58
type textarea "#sala - Prep, sand, mask and apply 2 coats of paint to the bathroom cabinet doo…"
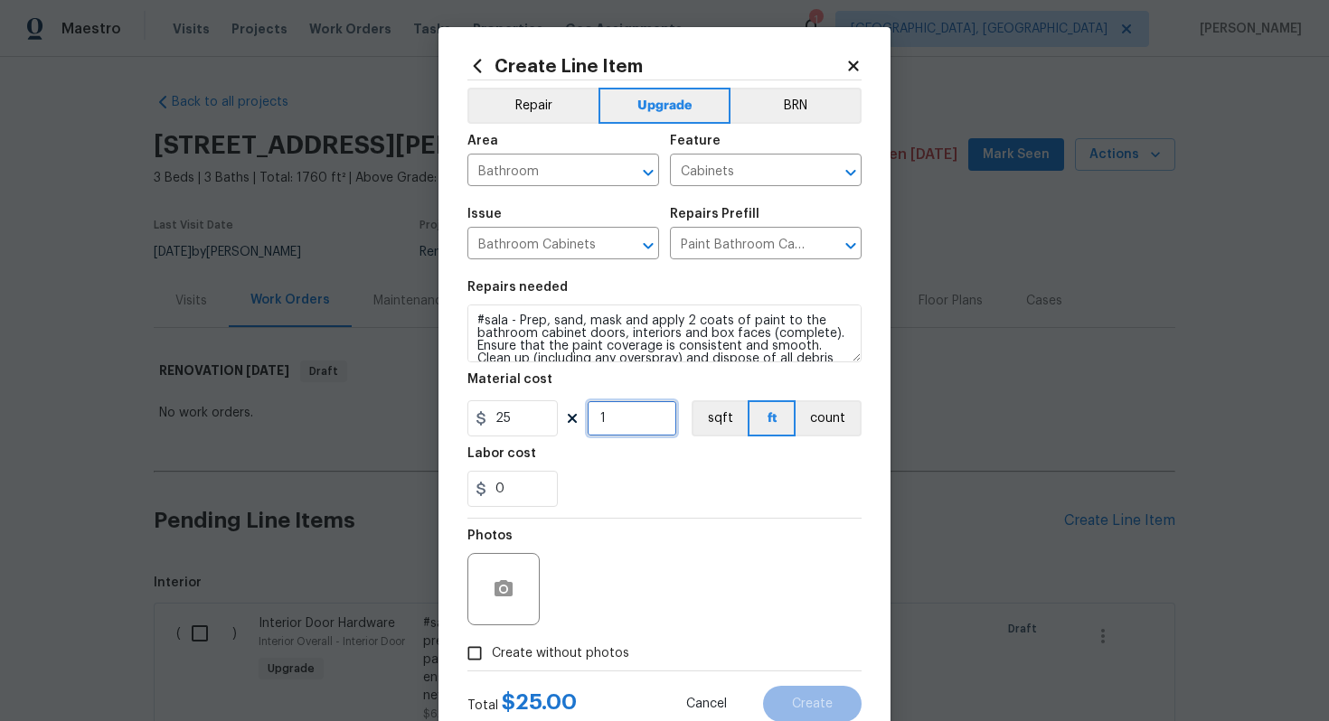
click at [645, 423] on input "1" at bounding box center [632, 418] width 90 height 36
type input "60"
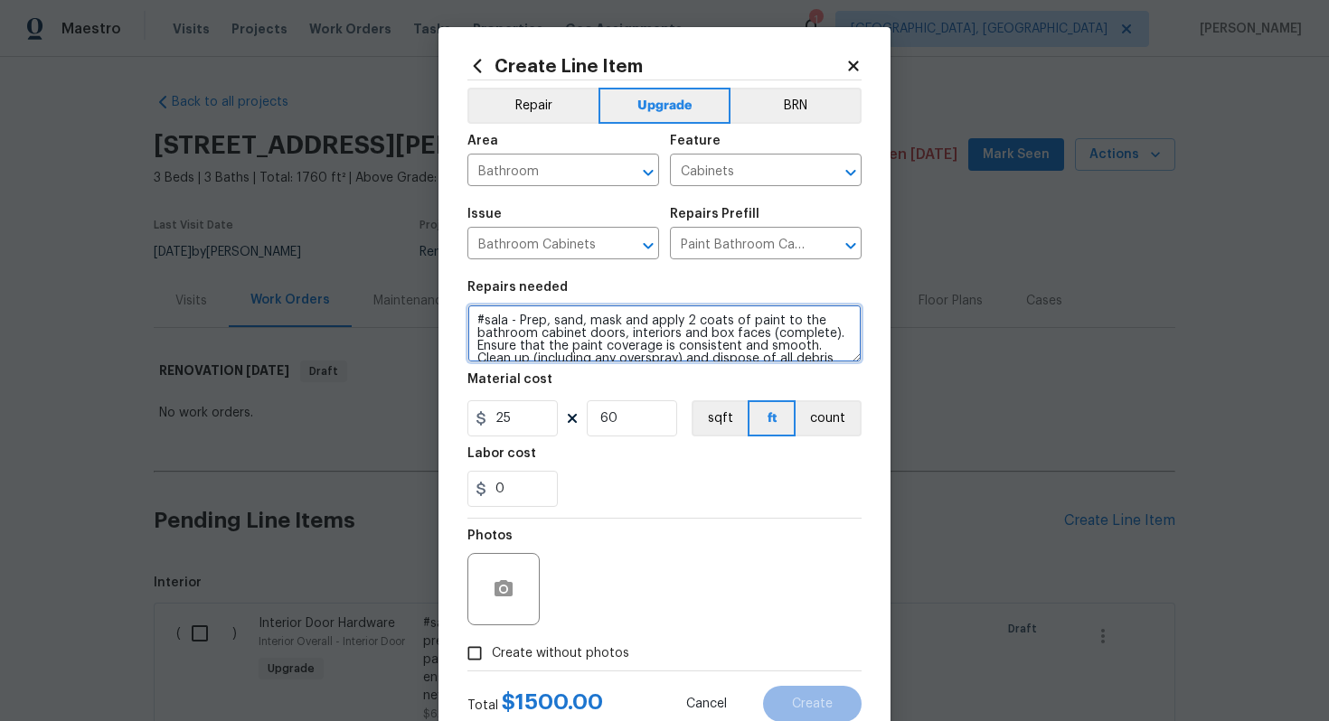
click at [515, 318] on textarea "#sala - Prep, sand, mask and apply 2 coats of paint to the bathroom cabinet doo…" at bounding box center [664, 334] width 394 height 58
paste textarea "All 3 bathrooms"
type textarea "#sala - All 3 bathrooms - Prep, sand, mask and apply 2 coats of paint to the ba…"
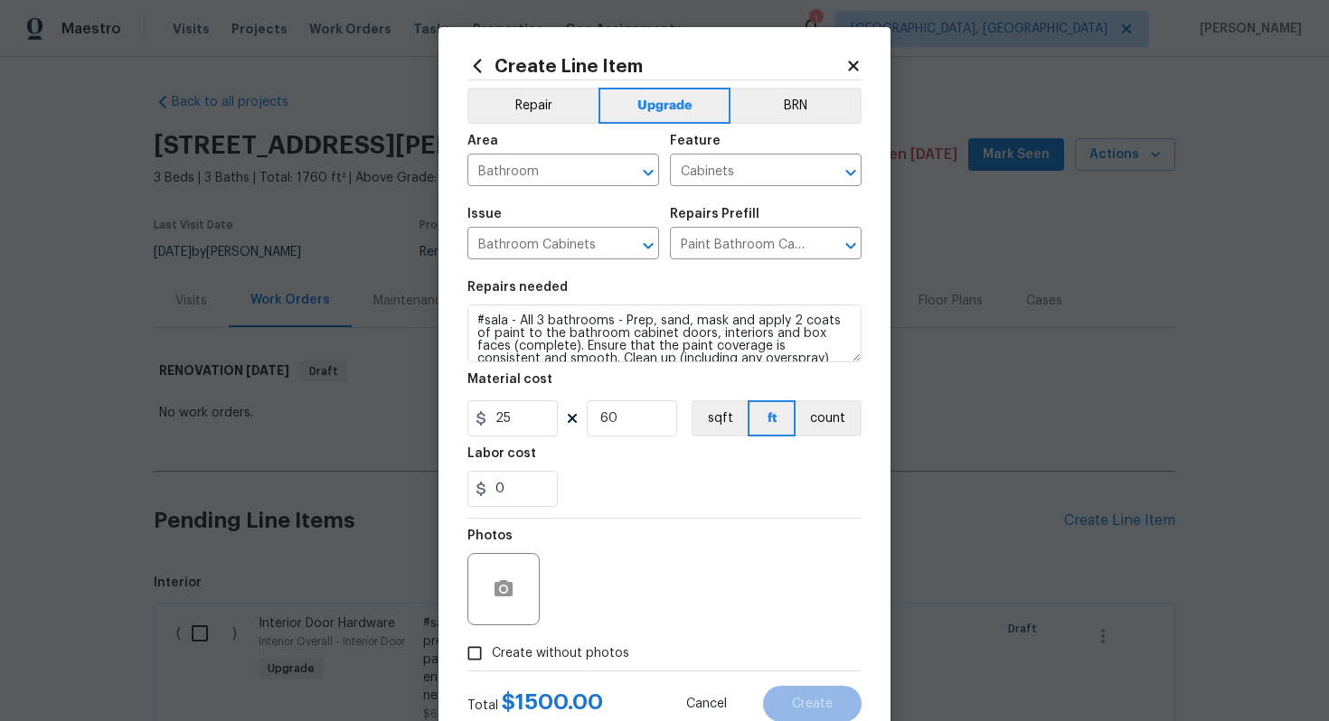
click at [588, 653] on span "Create without photos" at bounding box center [560, 654] width 137 height 19
click at [492, 653] on input "Create without photos" at bounding box center [474, 653] width 34 height 34
checkbox input "true"
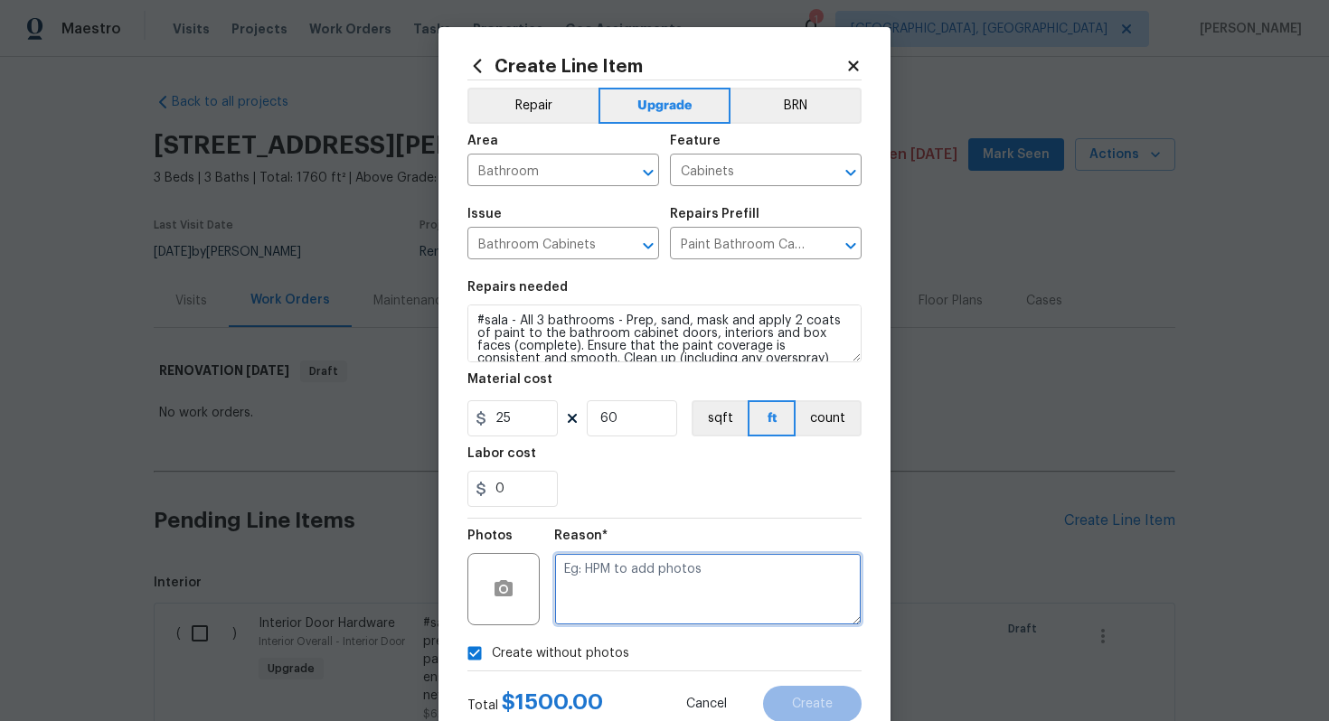
click at [655, 603] on textarea at bounding box center [707, 589] width 307 height 72
type textarea "n/a"
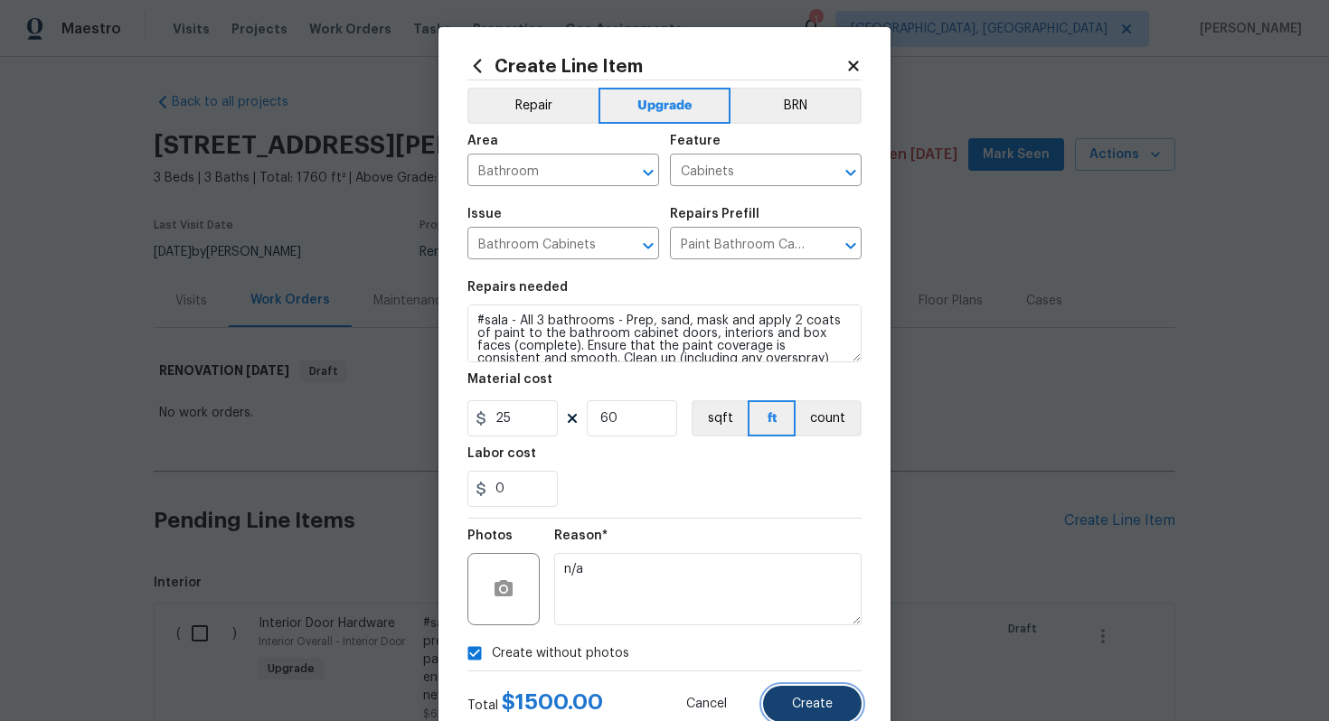
click at [799, 700] on span "Create" at bounding box center [812, 705] width 41 height 14
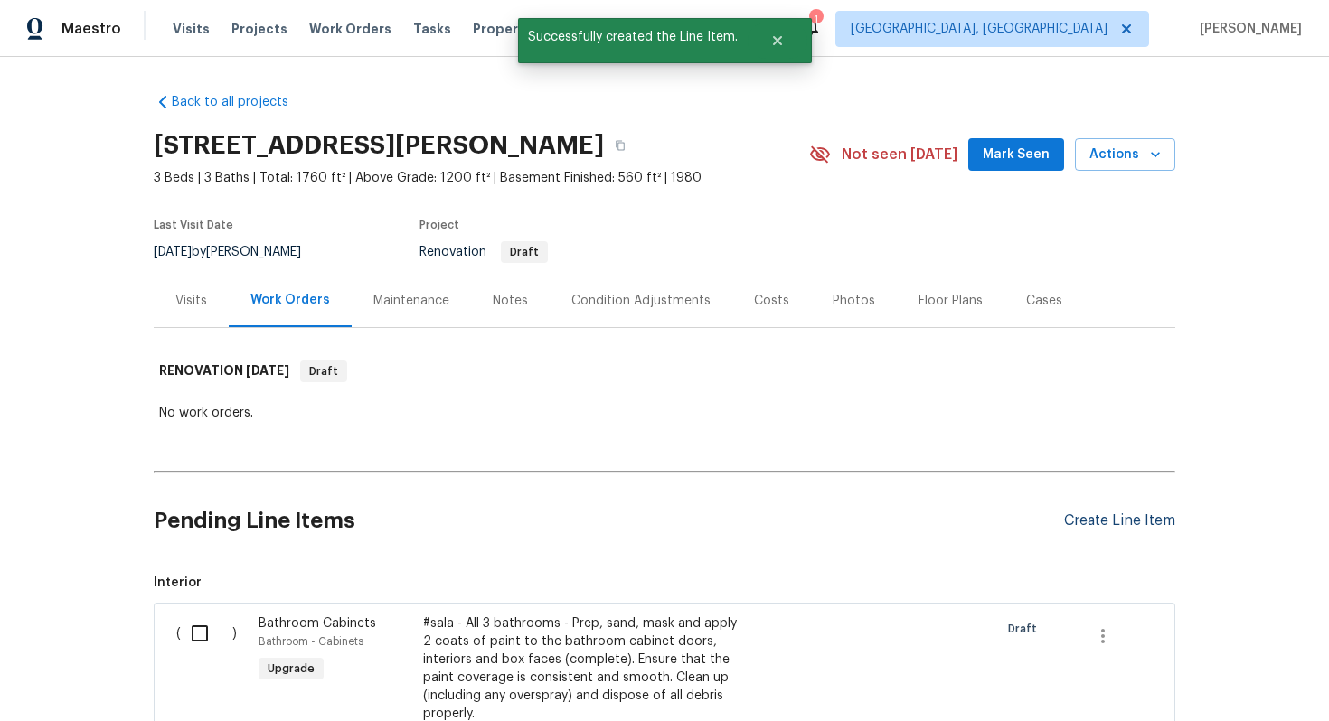
click at [1118, 513] on div "Create Line Item" at bounding box center [1119, 521] width 111 height 17
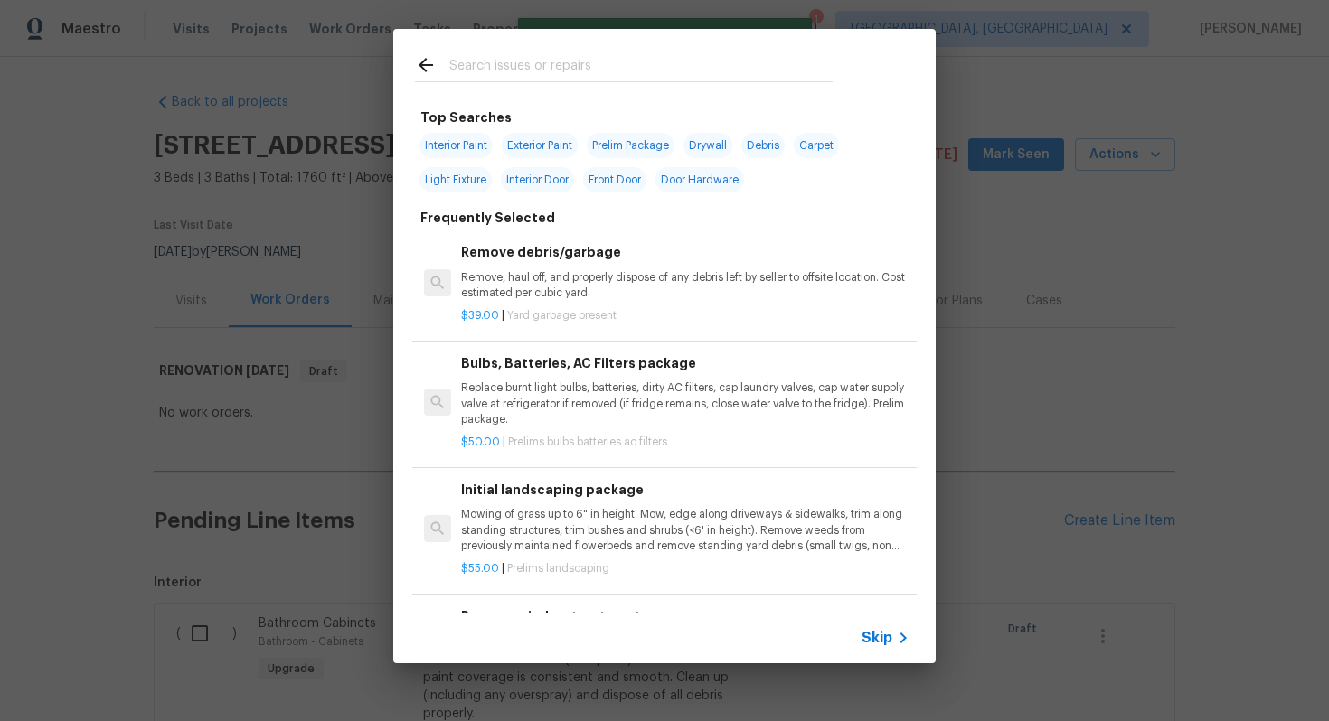
click at [883, 634] on span "Skip" at bounding box center [876, 638] width 31 height 18
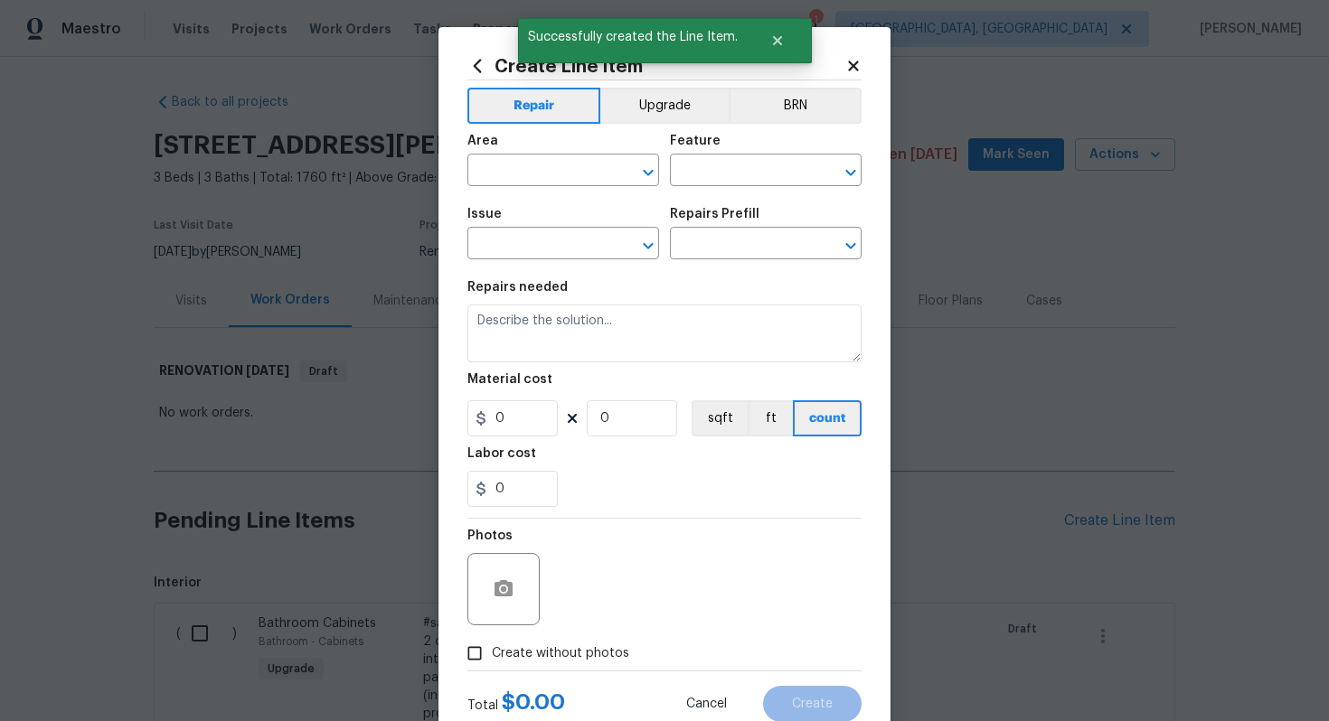
click at [662, 86] on div "Repair Upgrade BRN Area ​ Feature ​ Issue ​ Repairs Prefill ​ Repairs needed Ma…" at bounding box center [664, 375] width 394 height 590
click at [660, 100] on button "Upgrade" at bounding box center [664, 106] width 129 height 36
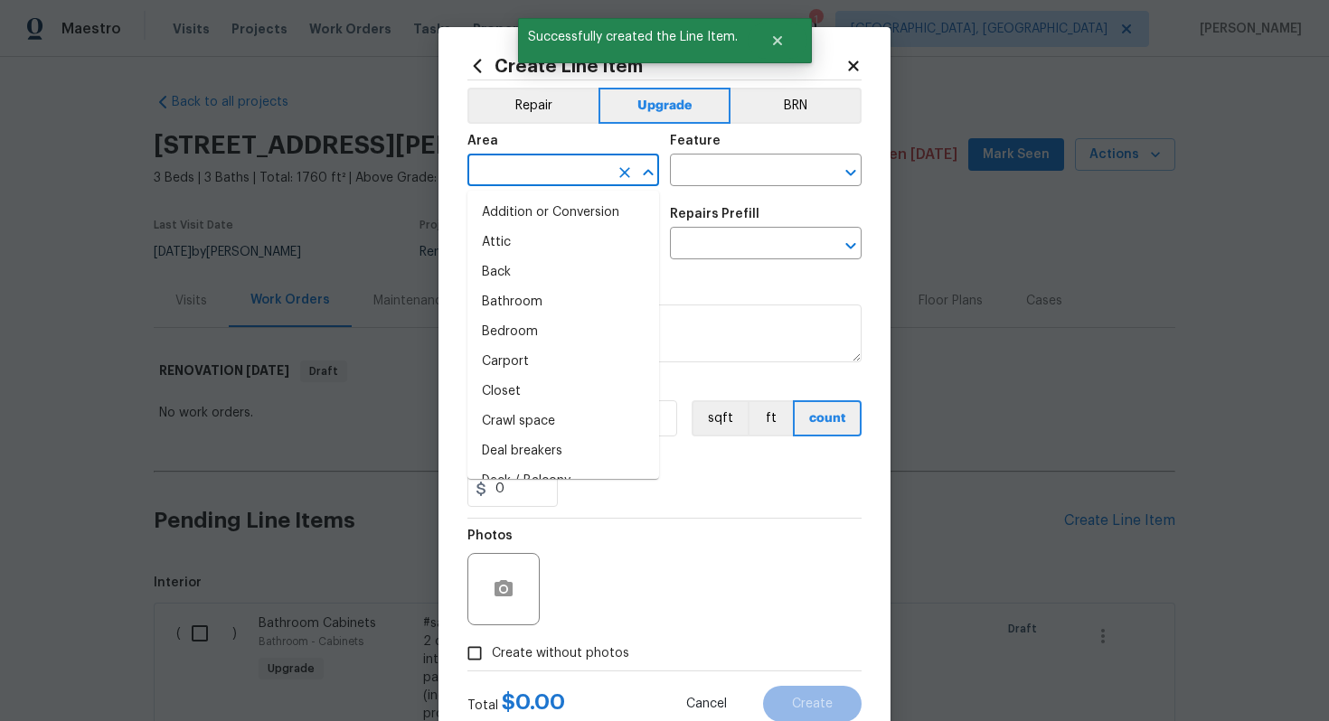
click at [524, 172] on input "text" at bounding box center [537, 172] width 141 height 28
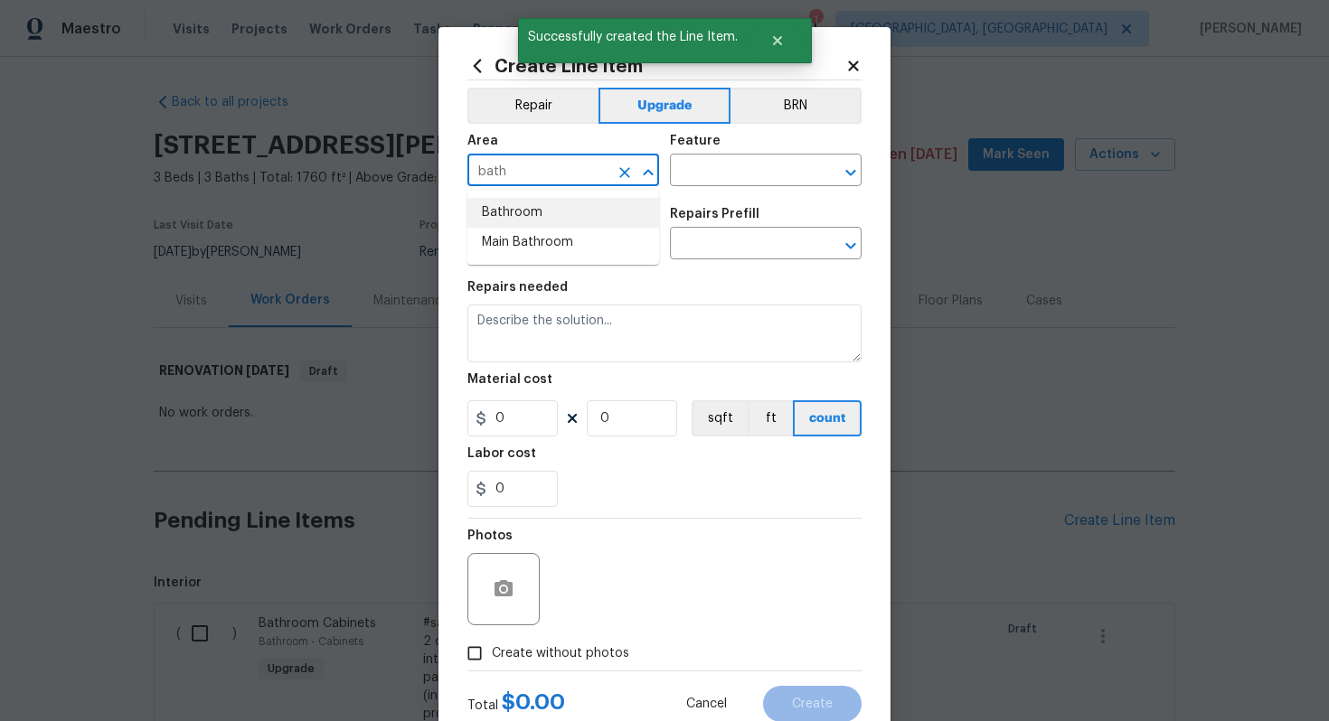
click at [532, 209] on li "Bathroom" at bounding box center [563, 213] width 192 height 30
type input "Bathroom"
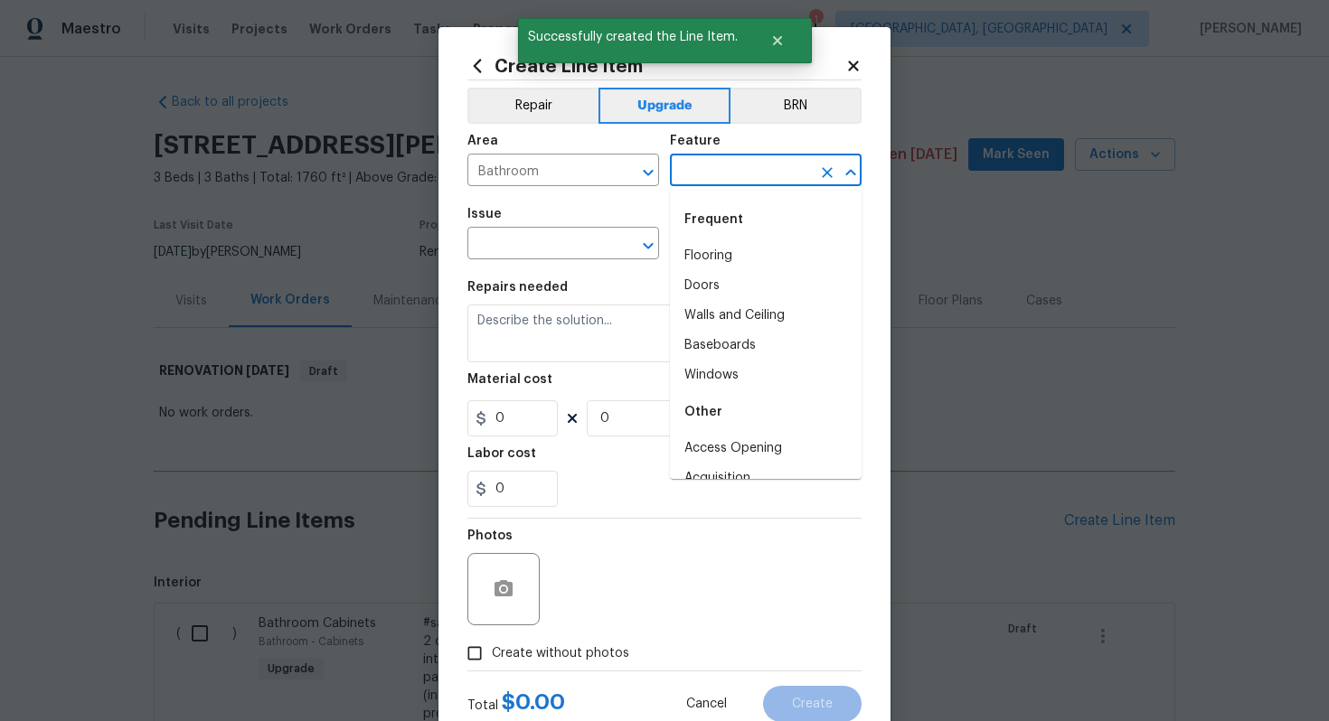
click at [716, 174] on input "text" at bounding box center [740, 172] width 141 height 28
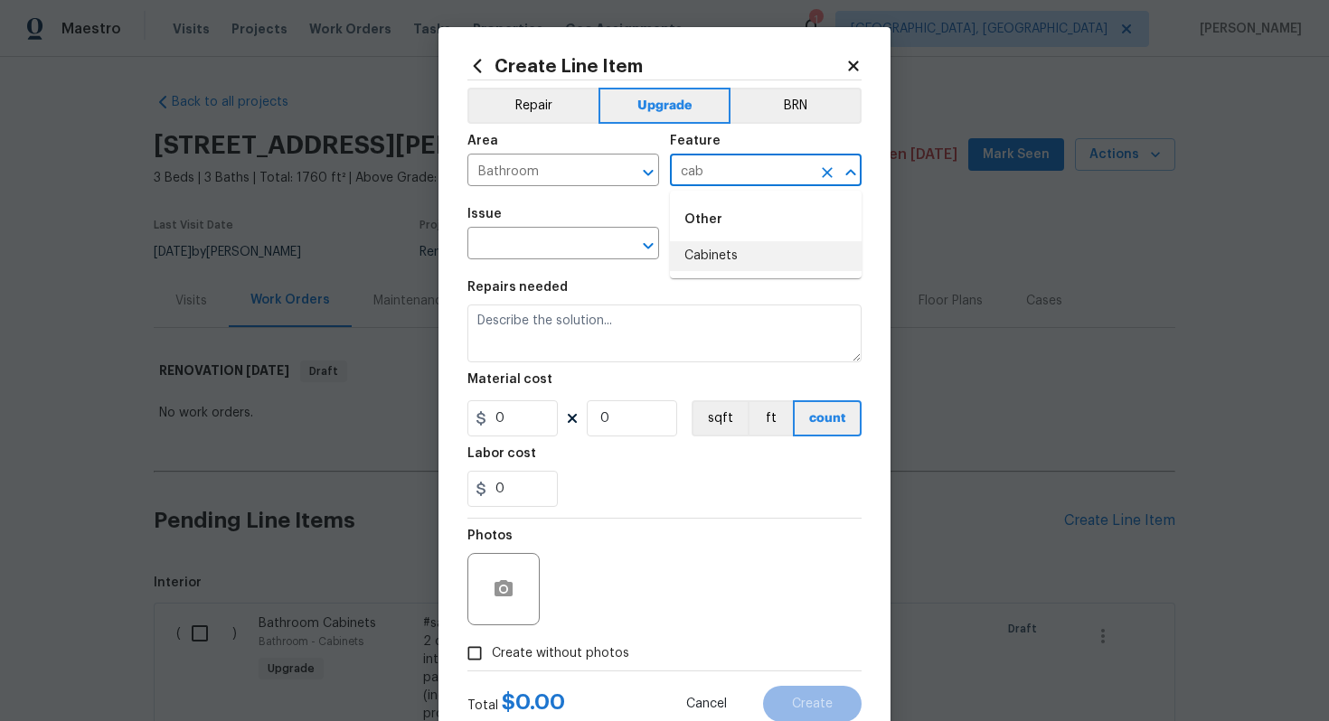
click at [715, 249] on li "Cabinets" at bounding box center [766, 256] width 192 height 30
type input "Cabinets"
click at [530, 244] on input "text" at bounding box center [537, 245] width 141 height 28
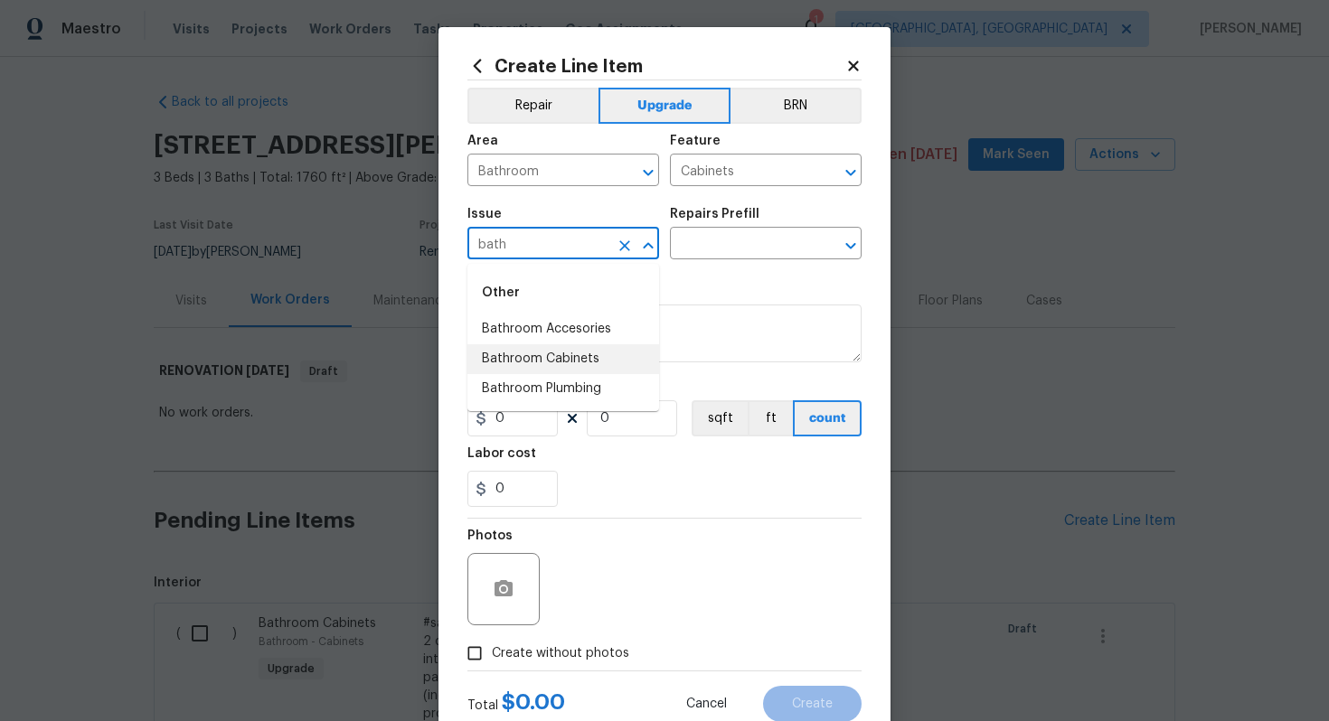
click at [571, 364] on li "Bathroom Cabinets" at bounding box center [563, 359] width 192 height 30
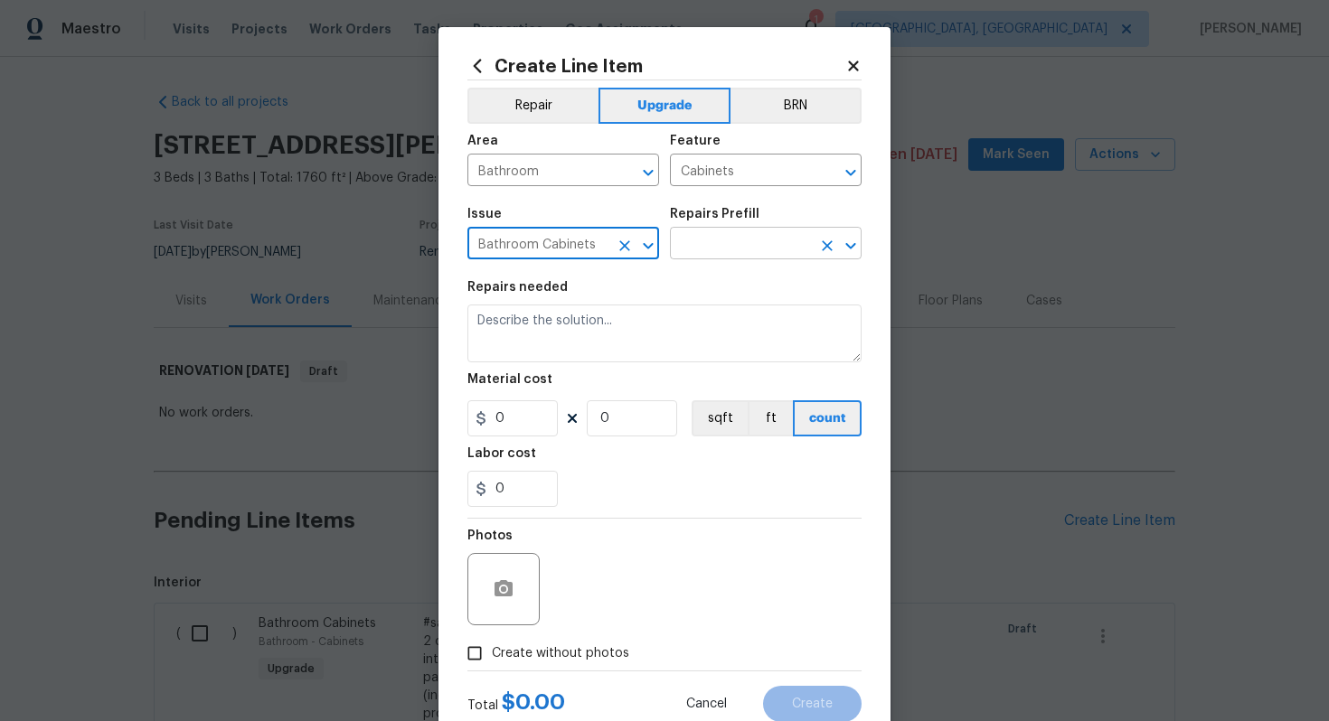
type input "Bathroom Cabinets"
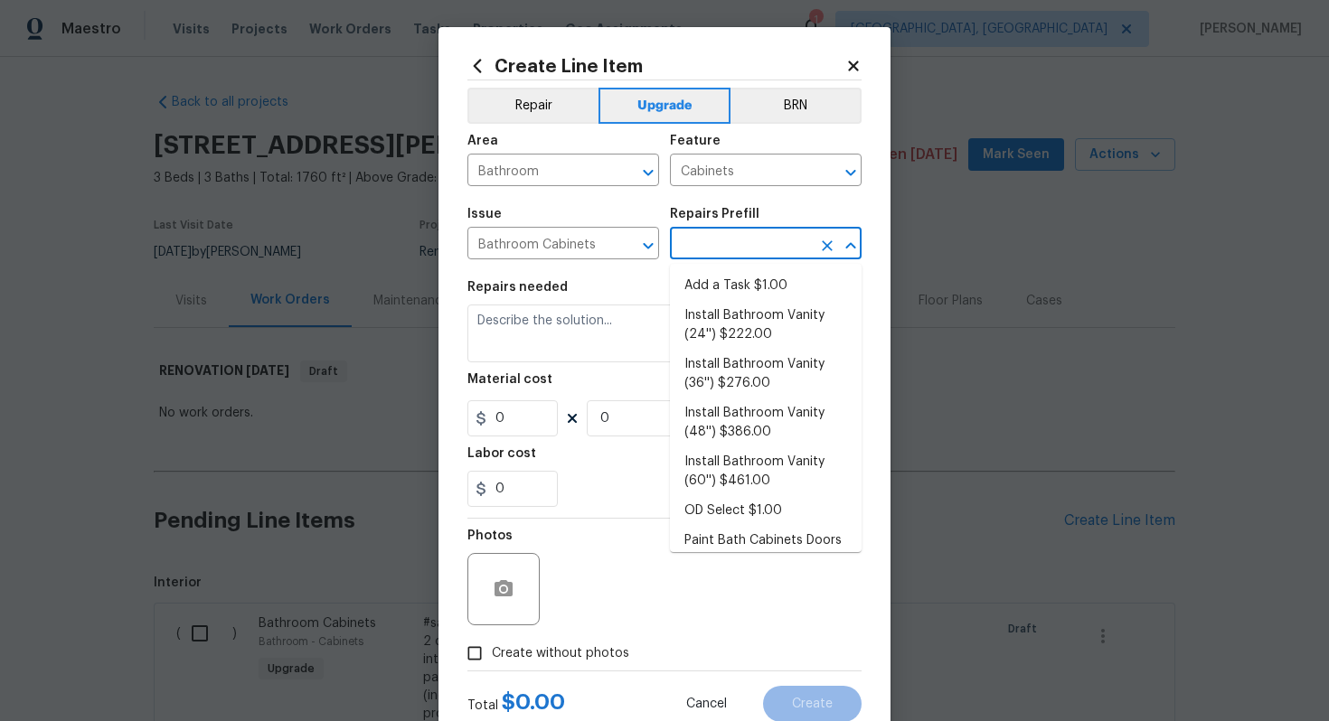
click at [721, 247] on input "text" at bounding box center [740, 245] width 141 height 28
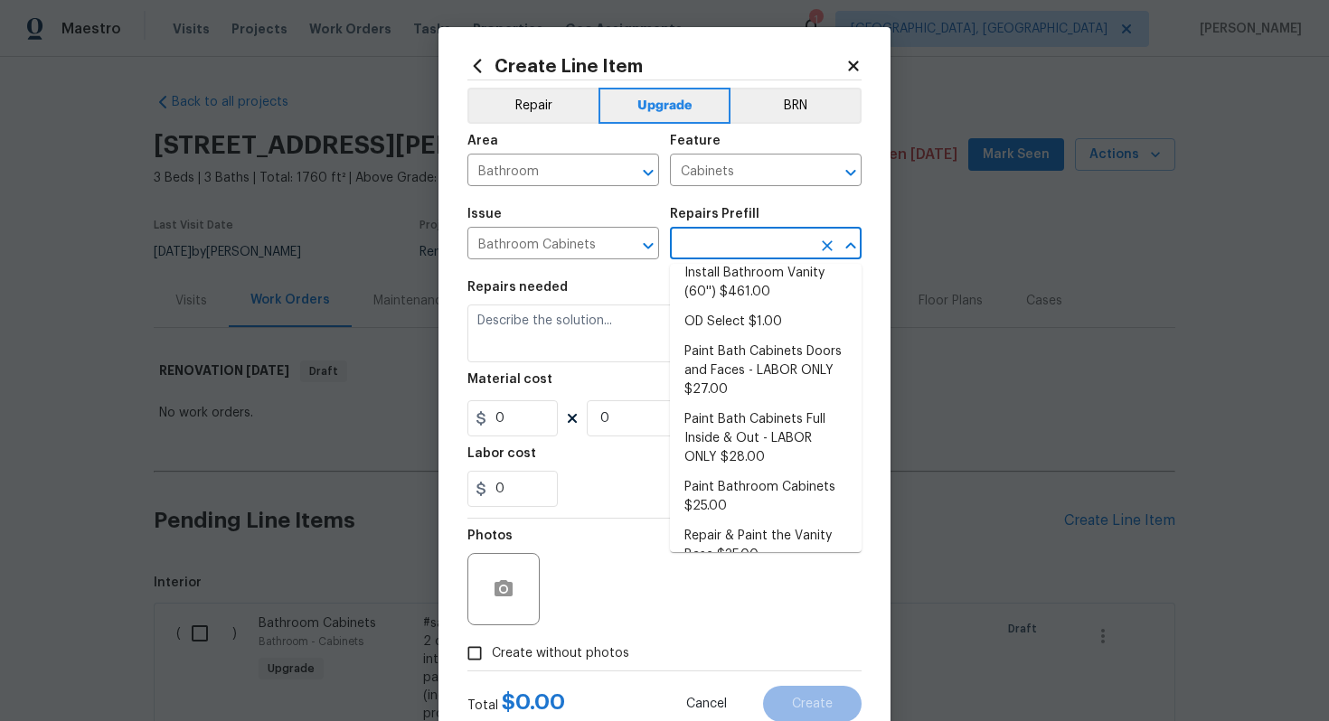
scroll to position [263, 0]
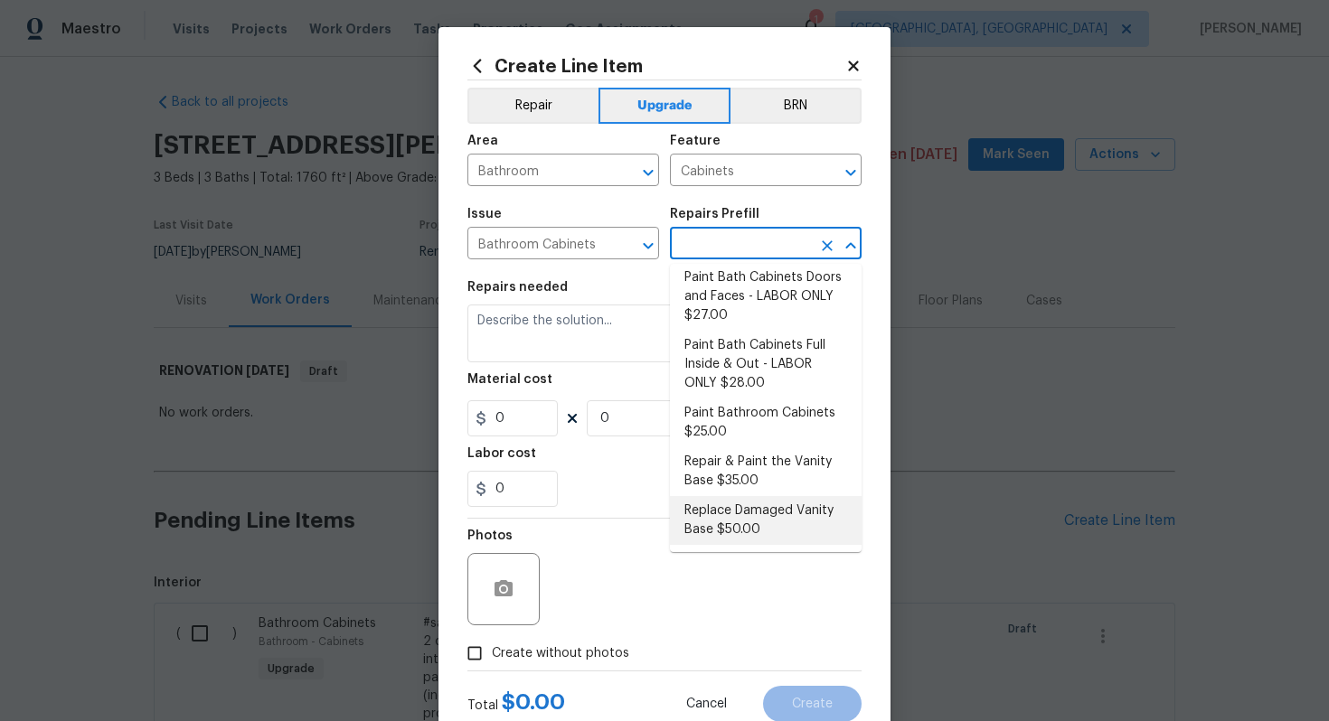
click at [738, 526] on li "Replace Damaged Vanity Base $50.00" at bounding box center [766, 520] width 192 height 49
type input "Replace Damaged Vanity Base $50.00"
type textarea "Remove the existing/damage cabinet base and replace with new. Ensure that the n…"
type input "50"
type input "1"
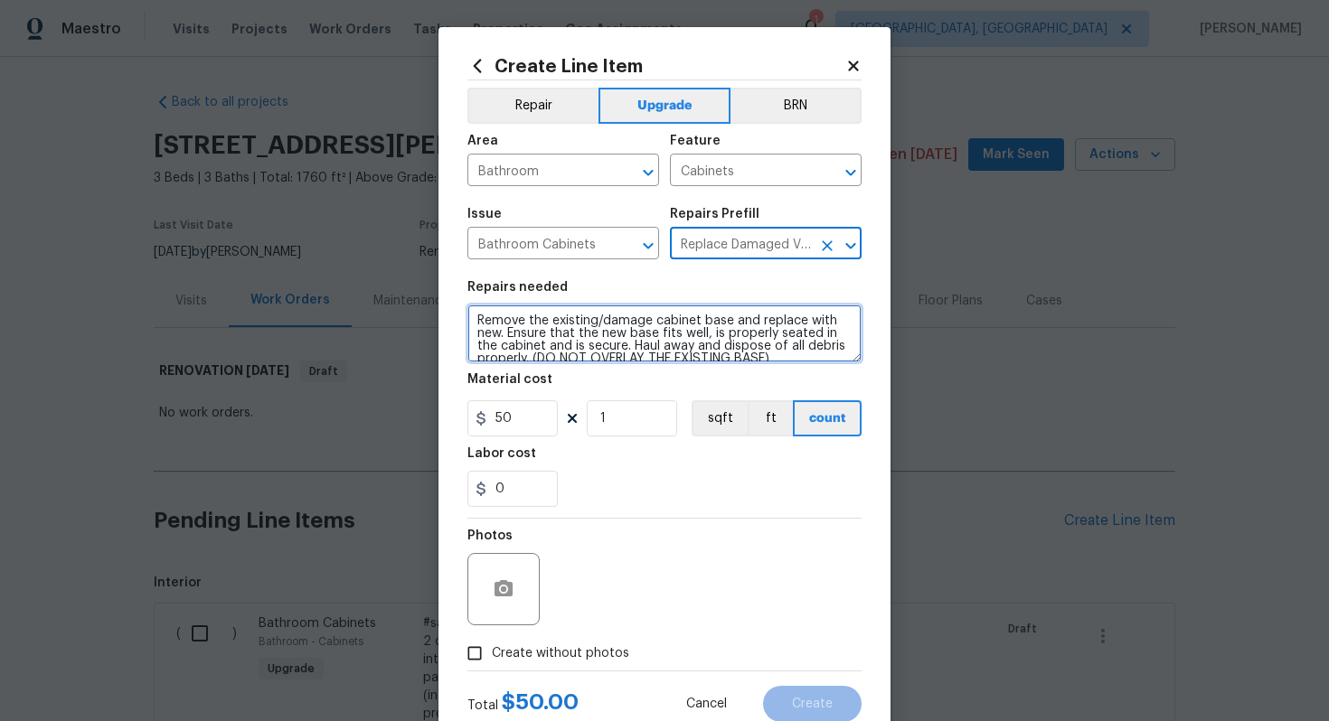
click at [470, 324] on textarea "Remove the existing/damage cabinet base and replace with new. Ensure that the n…" at bounding box center [664, 334] width 394 height 58
paste textarea "All 3 bathrooms"
type textarea "#sala - All 3 bathrooms - Remove the existing/damage cabinet base and replace w…"
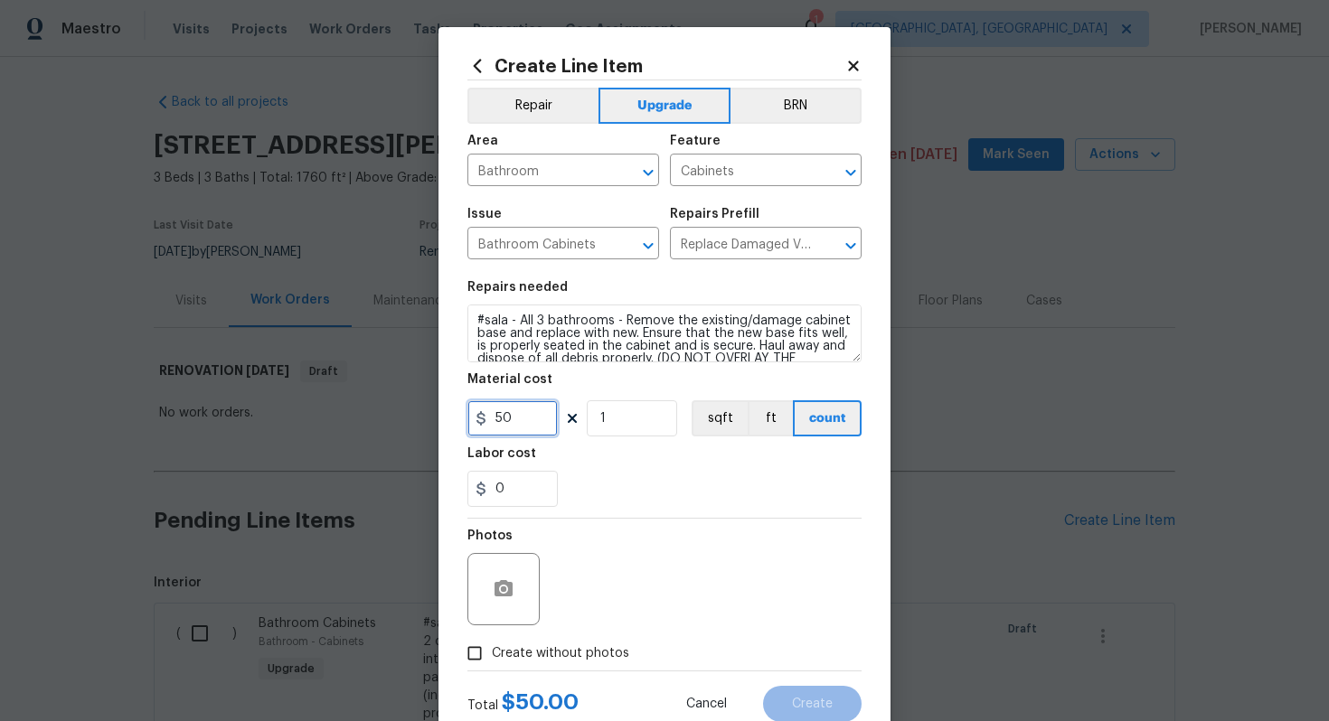
click at [529, 416] on input "50" at bounding box center [512, 418] width 90 height 36
type input "75"
type input "3"
click at [596, 653] on span "Create without photos" at bounding box center [560, 654] width 137 height 19
click at [492, 653] on input "Create without photos" at bounding box center [474, 653] width 34 height 34
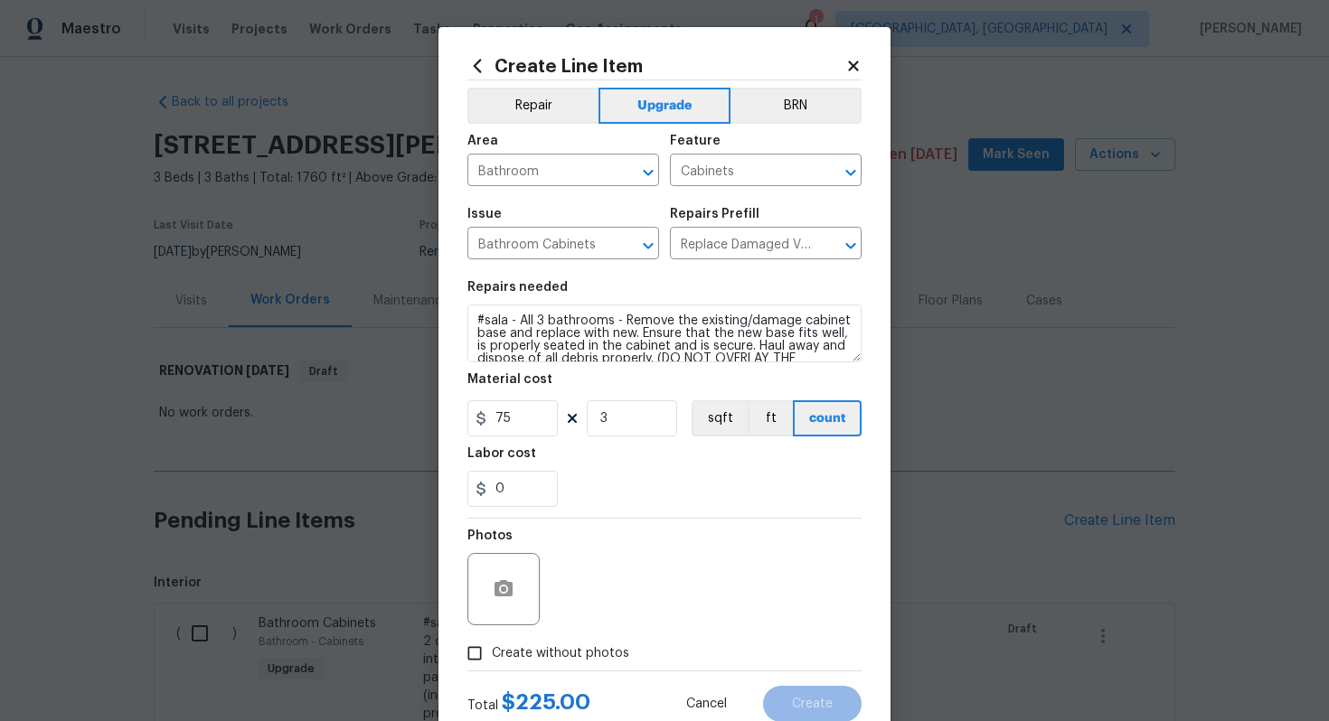
checkbox input "true"
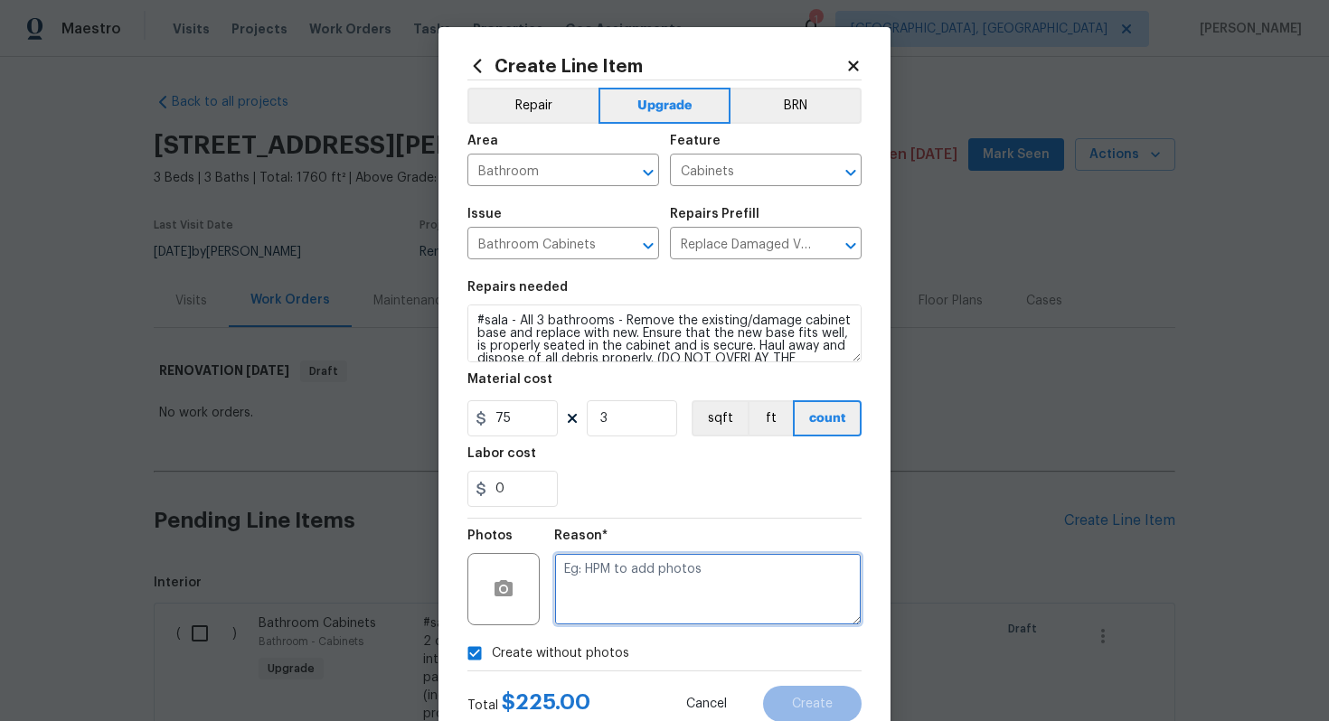
click at [636, 605] on textarea at bounding box center [707, 589] width 307 height 72
type textarea "n/a"
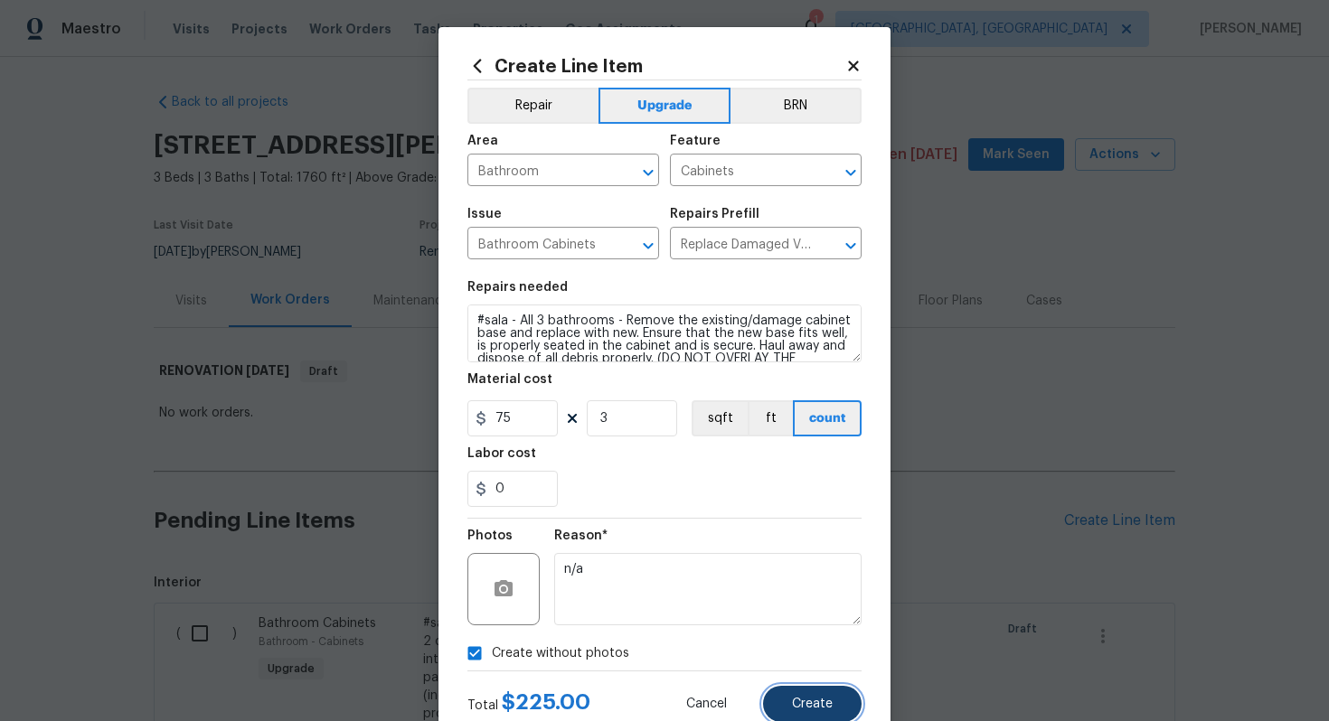
click at [803, 708] on span "Create" at bounding box center [812, 705] width 41 height 14
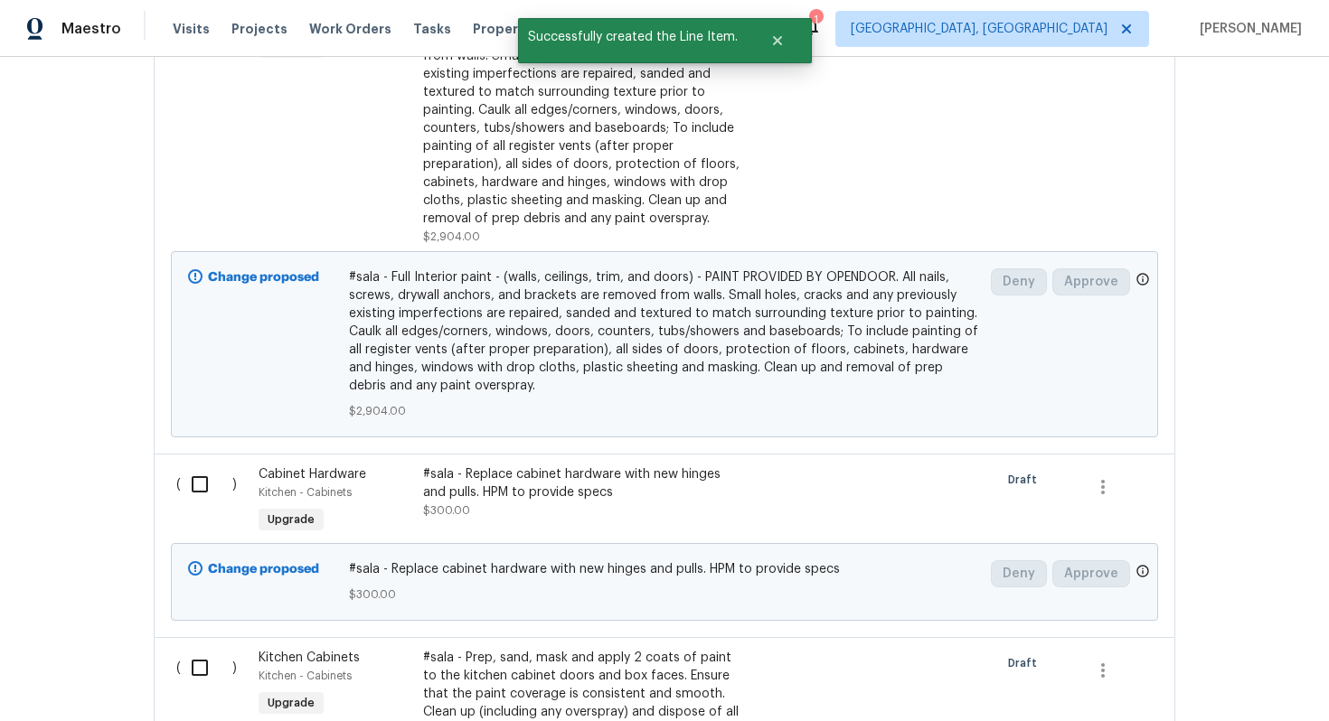
scroll to position [1706, 0]
